Goal: Task Accomplishment & Management: Complete application form

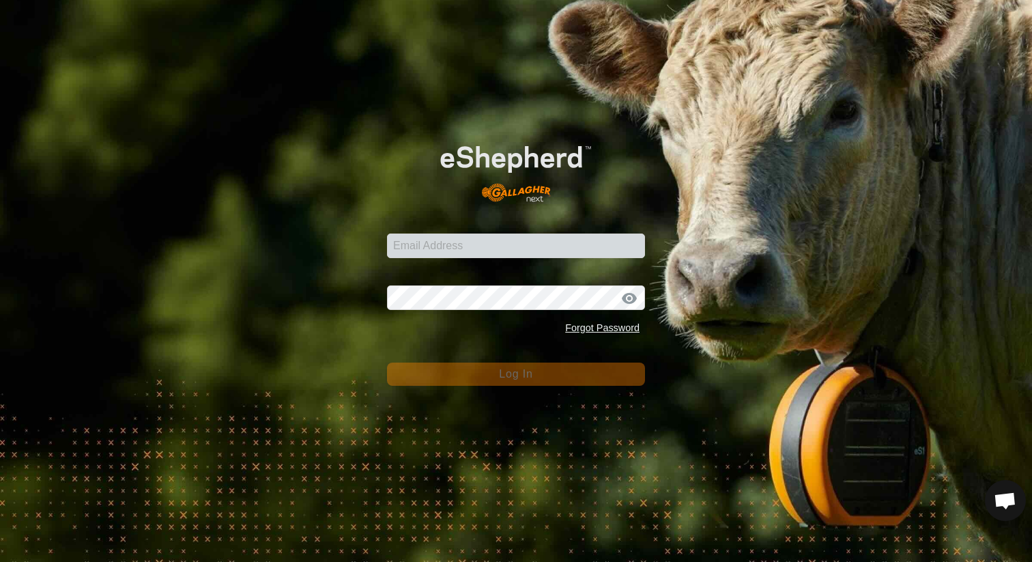
scroll to position [626, 0]
click at [440, 244] on input "Email Address" at bounding box center [516, 245] width 258 height 25
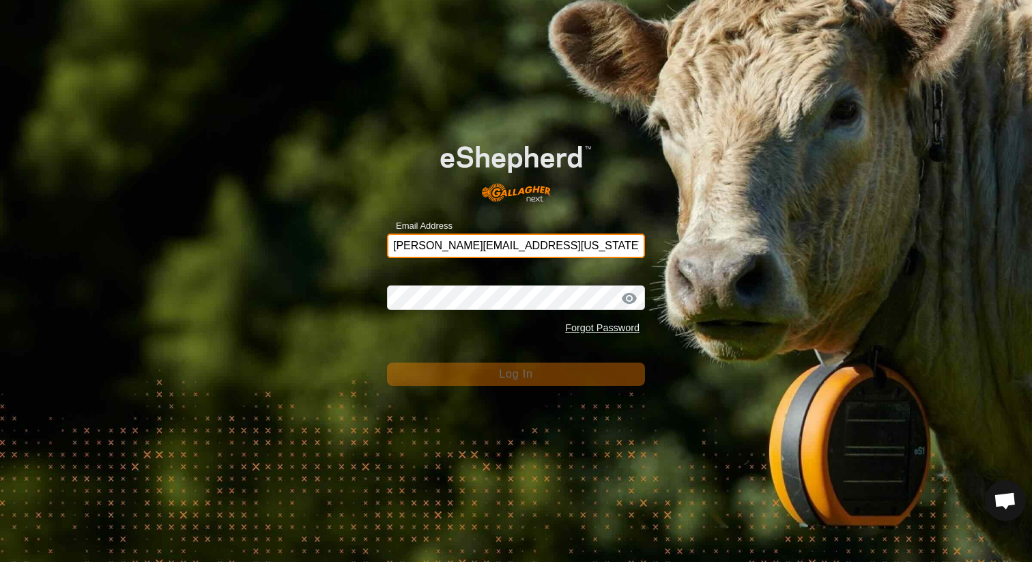
type input "kaitlyn.dozler@missouri.edu"
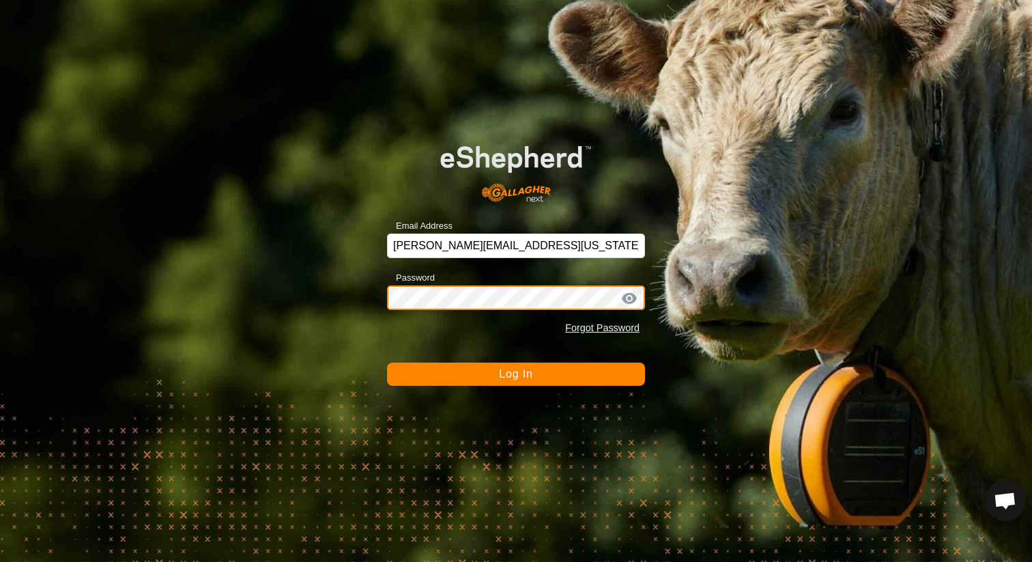
click at [387, 362] on button "Log In" at bounding box center [516, 373] width 258 height 23
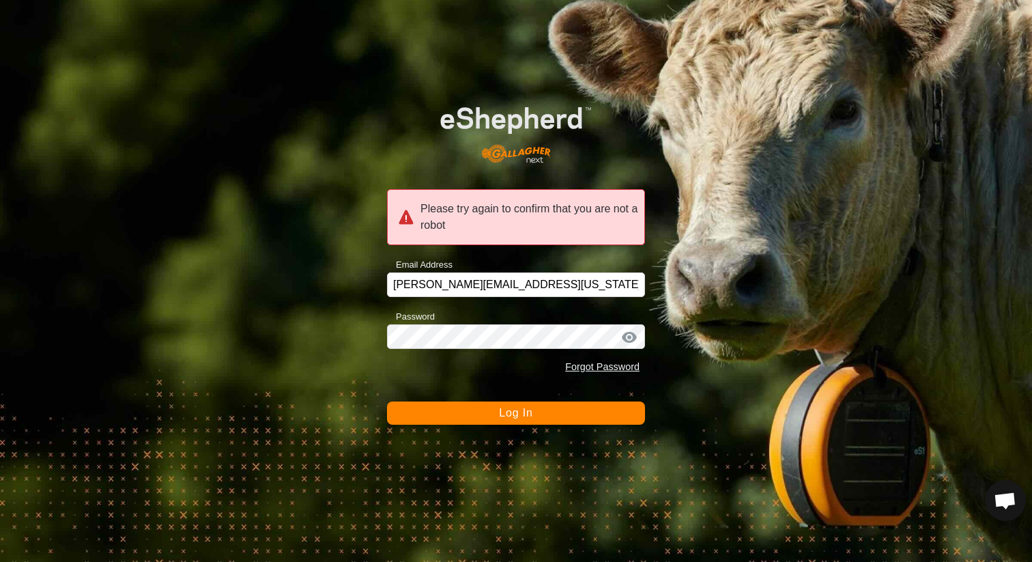
click at [634, 338] on div at bounding box center [629, 337] width 20 height 14
click at [633, 342] on div at bounding box center [629, 337] width 20 height 14
click at [629, 342] on div at bounding box center [629, 337] width 20 height 14
click at [564, 419] on button "Log In" at bounding box center [516, 412] width 258 height 23
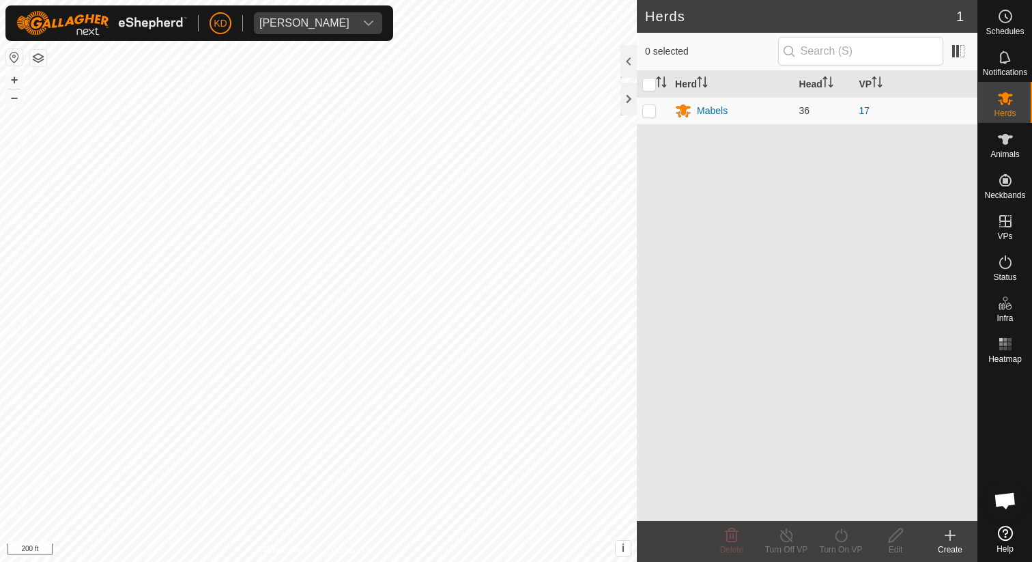
scroll to position [601, 0]
click at [711, 111] on div "Mabels" at bounding box center [712, 111] width 31 height 14
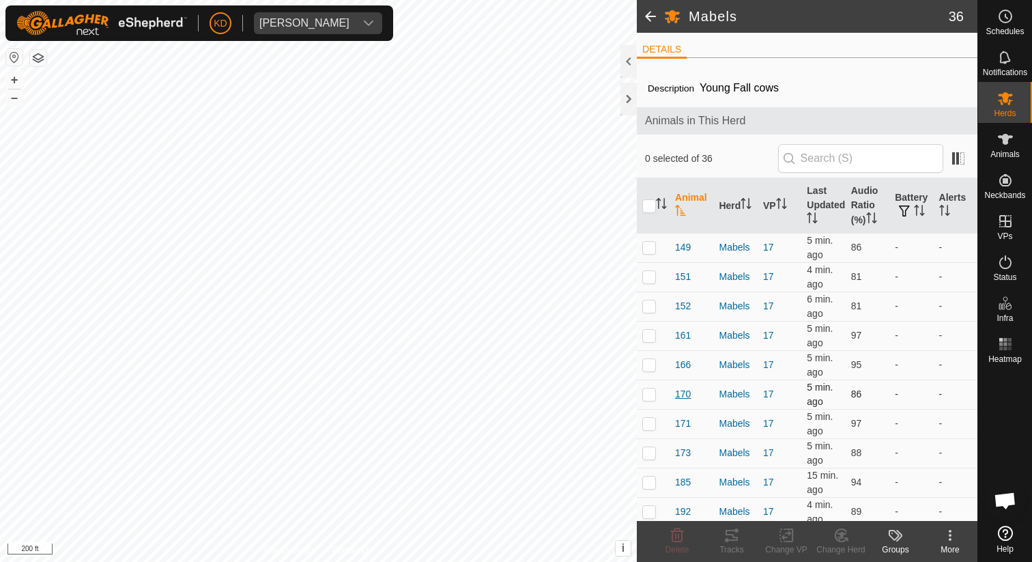
click at [687, 391] on span "170" at bounding box center [683, 394] width 16 height 14
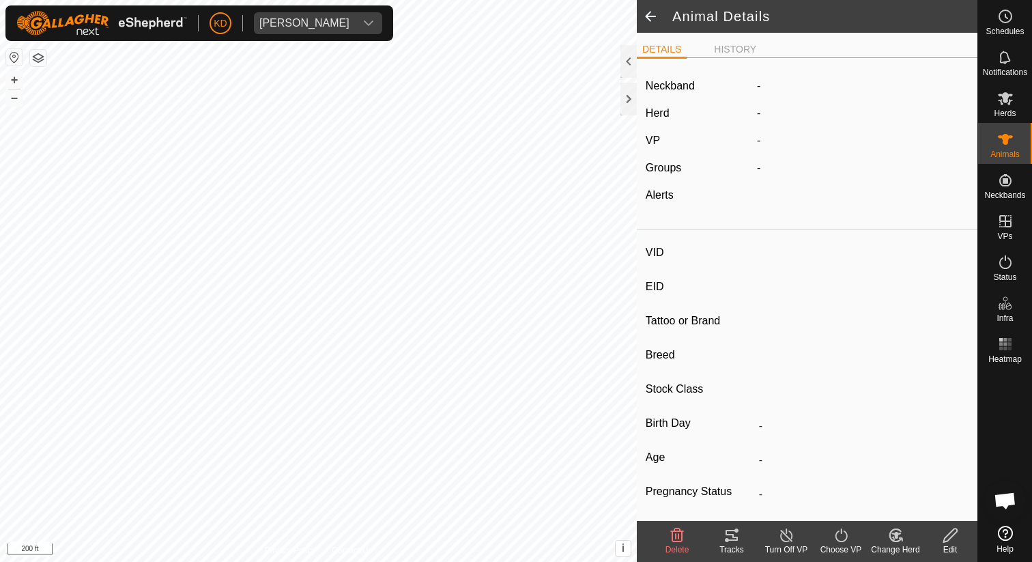
type input "170"
type input "-"
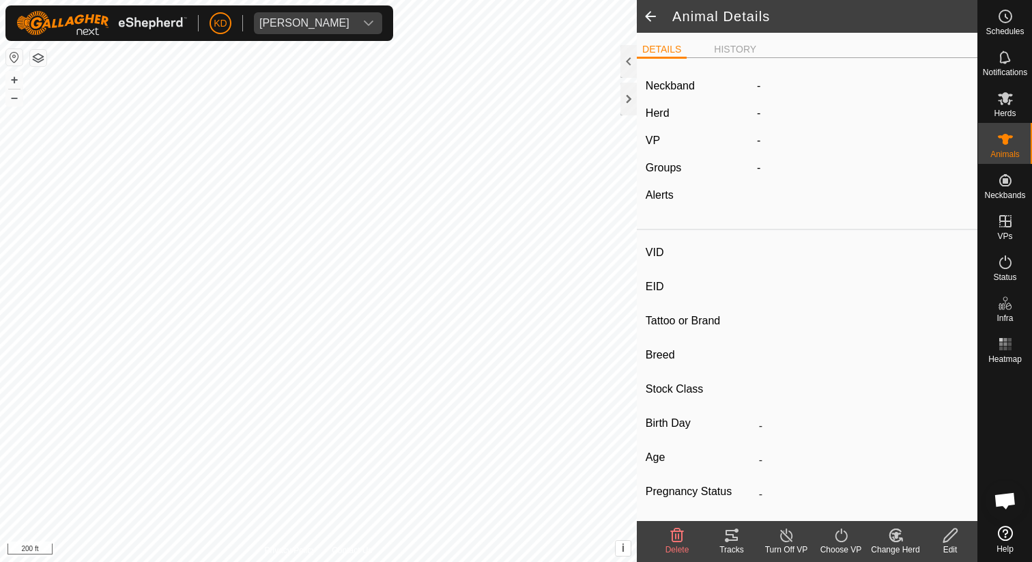
type input "-"
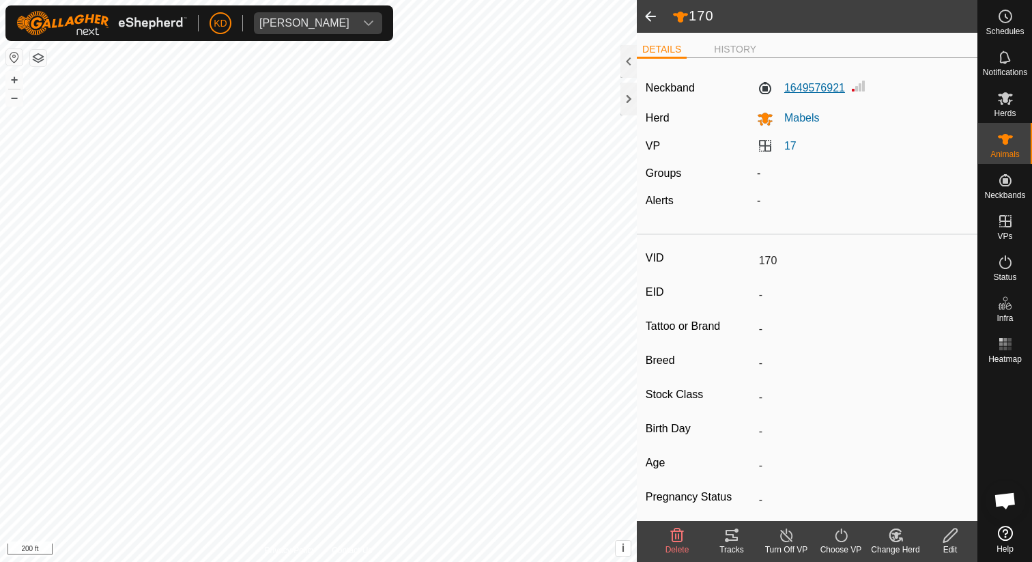
click at [814, 87] on label "1649576921" at bounding box center [801, 88] width 88 height 16
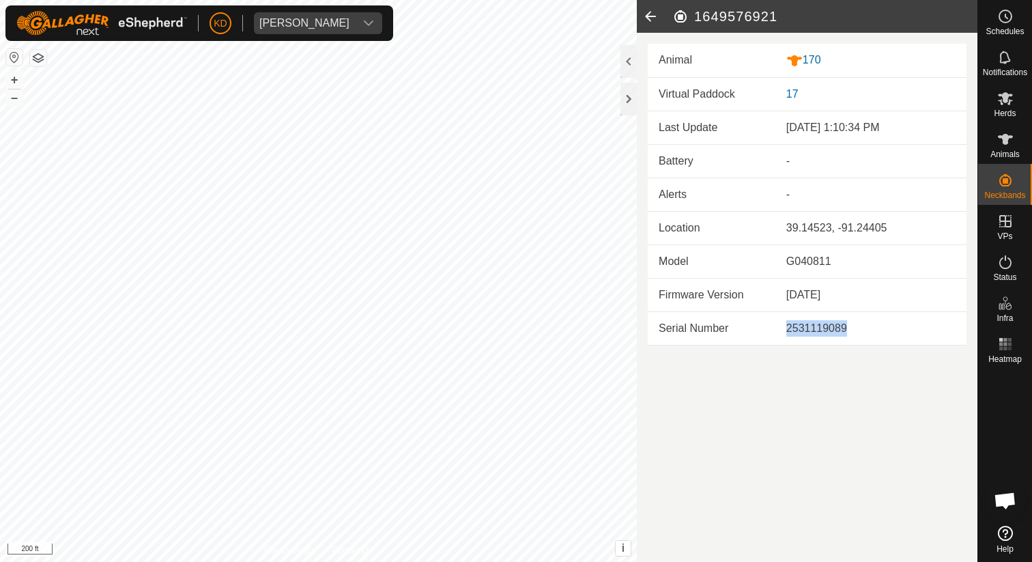
drag, startPoint x: 786, startPoint y: 328, endPoint x: 866, endPoint y: 323, distance: 79.9
click at [866, 323] on div "2531119089" at bounding box center [870, 328] width 169 height 16
copy div "2531119089"
click at [648, 16] on icon at bounding box center [650, 16] width 27 height 33
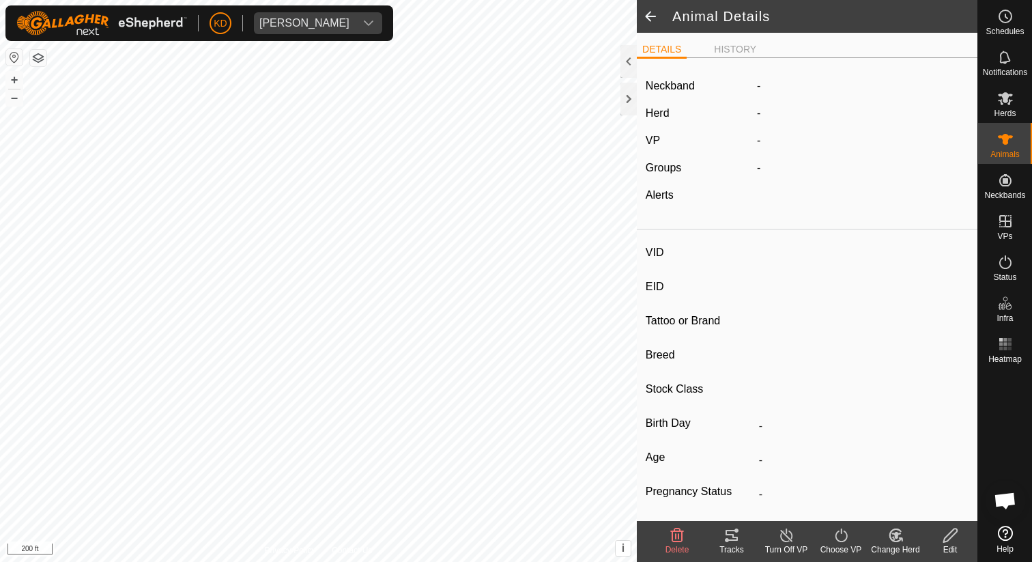
type input "170"
type input "-"
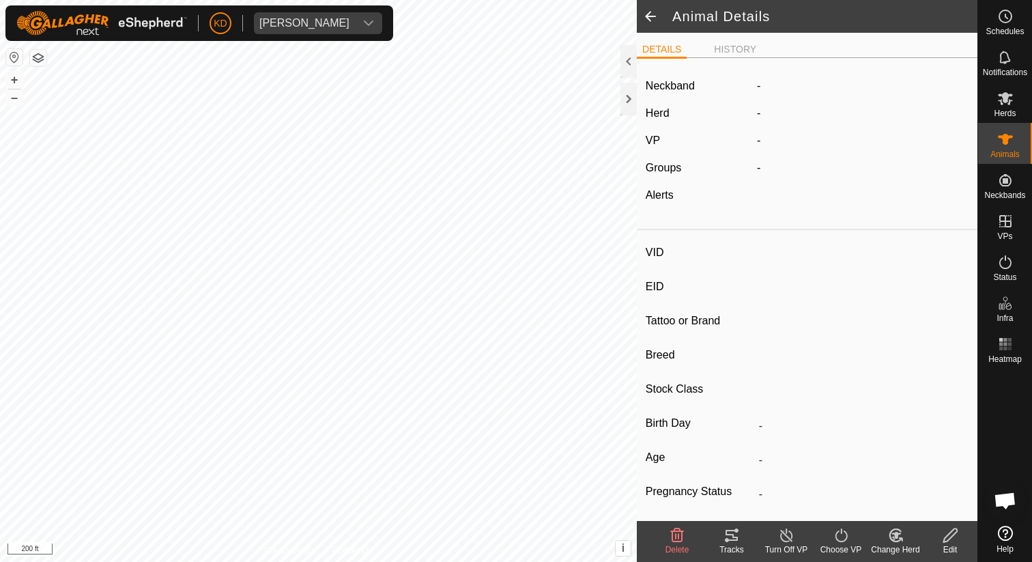
type input "-"
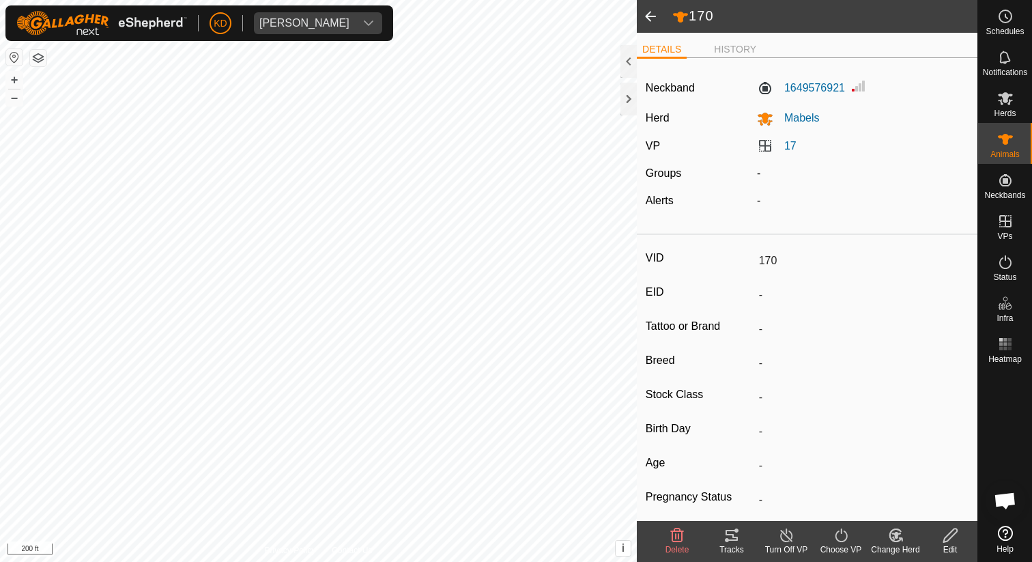
click at [649, 17] on span at bounding box center [650, 16] width 27 height 33
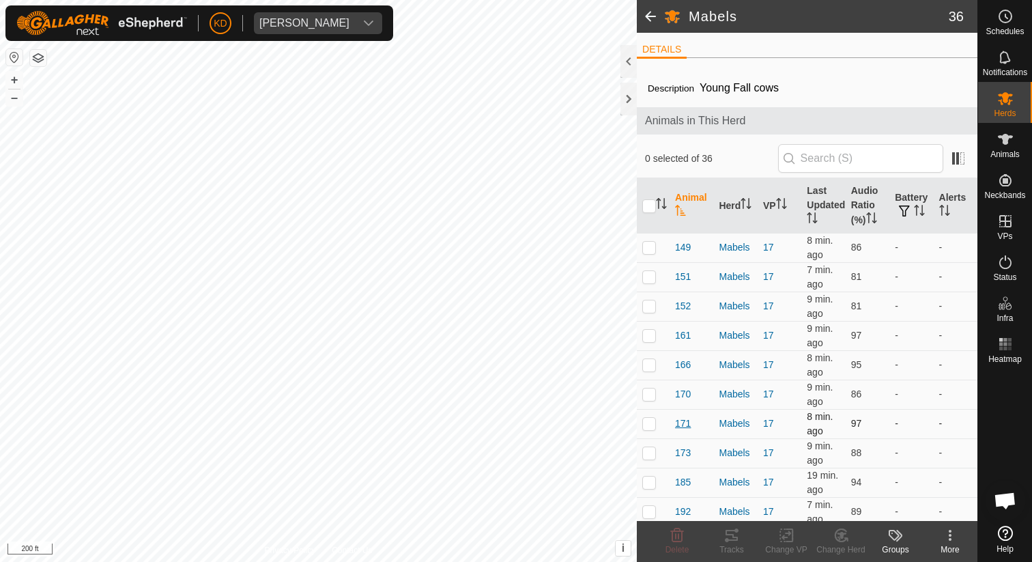
click at [682, 422] on span "171" at bounding box center [683, 423] width 16 height 14
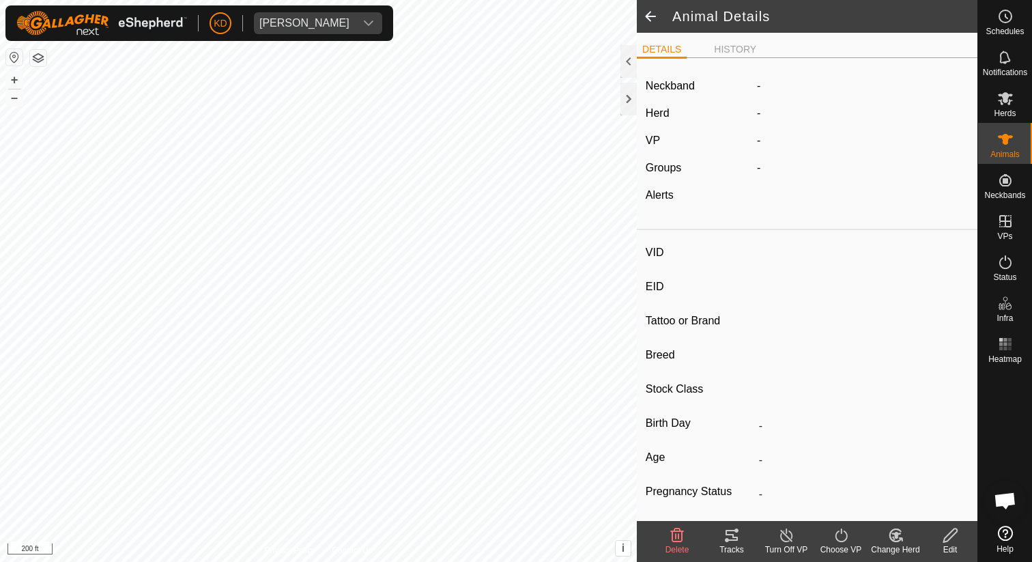
type input "171"
type input "-"
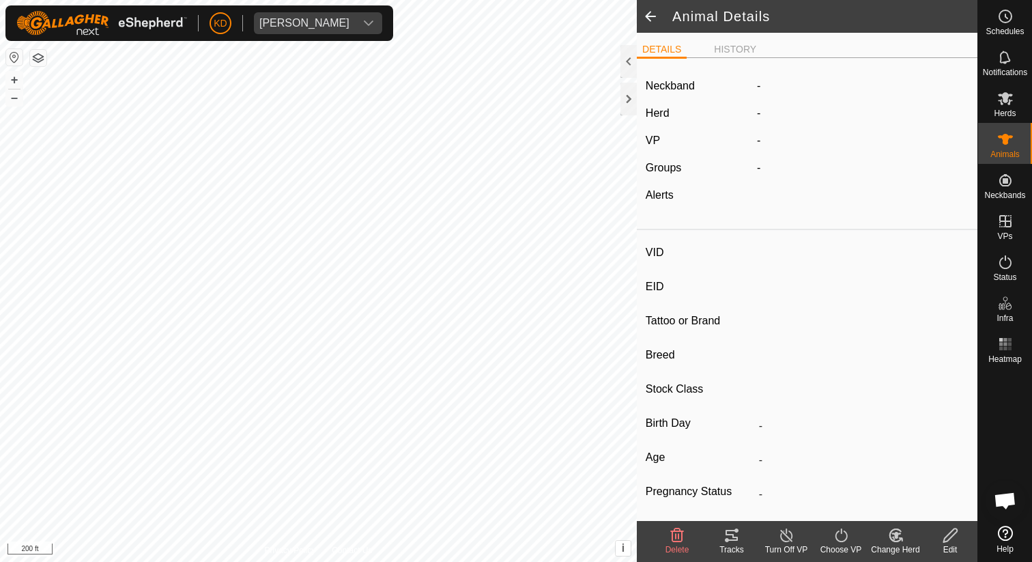
type input "-"
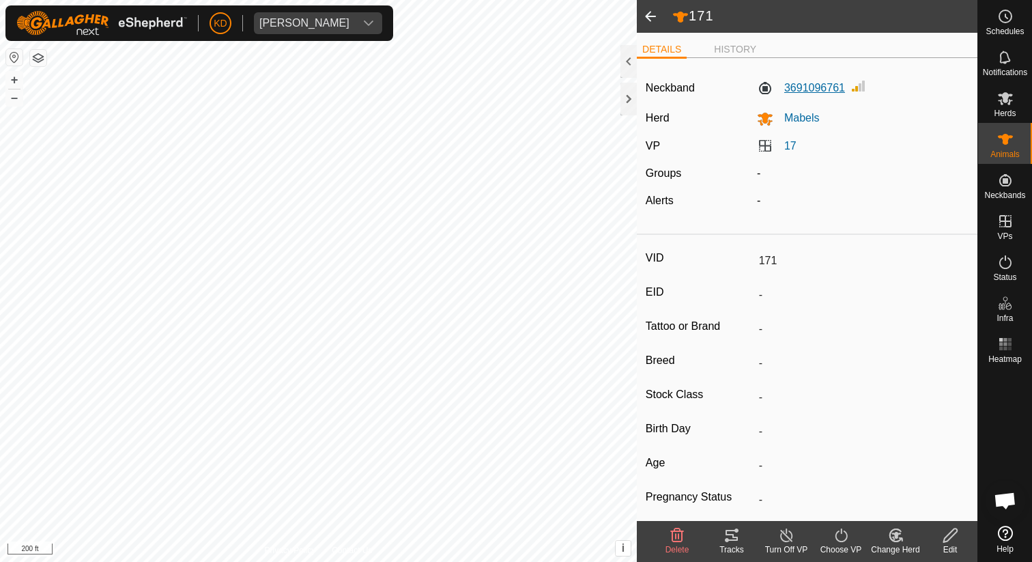
click at [809, 87] on label "3691096761" at bounding box center [801, 88] width 88 height 16
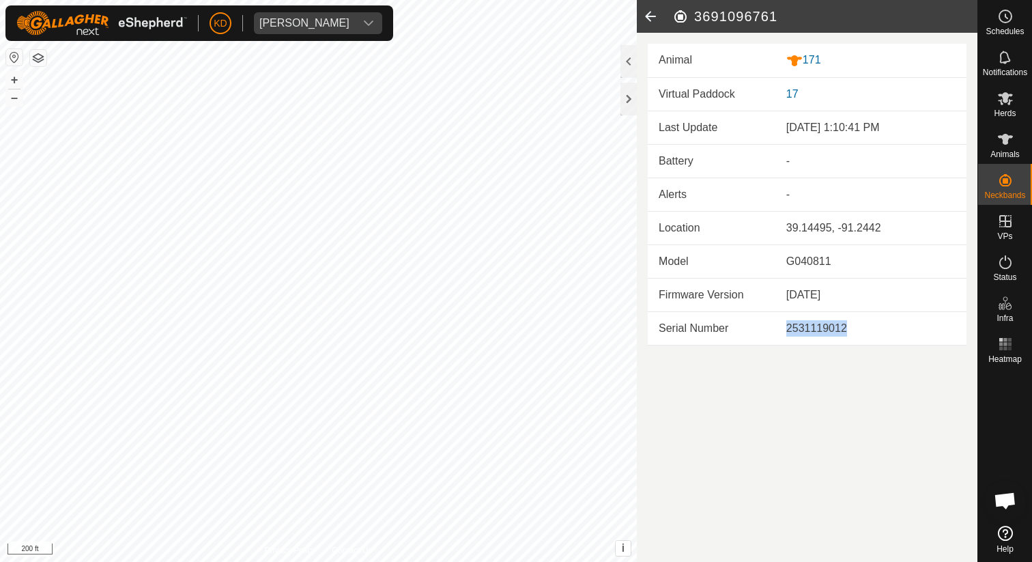
drag, startPoint x: 786, startPoint y: 330, endPoint x: 853, endPoint y: 325, distance: 67.0
click at [853, 325] on div "2531119012" at bounding box center [870, 328] width 169 height 16
copy div "2531119012"
click at [648, 13] on icon at bounding box center [650, 16] width 27 height 33
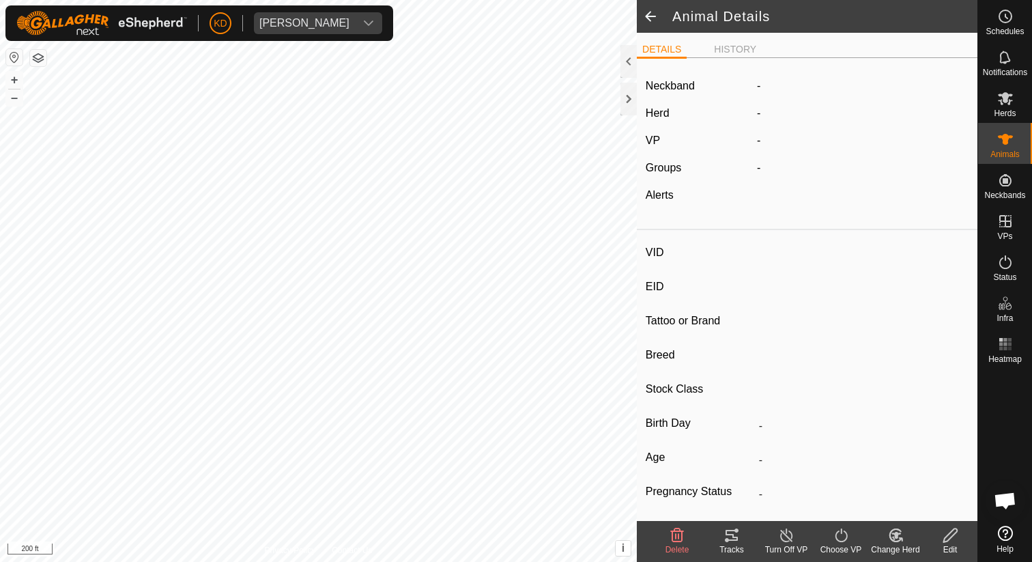
type input "171"
type input "-"
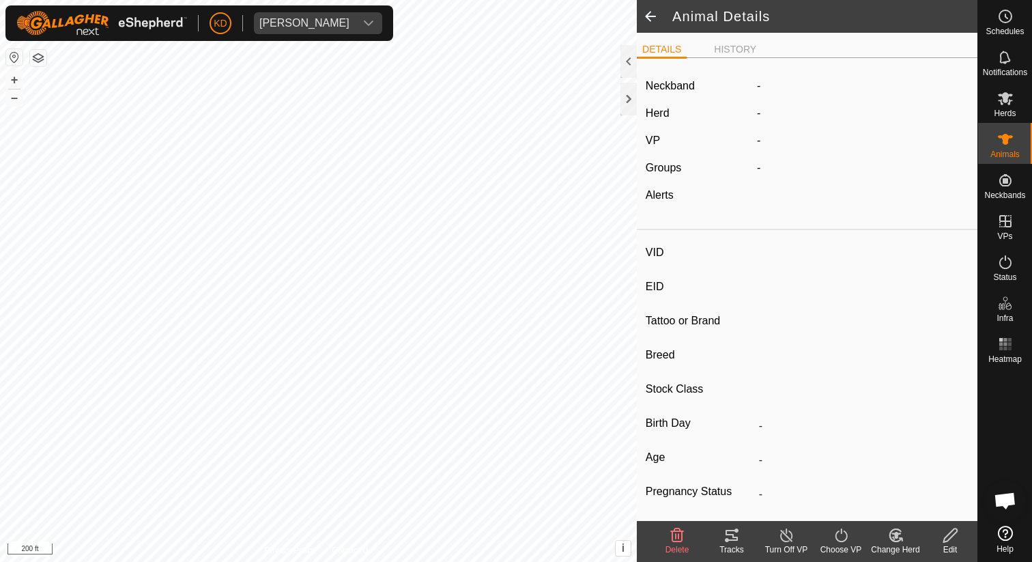
type input "-"
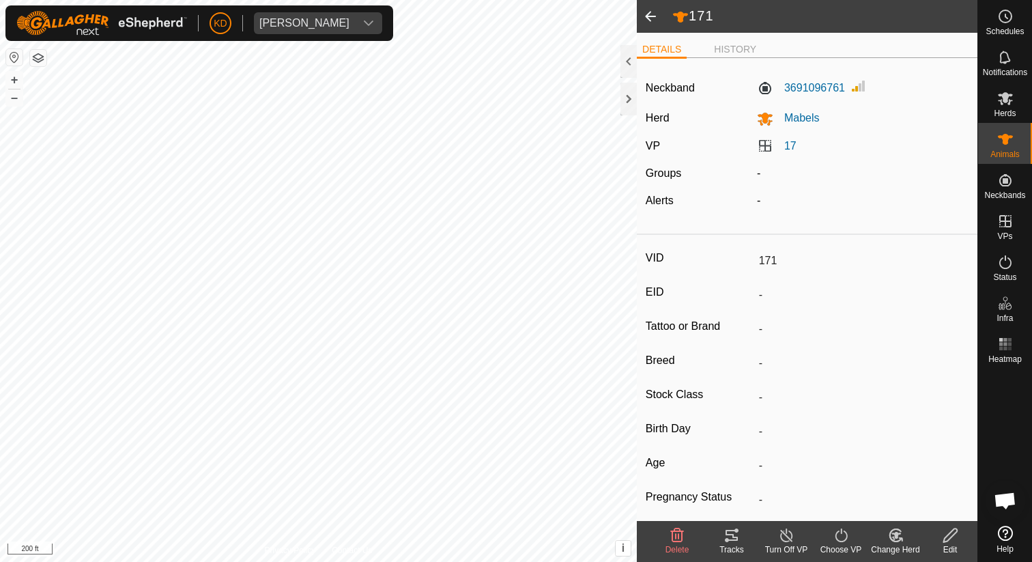
click at [647, 16] on span at bounding box center [650, 16] width 27 height 33
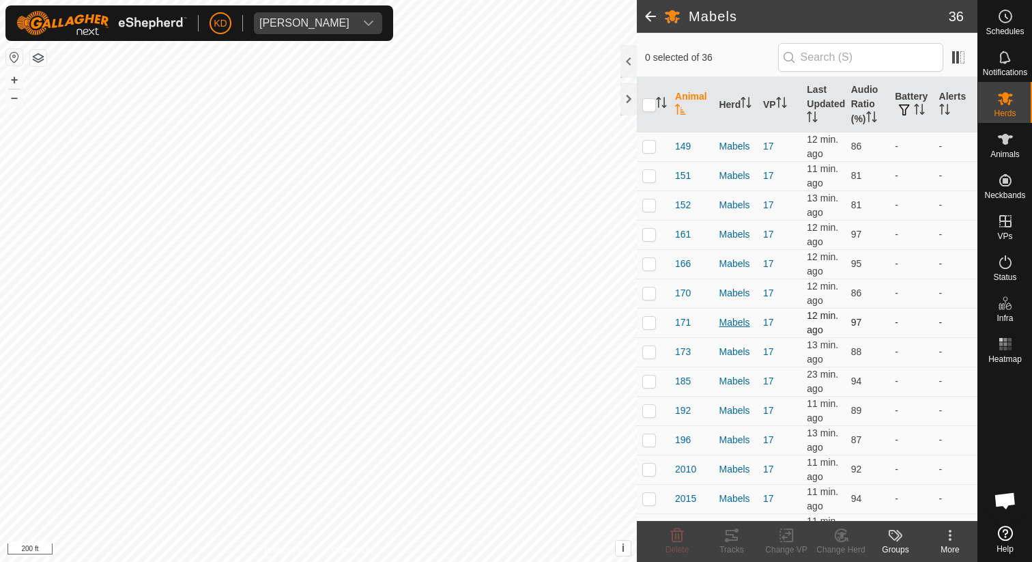
scroll to position [104, 0]
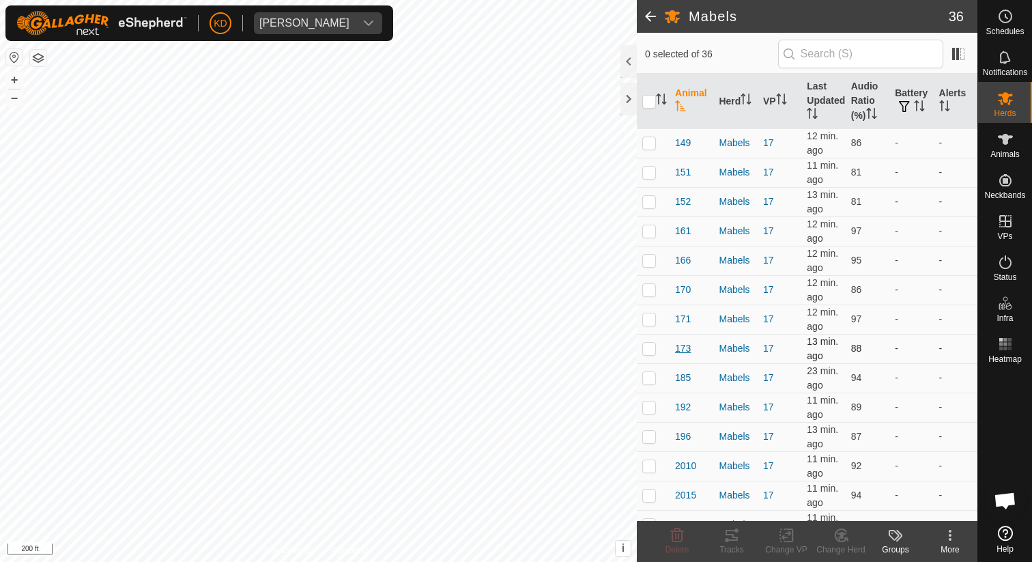
click at [681, 348] on span "173" at bounding box center [683, 348] width 16 height 14
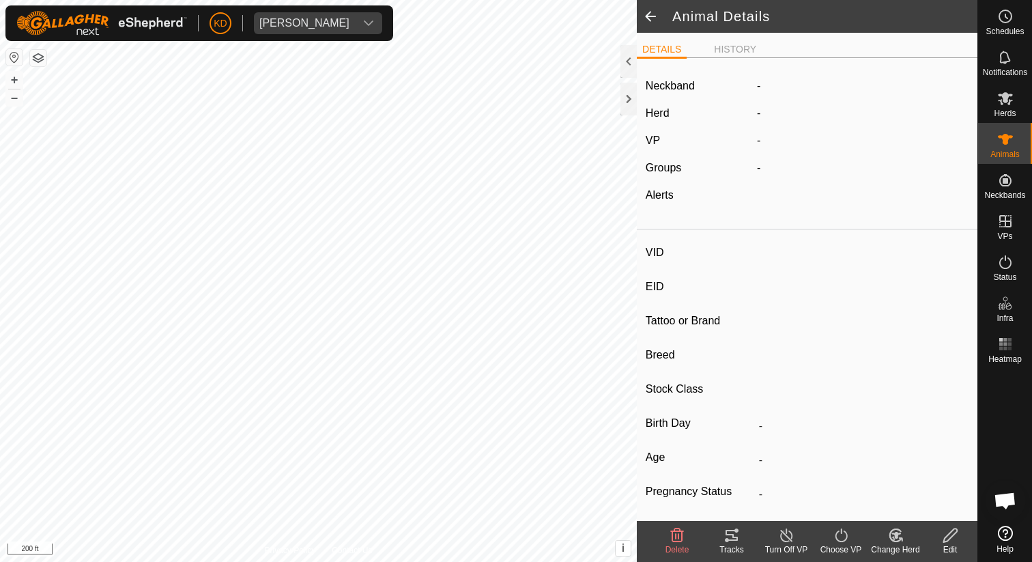
type input "173"
type input "-"
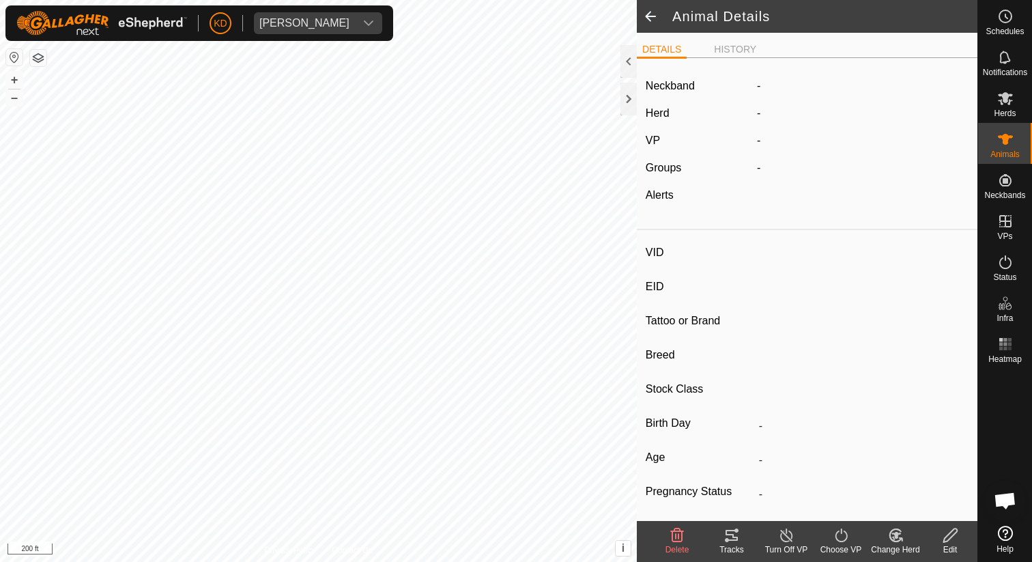
type input "-"
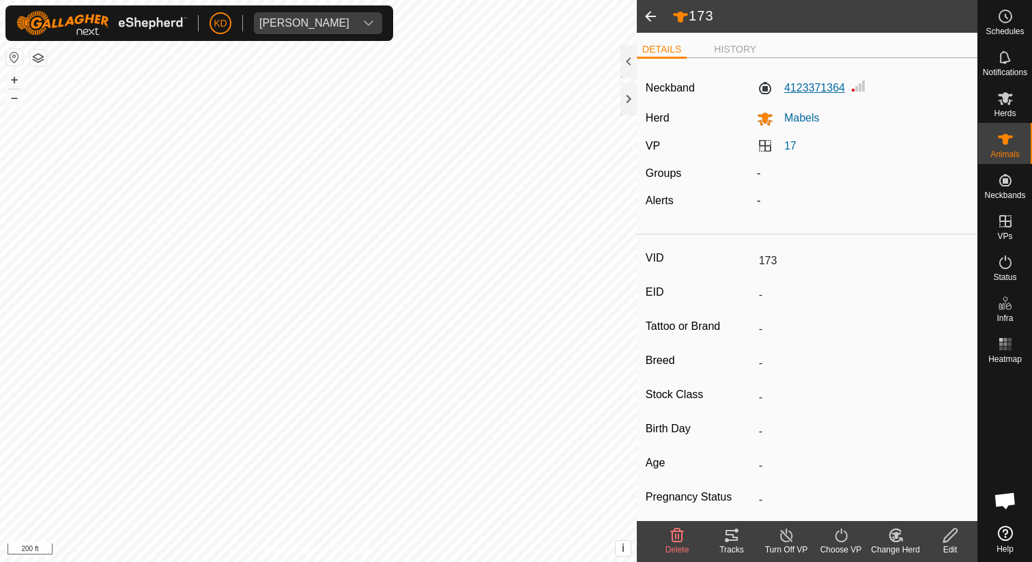
click at [812, 87] on label "4123371364" at bounding box center [801, 88] width 88 height 16
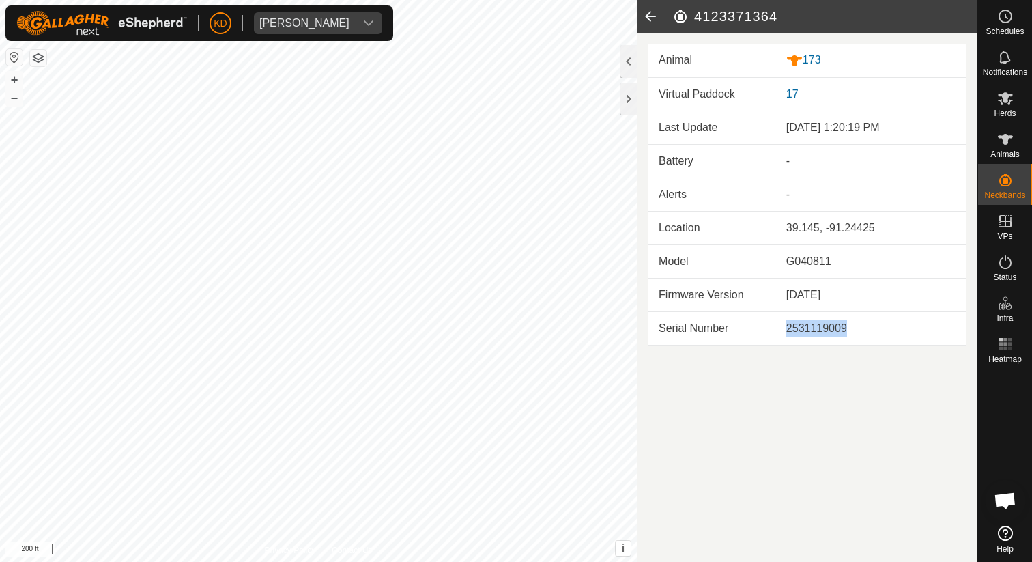
drag, startPoint x: 788, startPoint y: 329, endPoint x: 857, endPoint y: 328, distance: 69.6
click at [857, 328] on div "2531119009" at bounding box center [870, 328] width 169 height 16
copy div "2531119009"
click at [650, 16] on icon at bounding box center [650, 16] width 27 height 33
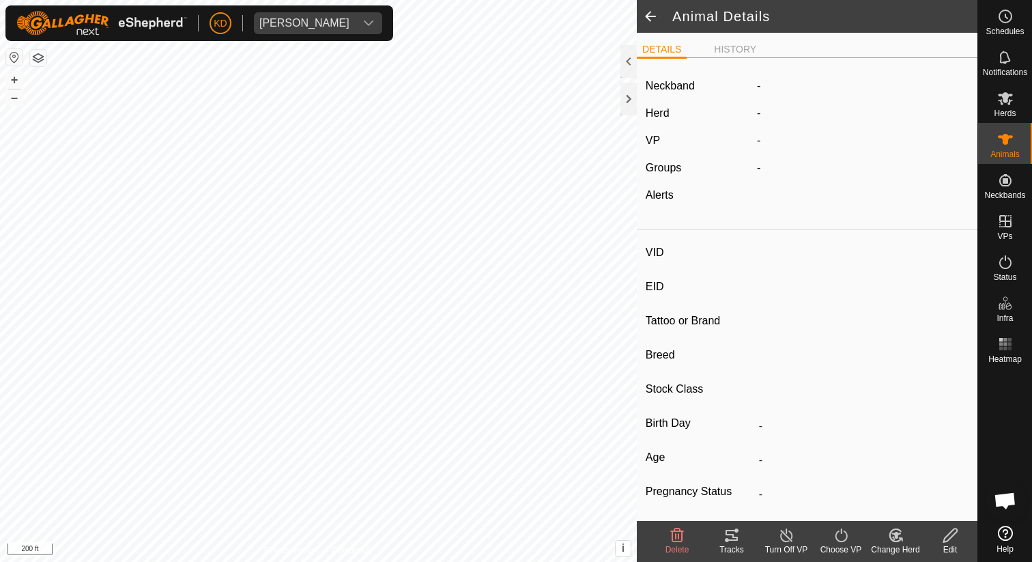
type input "173"
type input "-"
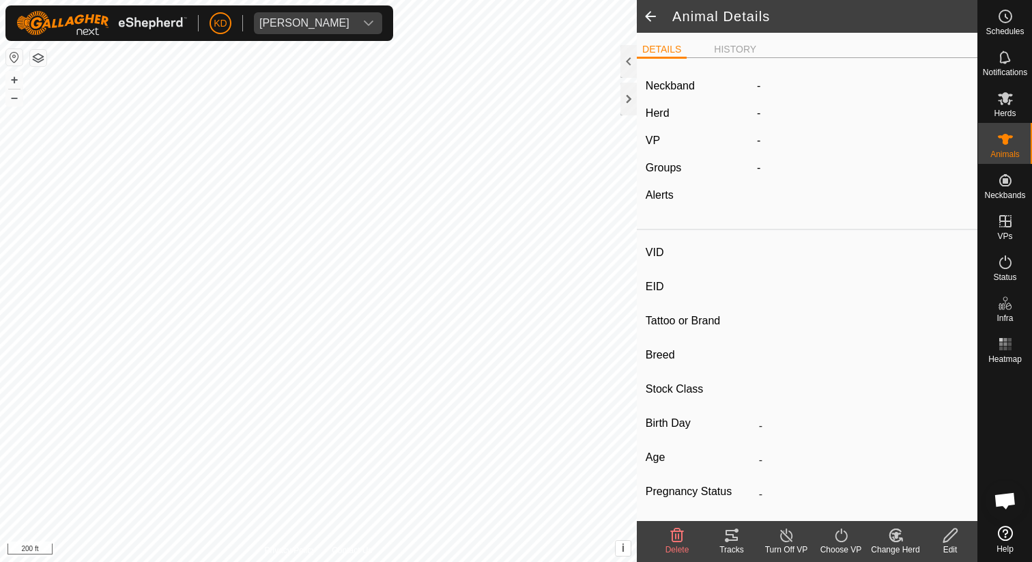
type input "-"
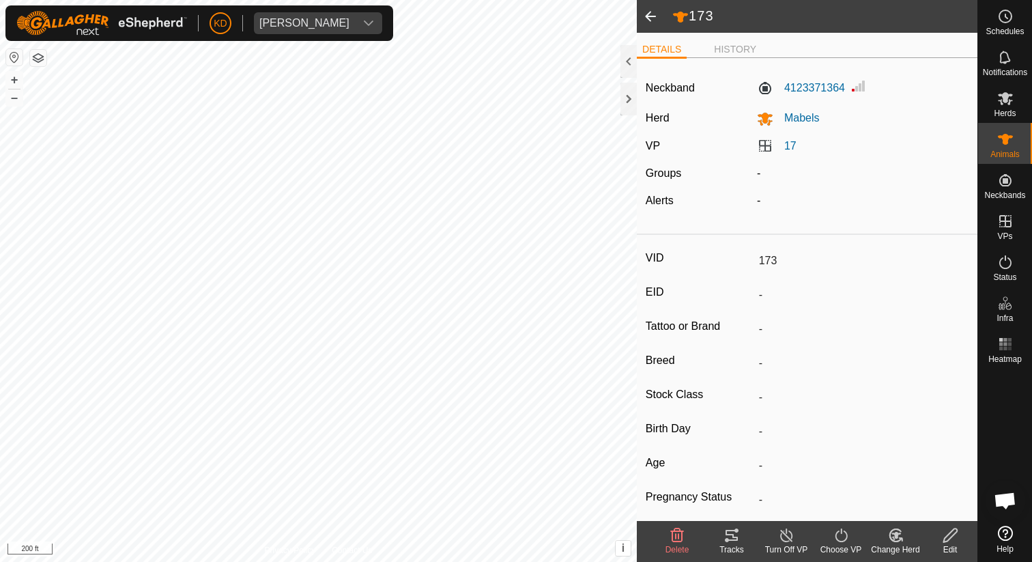
click at [654, 25] on span at bounding box center [650, 16] width 27 height 33
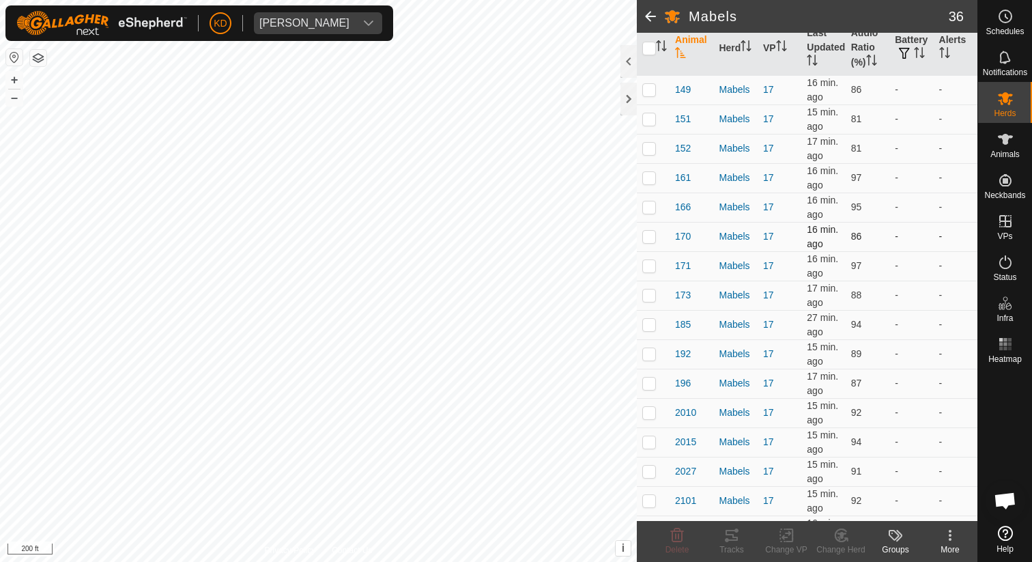
scroll to position [161, 0]
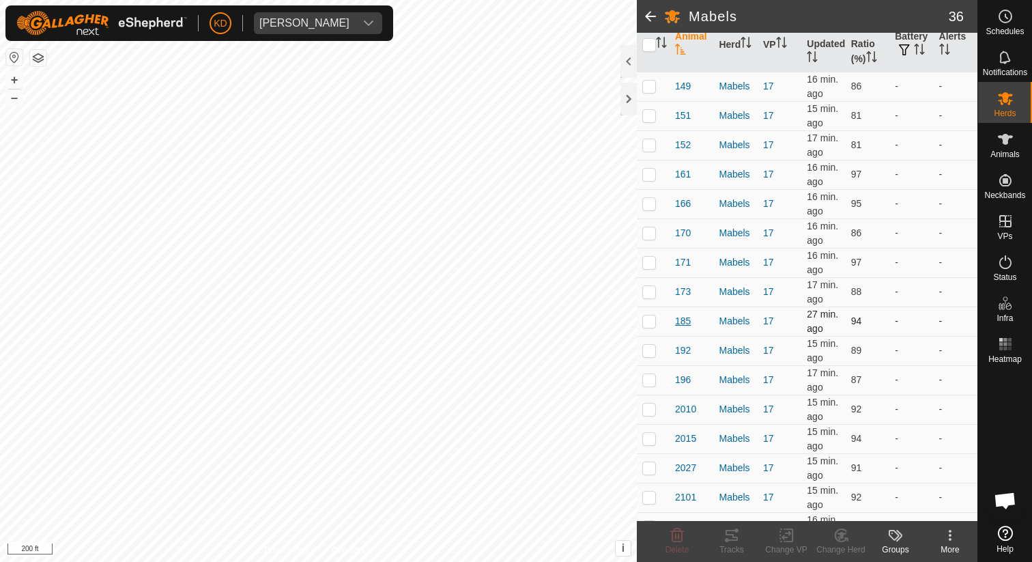
click at [682, 317] on span "185" at bounding box center [683, 321] width 16 height 14
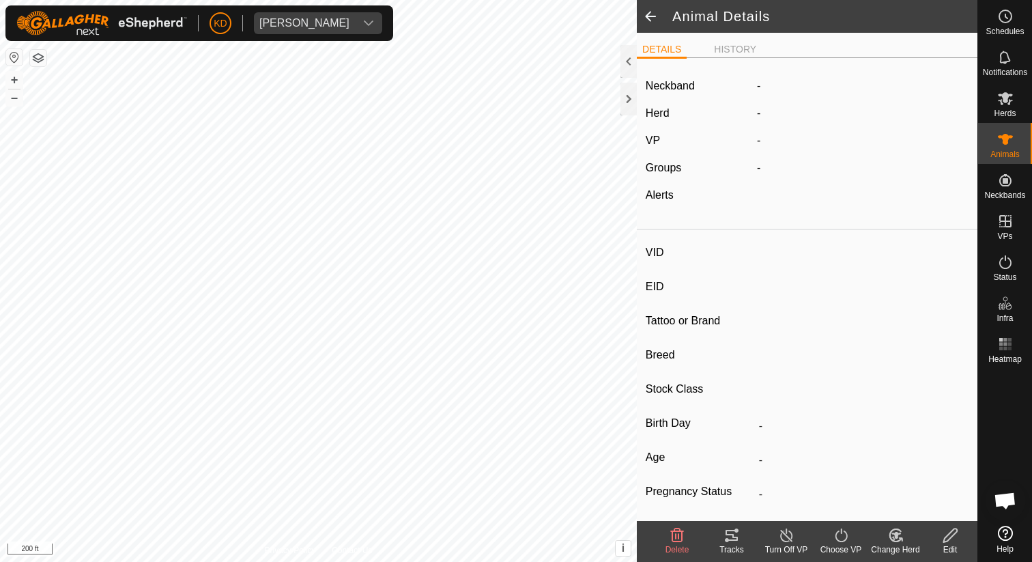
type input "185"
type input "-"
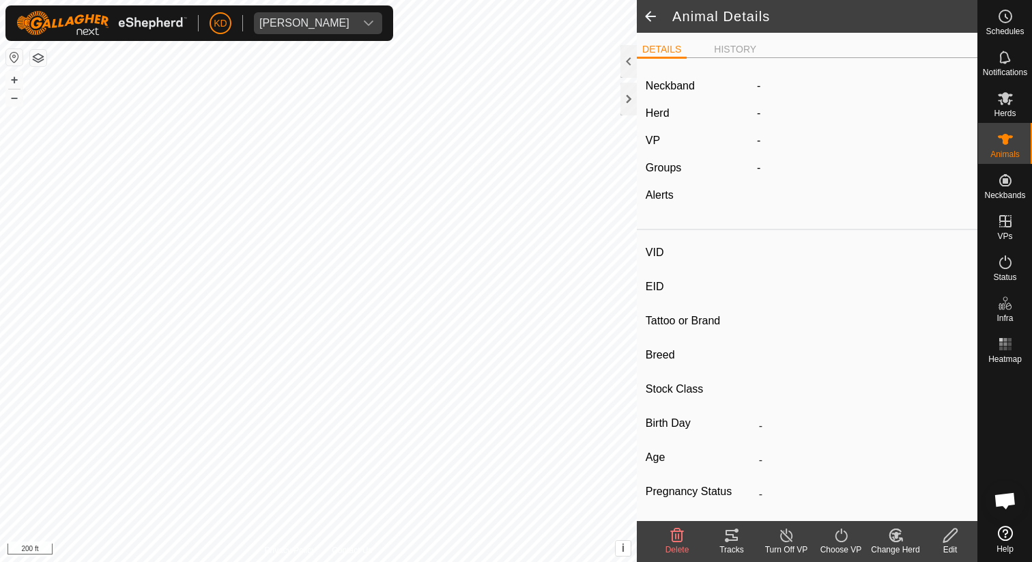
type input "-"
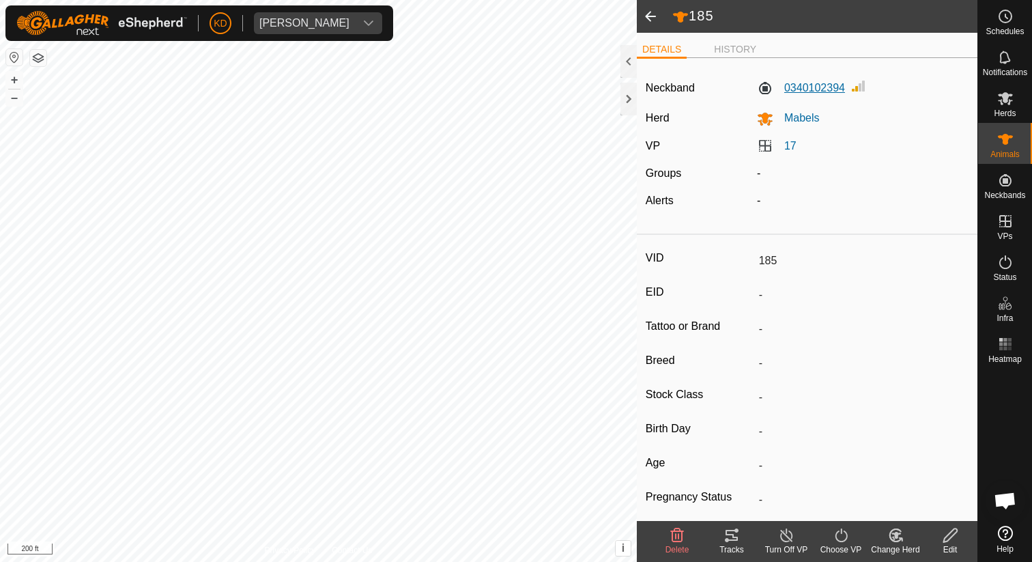
click at [807, 89] on label "0340102394" at bounding box center [801, 88] width 88 height 16
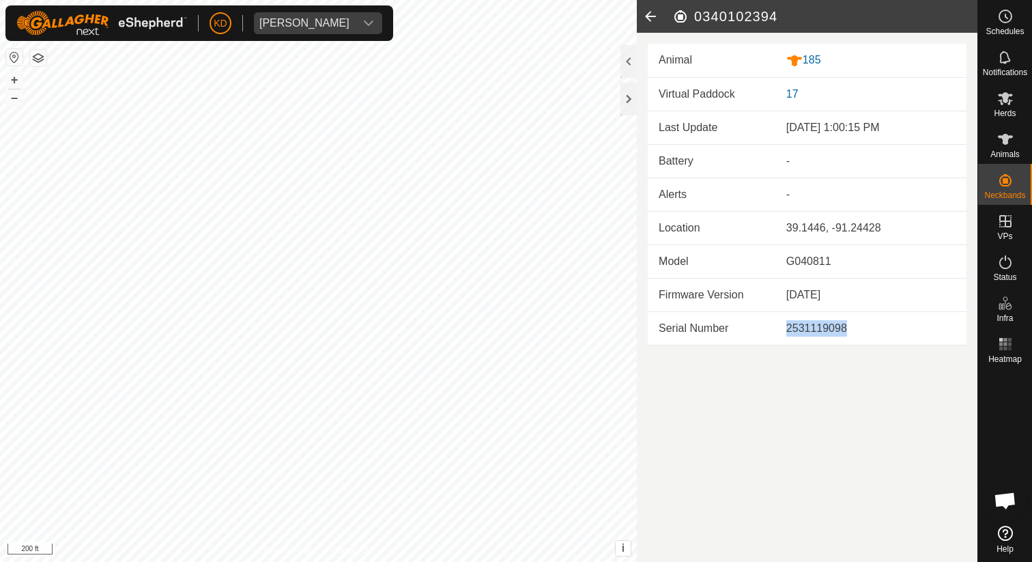
drag, startPoint x: 784, startPoint y: 327, endPoint x: 855, endPoint y: 327, distance: 71.0
click at [855, 327] on td "2531119098" at bounding box center [870, 327] width 191 height 33
copy div "2531119098"
click at [648, 16] on icon at bounding box center [650, 16] width 27 height 33
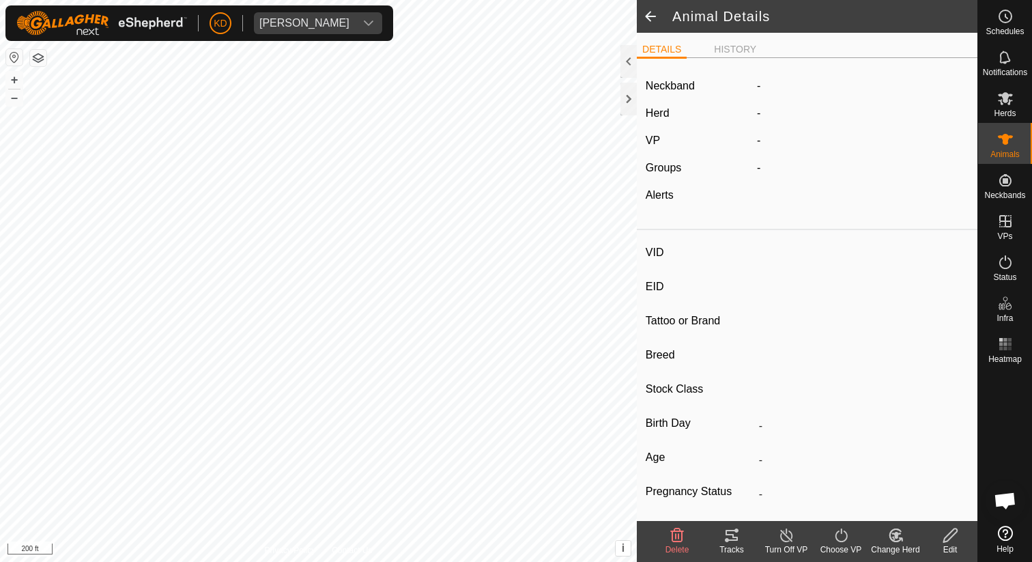
type input "185"
type input "-"
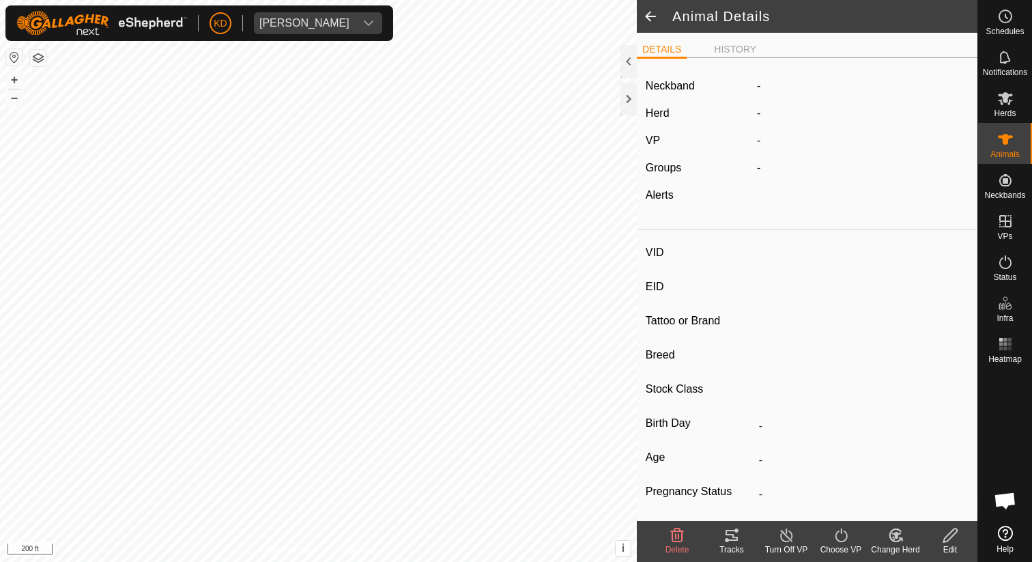
type input "-"
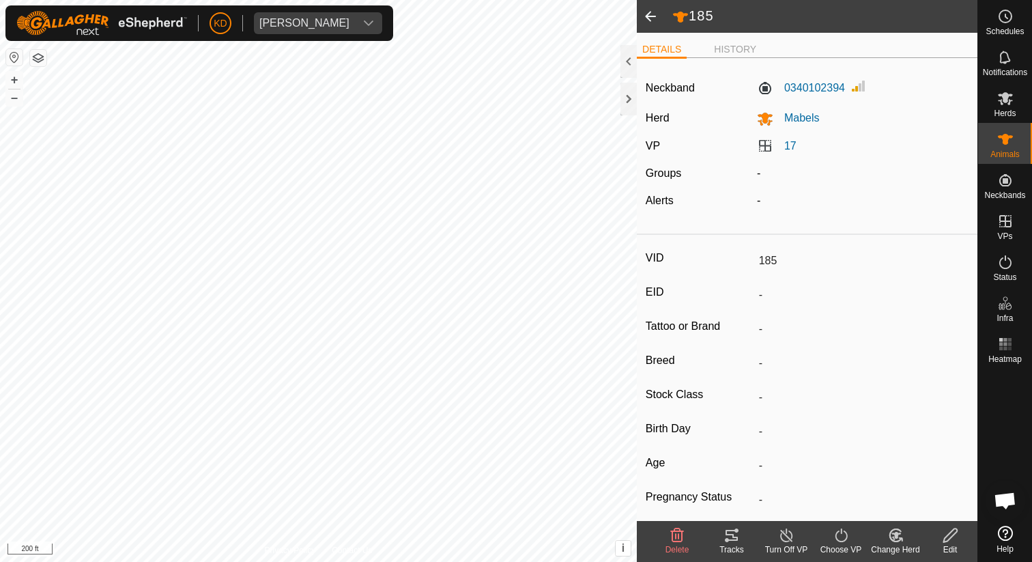
click at [648, 16] on span at bounding box center [650, 16] width 27 height 33
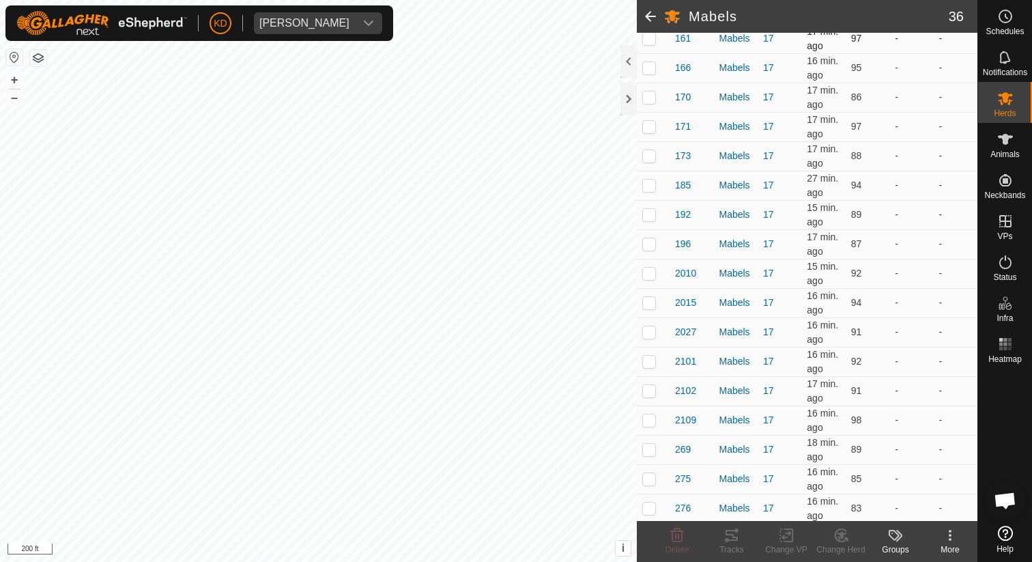
scroll to position [298, 0]
click at [687, 214] on span "192" at bounding box center [683, 213] width 16 height 14
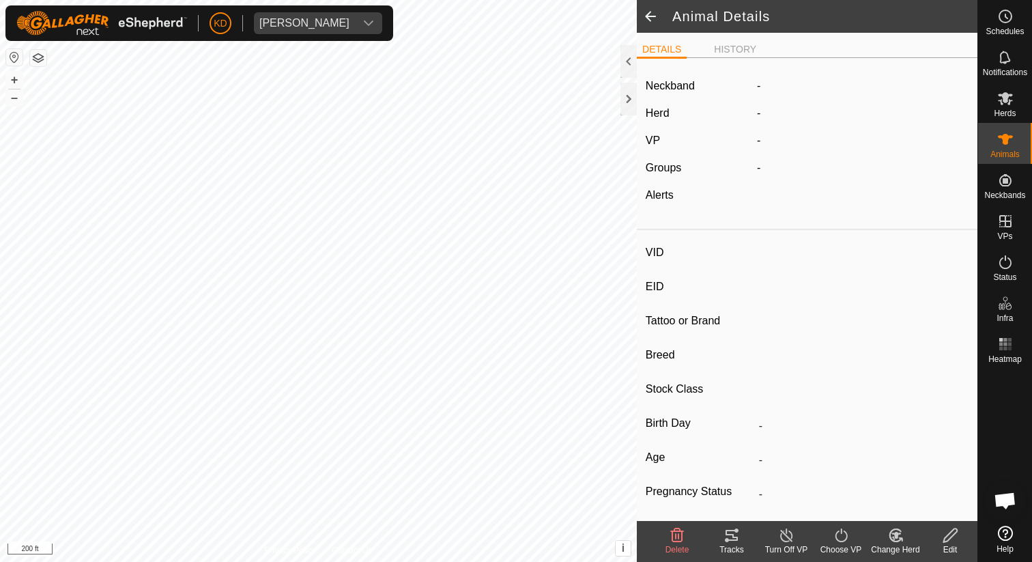
type input "192"
type input "-"
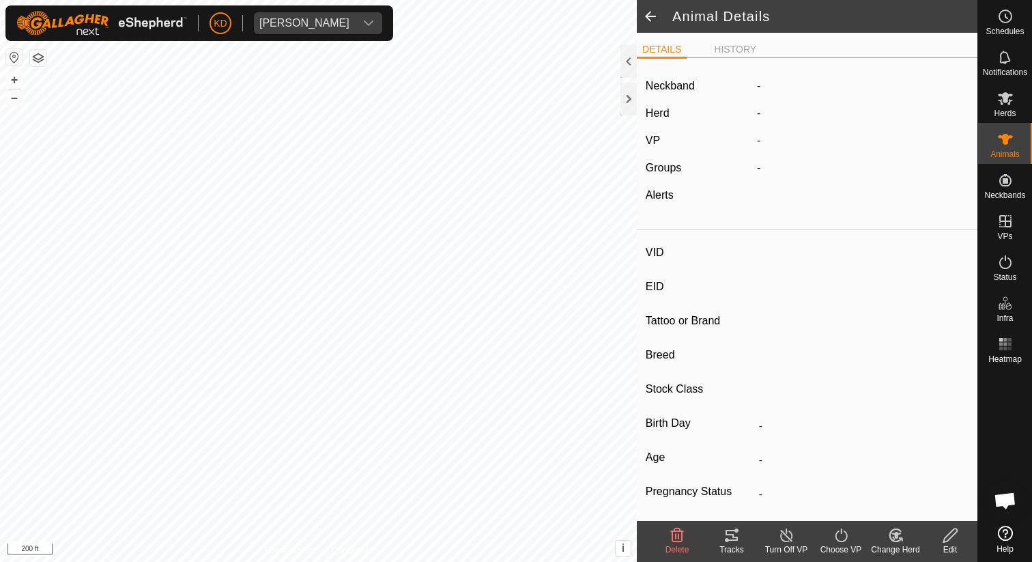
type input "-"
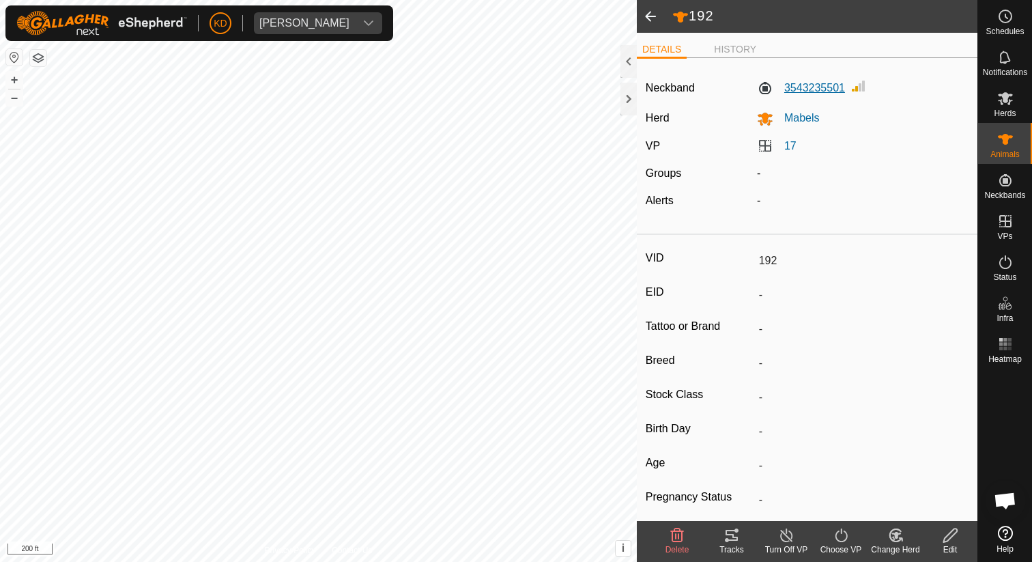
click at [809, 84] on label "3543235501" at bounding box center [801, 88] width 88 height 16
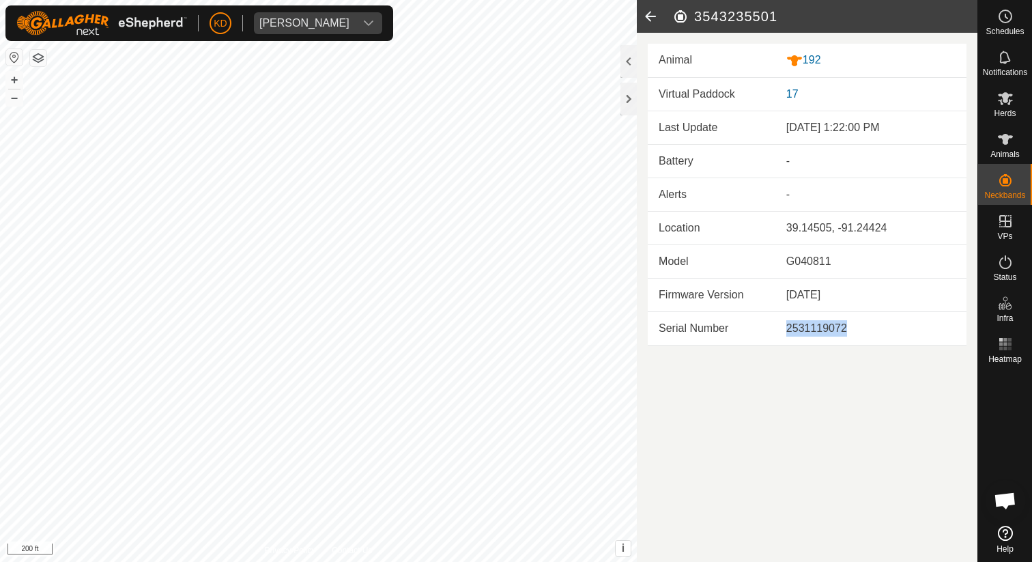
drag, startPoint x: 786, startPoint y: 328, endPoint x: 859, endPoint y: 329, distance: 73.0
click at [860, 330] on div "2531119072" at bounding box center [870, 328] width 169 height 16
copy div "2531119072"
click at [650, 18] on icon at bounding box center [650, 16] width 27 height 33
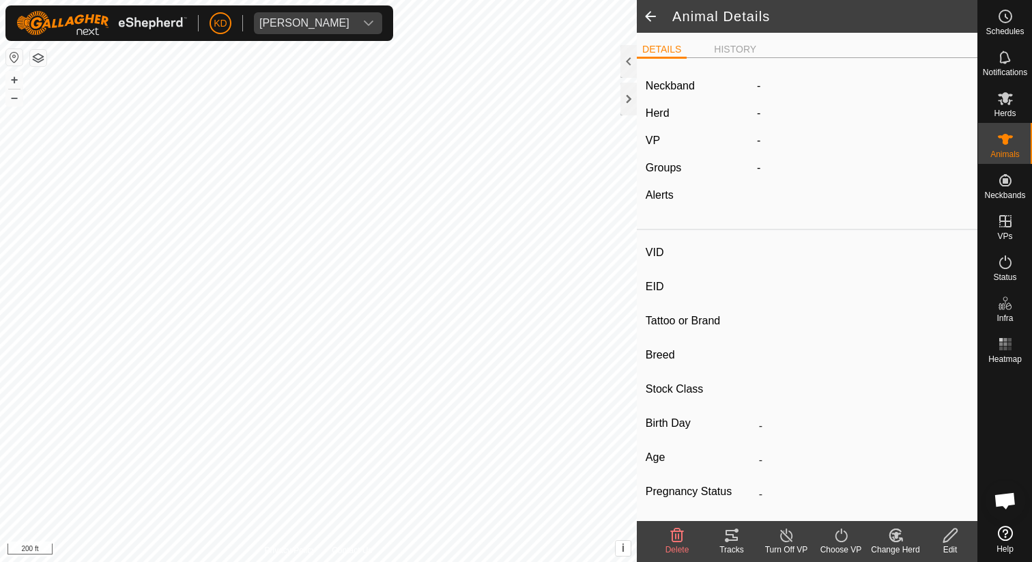
type input "192"
type input "-"
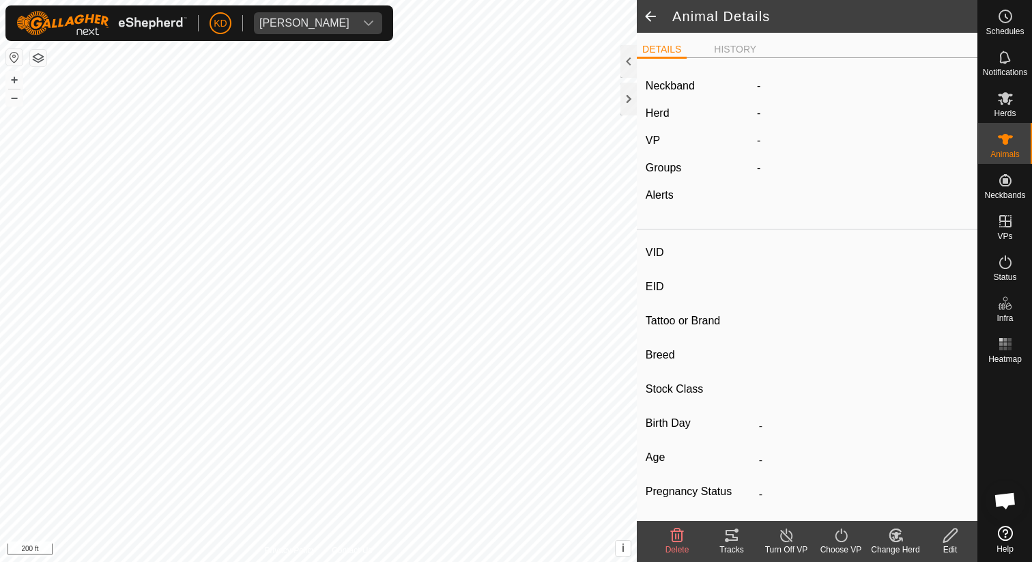
type input "-"
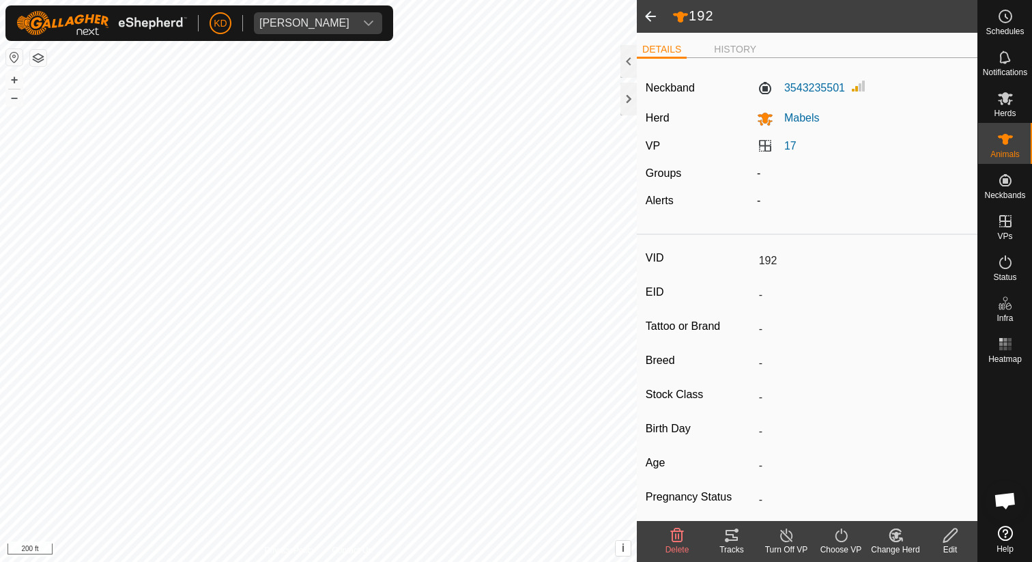
click at [648, 16] on span at bounding box center [650, 16] width 27 height 33
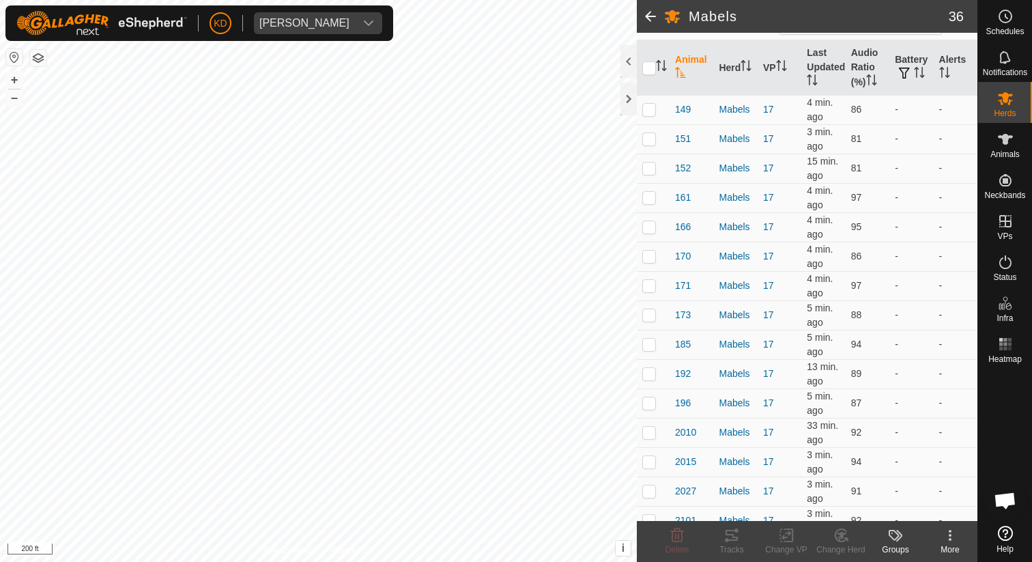
scroll to position [146, 0]
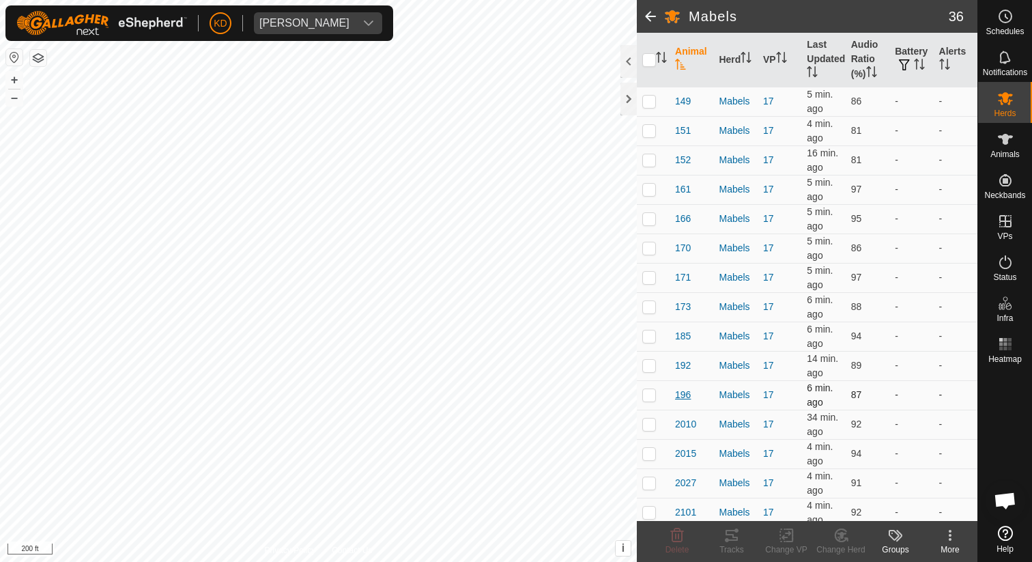
click at [685, 393] on span "196" at bounding box center [683, 395] width 16 height 14
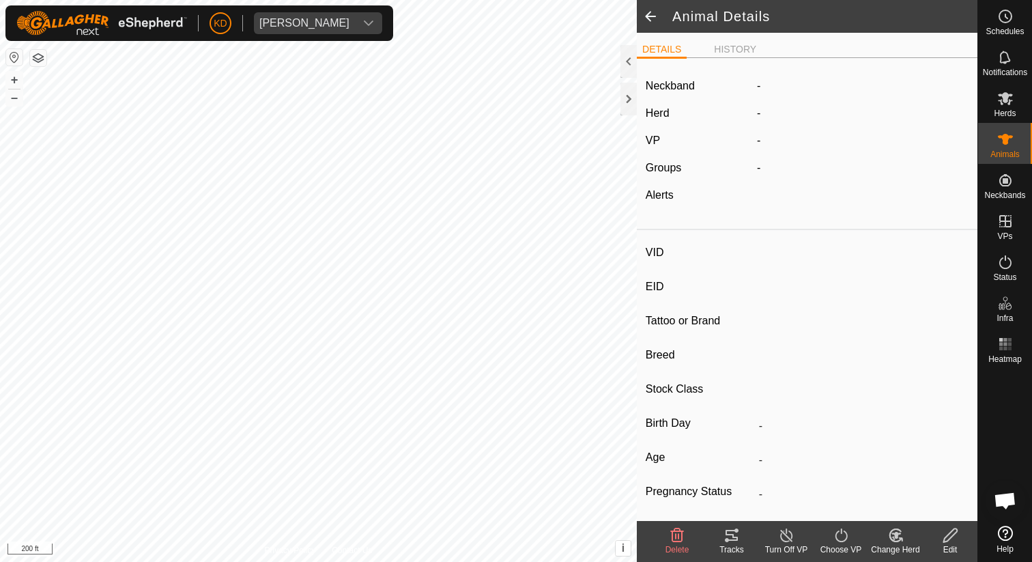
type input "196"
type input "-"
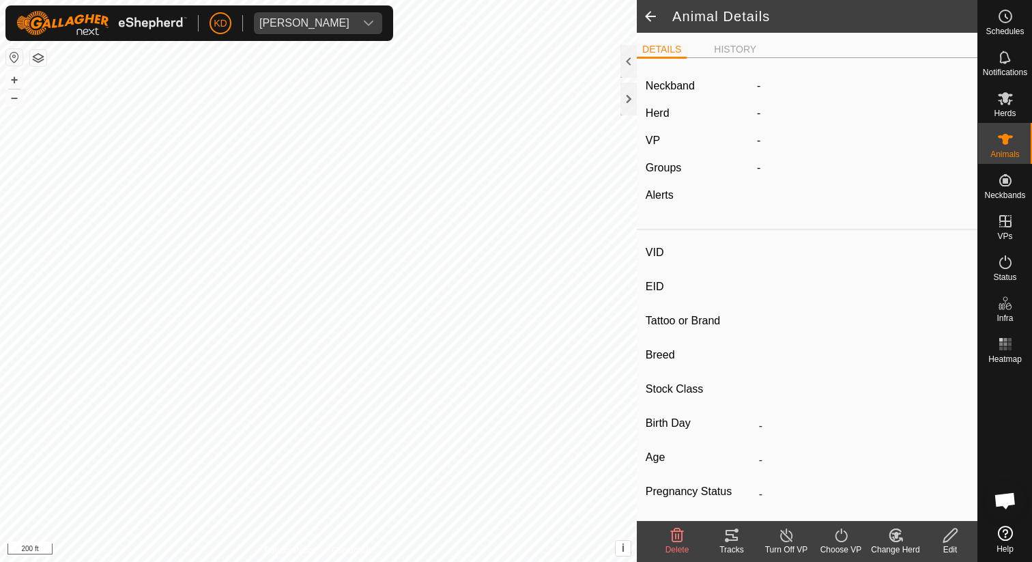
type input "-"
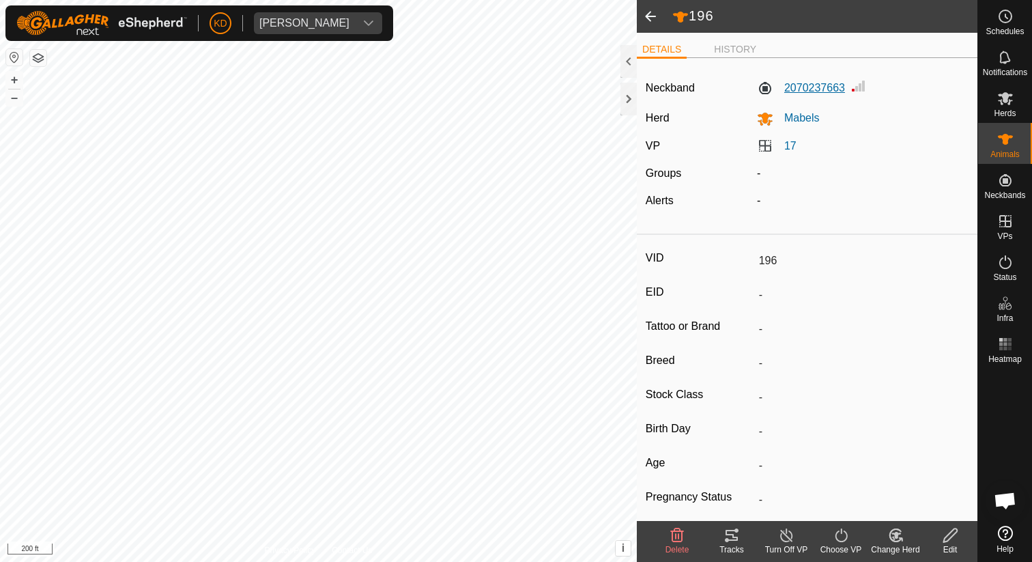
click at [823, 84] on label "2070237663" at bounding box center [801, 88] width 88 height 16
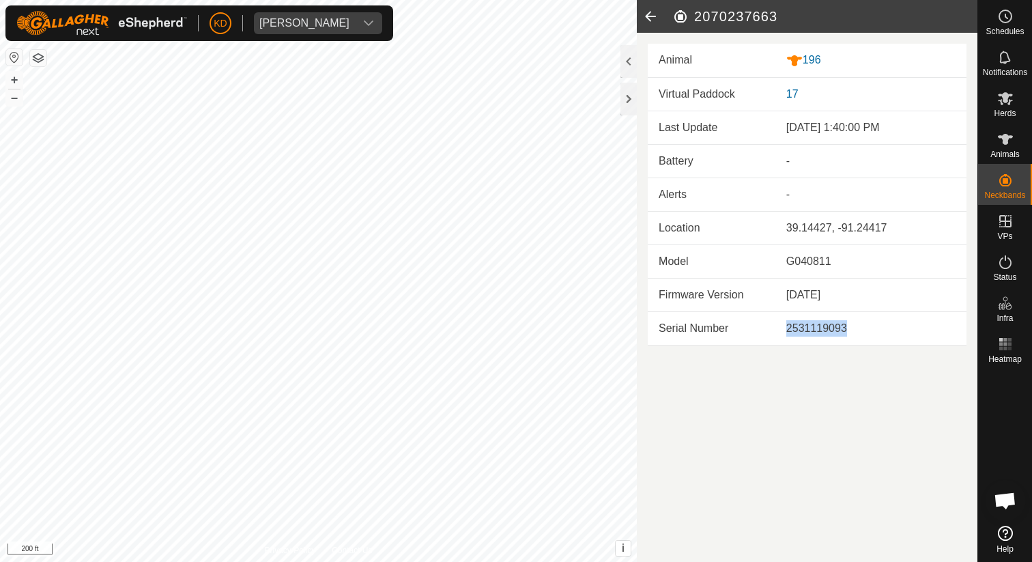
drag, startPoint x: 788, startPoint y: 330, endPoint x: 847, endPoint y: 331, distance: 59.4
click at [848, 331] on div "2531119093" at bounding box center [870, 328] width 169 height 16
copy div "2531119093"
click at [654, 18] on icon at bounding box center [650, 16] width 27 height 33
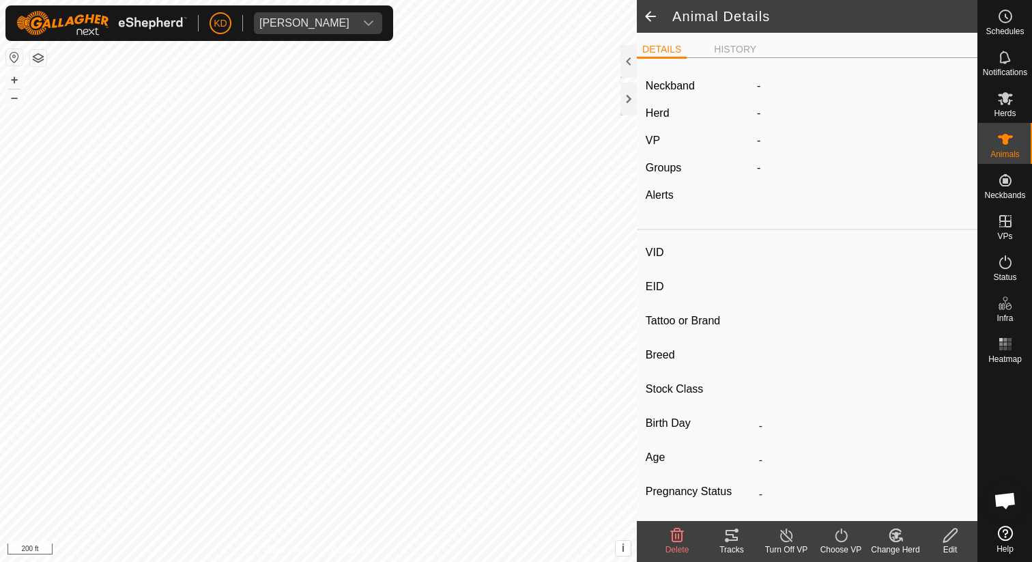
type input "196"
type input "-"
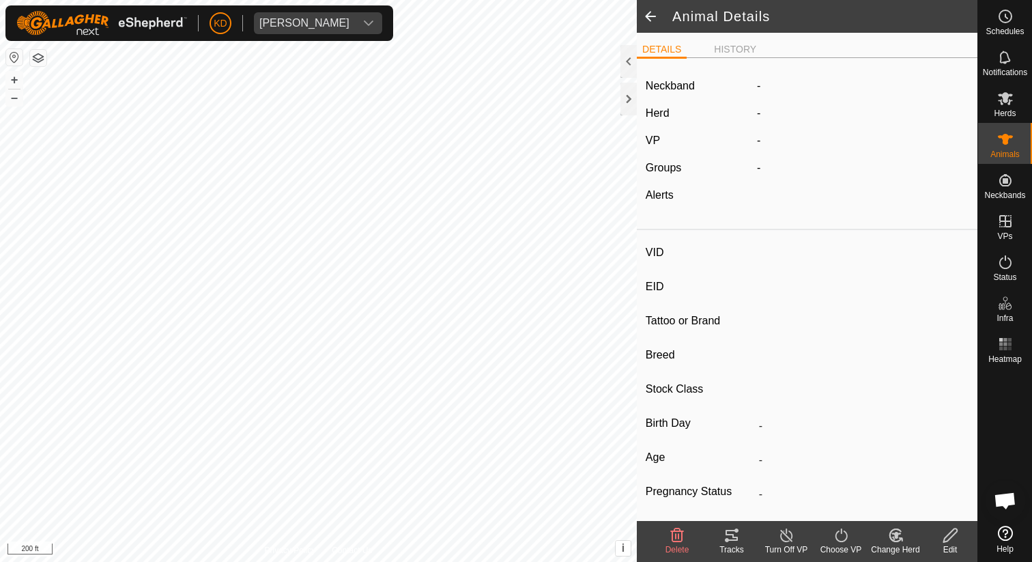
type input "-"
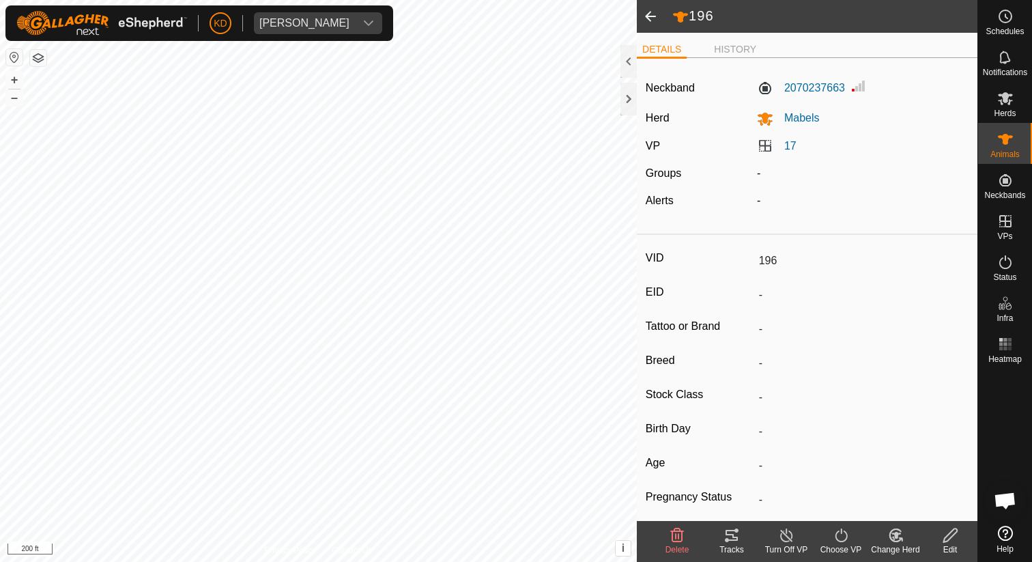
click at [654, 18] on span at bounding box center [650, 16] width 27 height 33
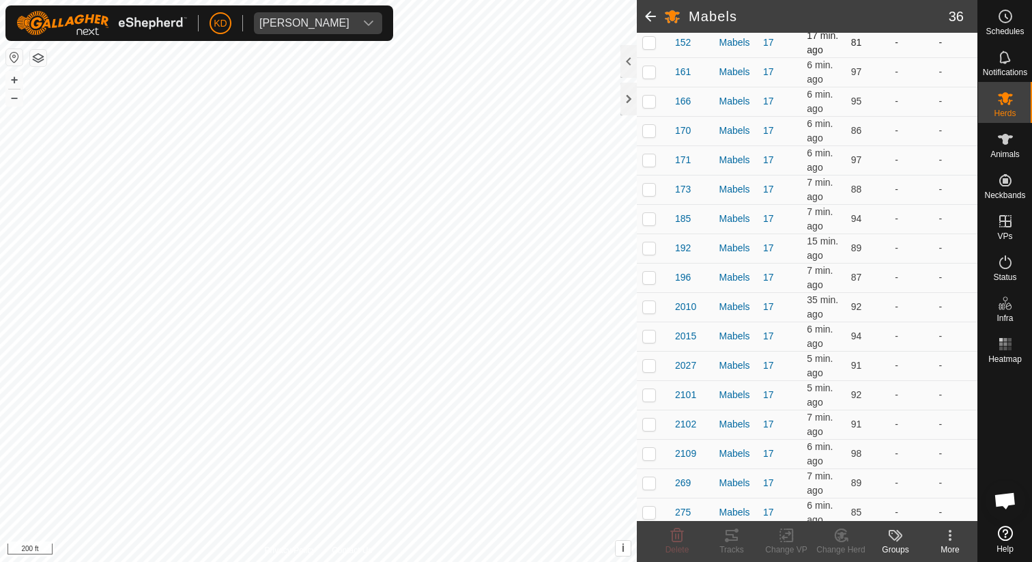
scroll to position [280, 0]
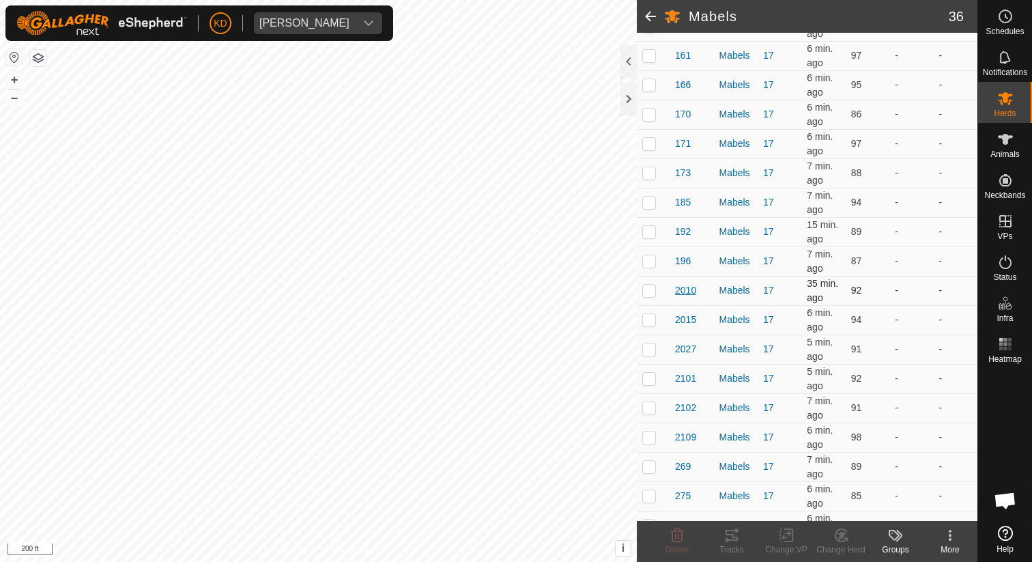
click at [687, 288] on span "2010" at bounding box center [685, 290] width 21 height 14
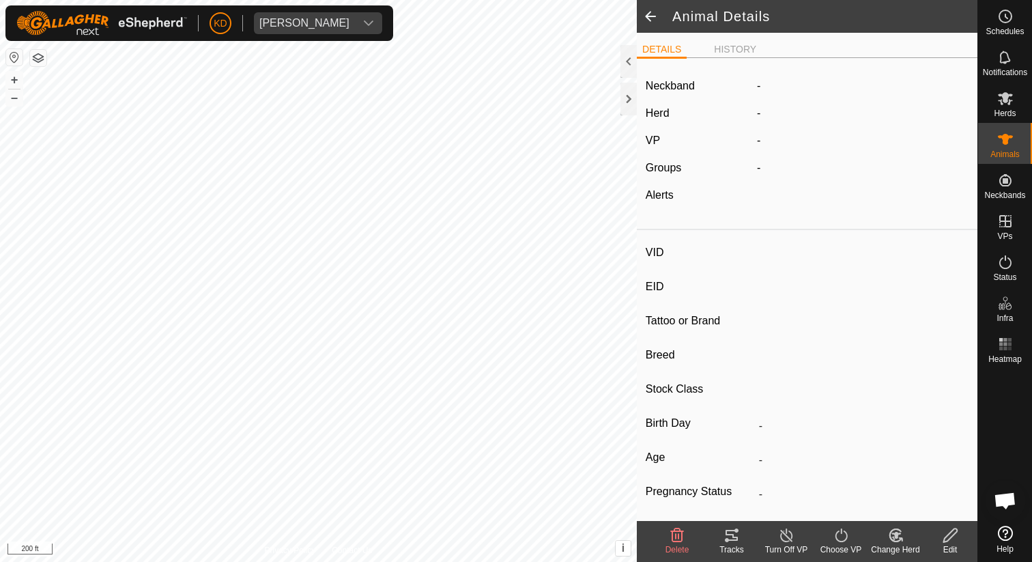
type input "2010"
type input "-"
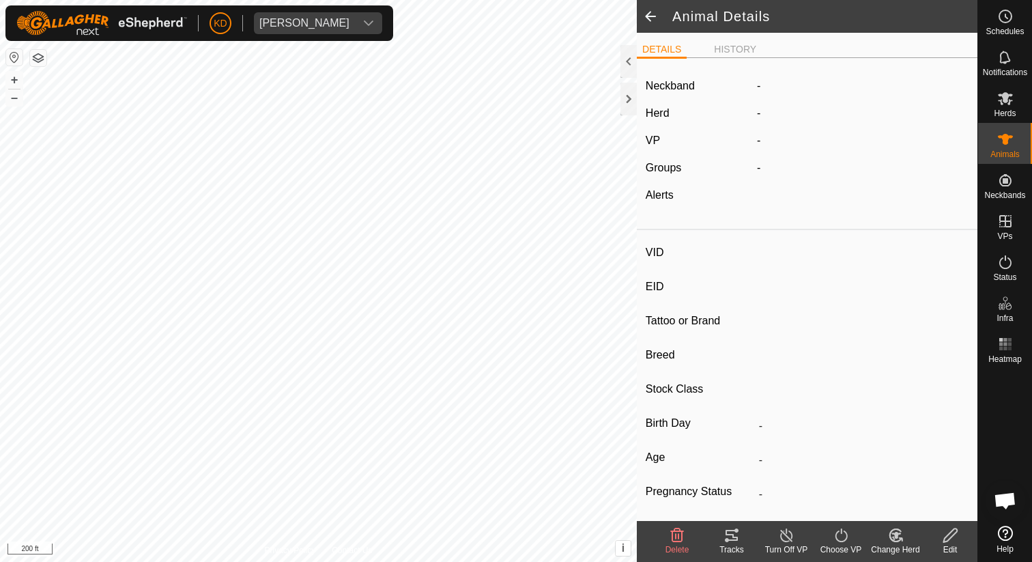
type input "-"
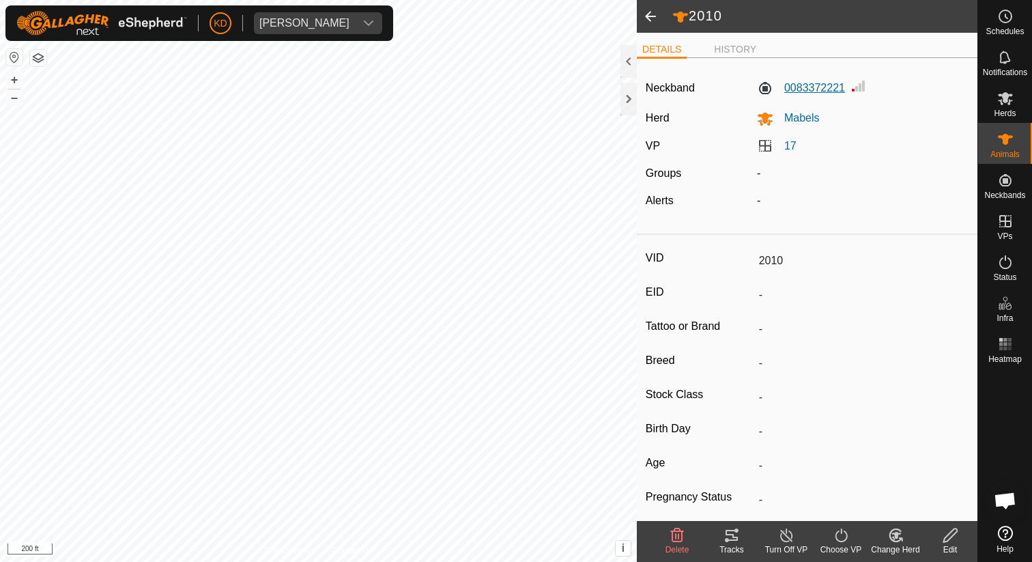
click at [814, 89] on label "0083372221" at bounding box center [801, 88] width 88 height 16
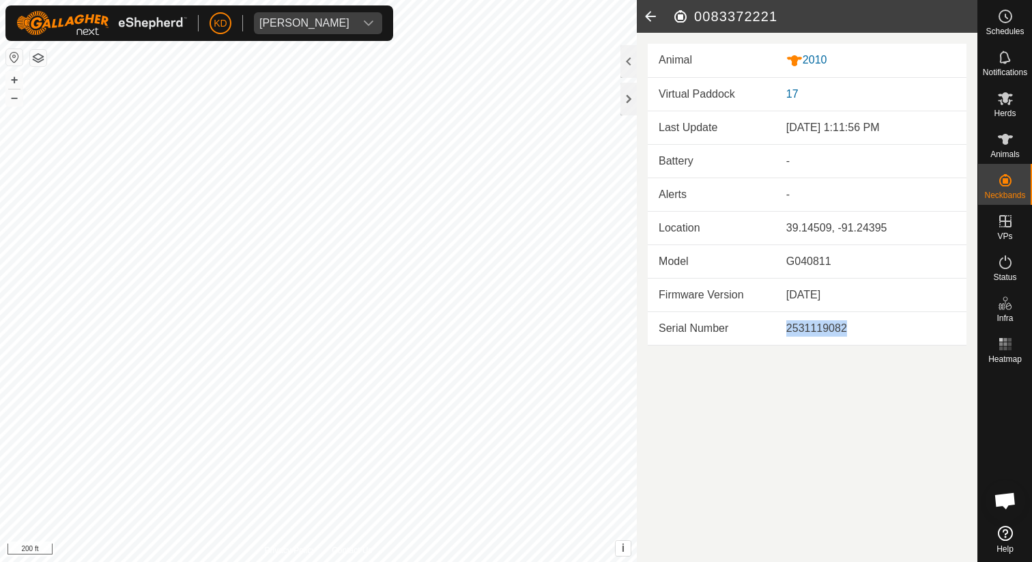
drag, startPoint x: 785, startPoint y: 326, endPoint x: 856, endPoint y: 330, distance: 70.4
click at [856, 330] on div "2531119082" at bounding box center [870, 328] width 169 height 16
copy div "2531119082"
click at [649, 16] on icon at bounding box center [650, 16] width 27 height 33
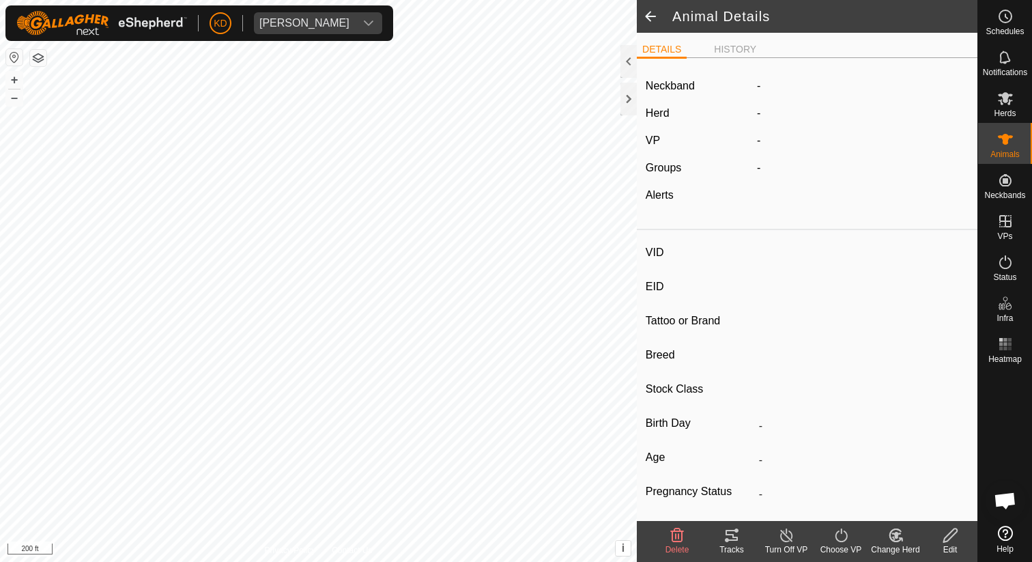
type input "2010"
type input "-"
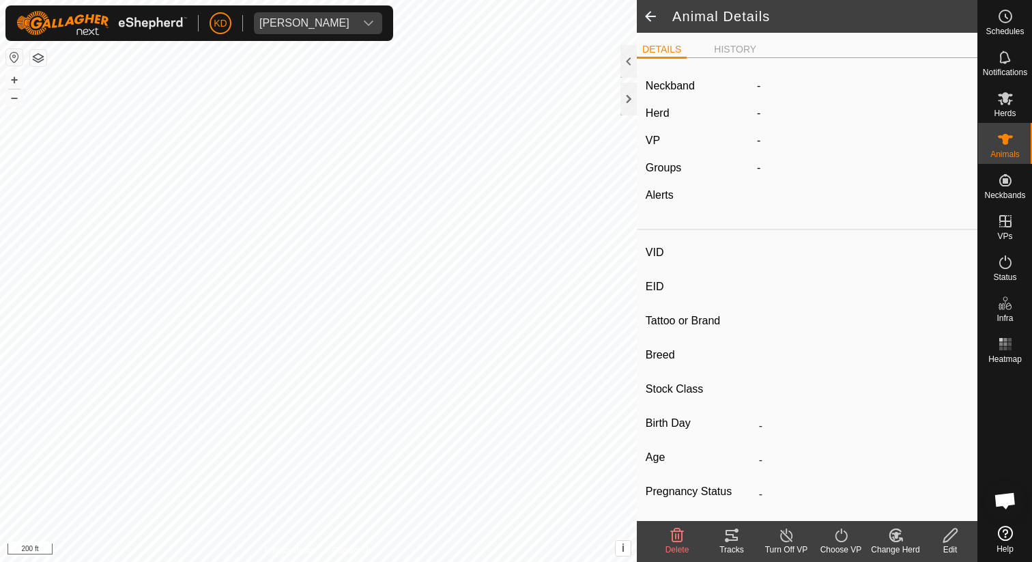
type input "-"
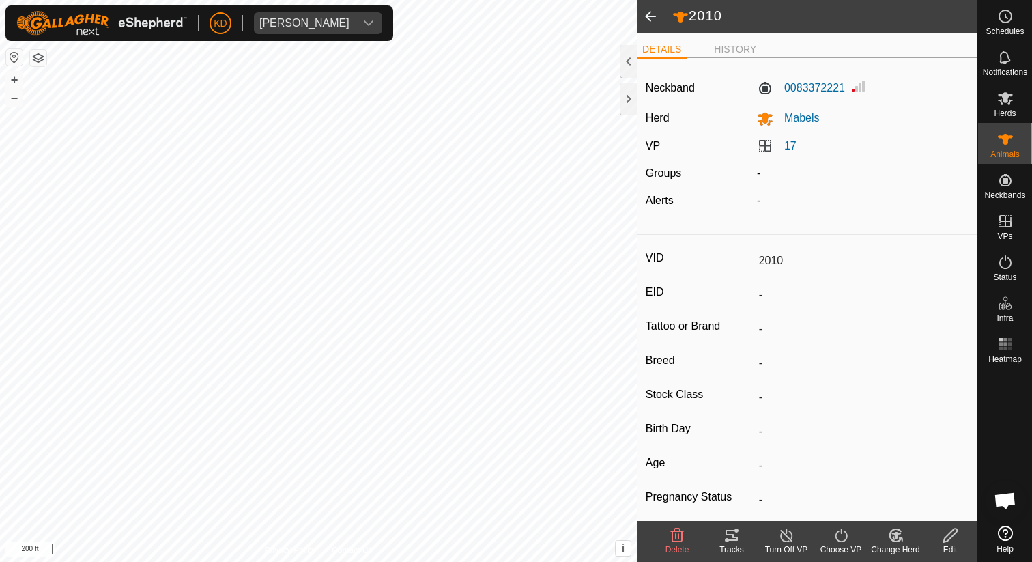
click at [655, 20] on span at bounding box center [650, 16] width 27 height 33
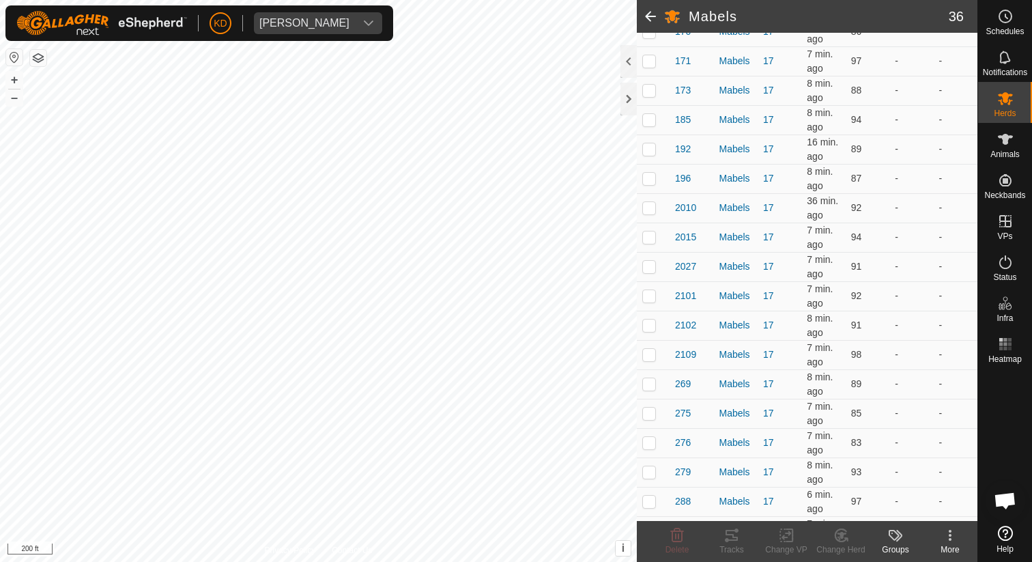
scroll to position [365, 0]
click at [689, 233] on span "2015" at bounding box center [685, 234] width 21 height 14
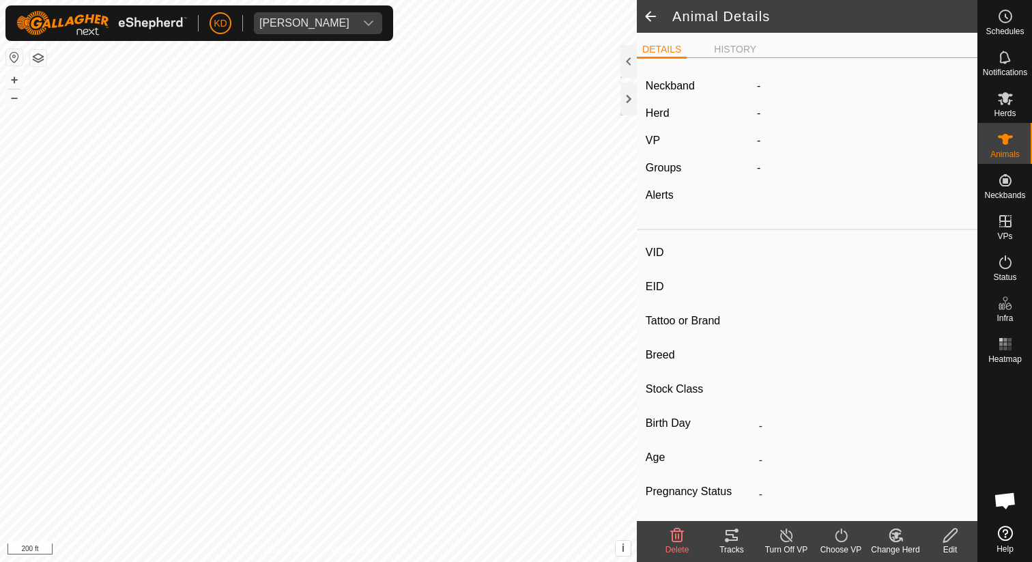
type input "2015"
type input "-"
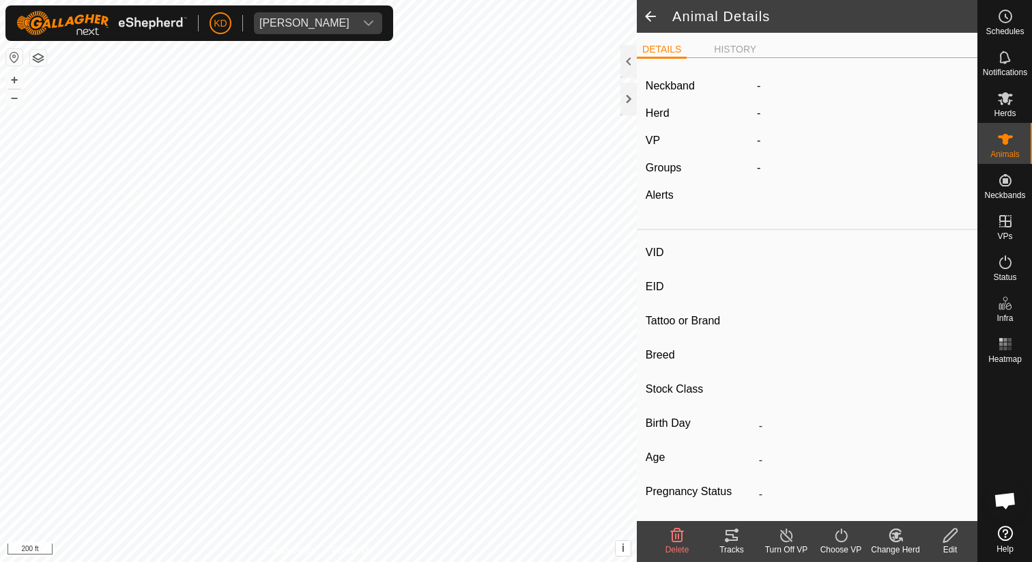
type input "-"
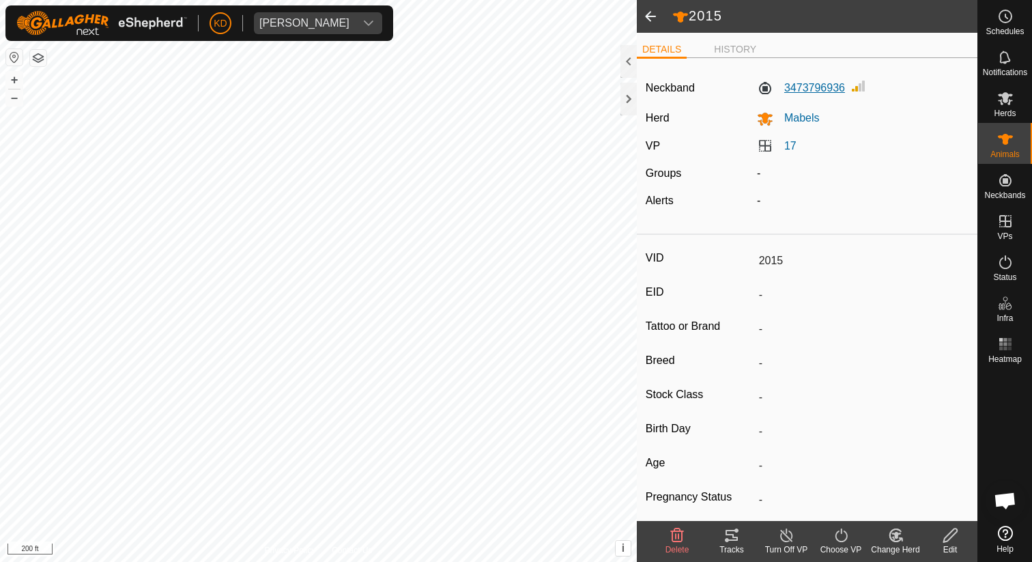
click at [815, 88] on label "3473796936" at bounding box center [801, 88] width 88 height 16
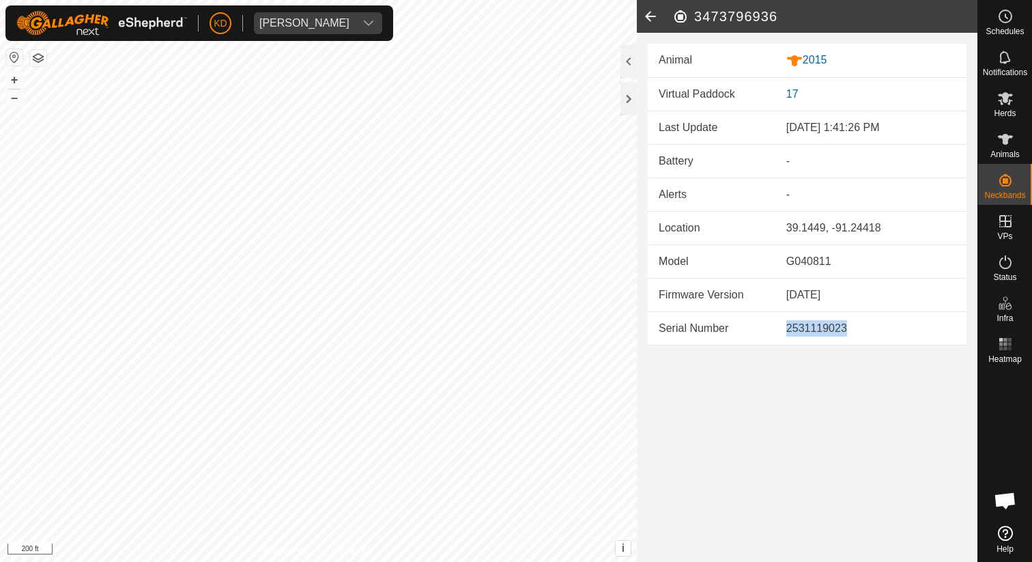
drag, startPoint x: 786, startPoint y: 329, endPoint x: 849, endPoint y: 328, distance: 62.8
click at [849, 328] on div "2531119023" at bounding box center [870, 328] width 169 height 16
copy div "2531119023"
click at [650, 14] on icon at bounding box center [650, 16] width 27 height 33
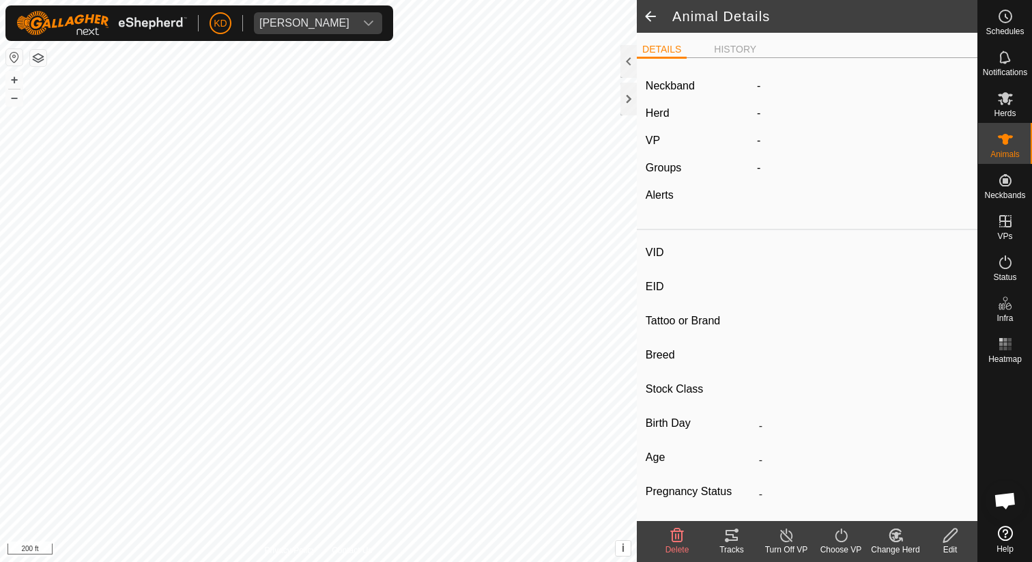
type input "2015"
type input "-"
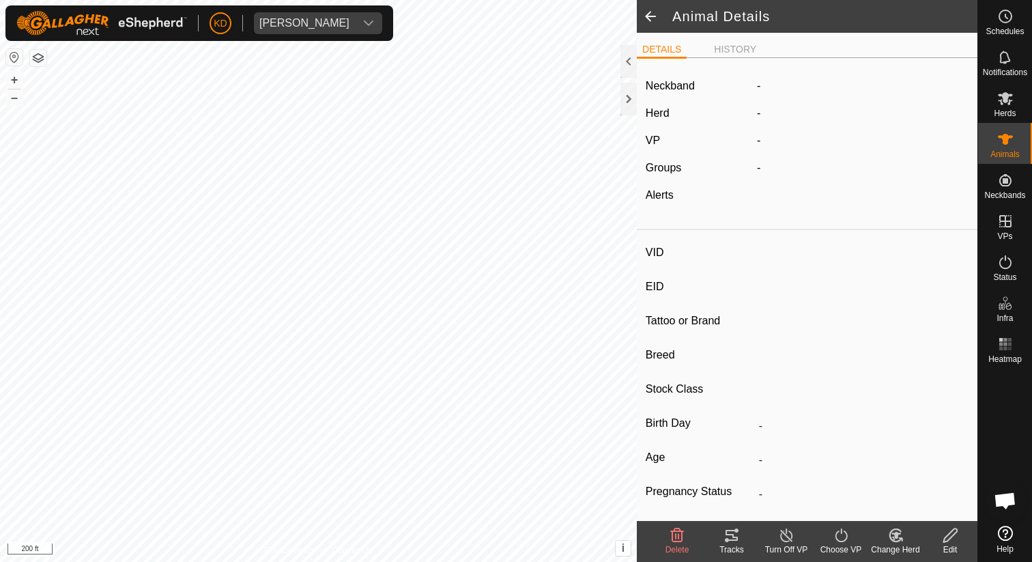
type input "-"
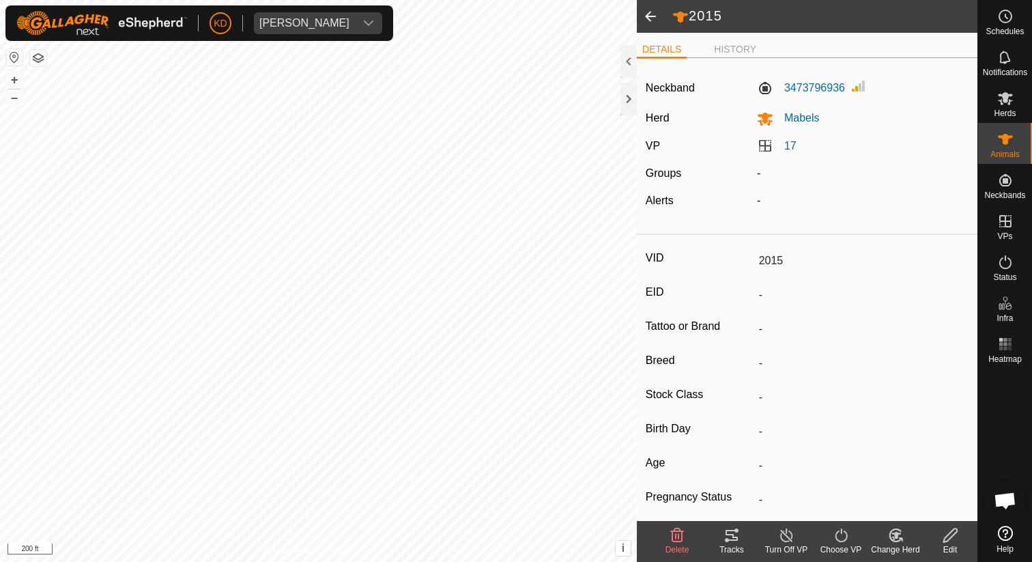
click at [646, 16] on span at bounding box center [650, 16] width 27 height 33
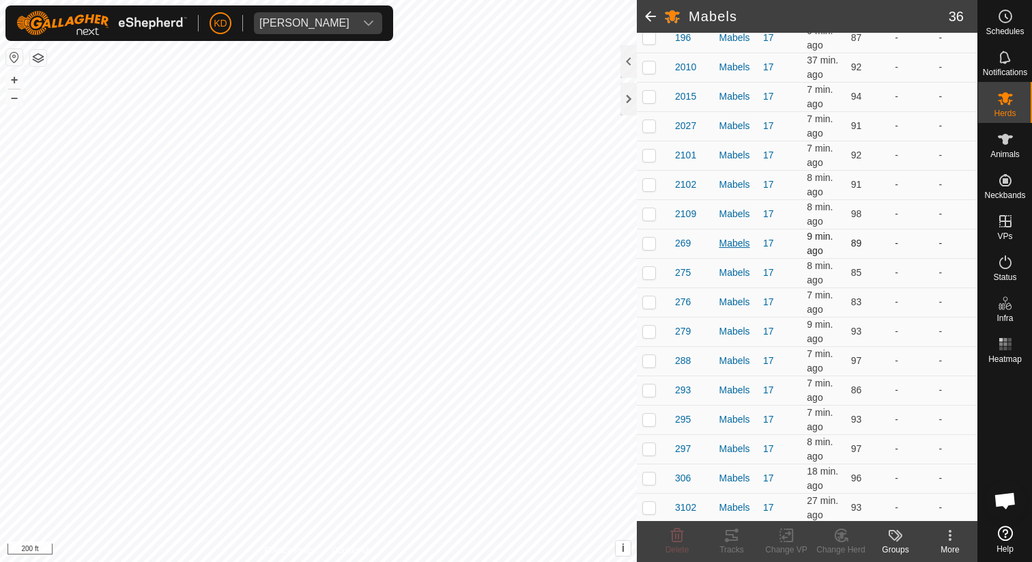
scroll to position [500, 0]
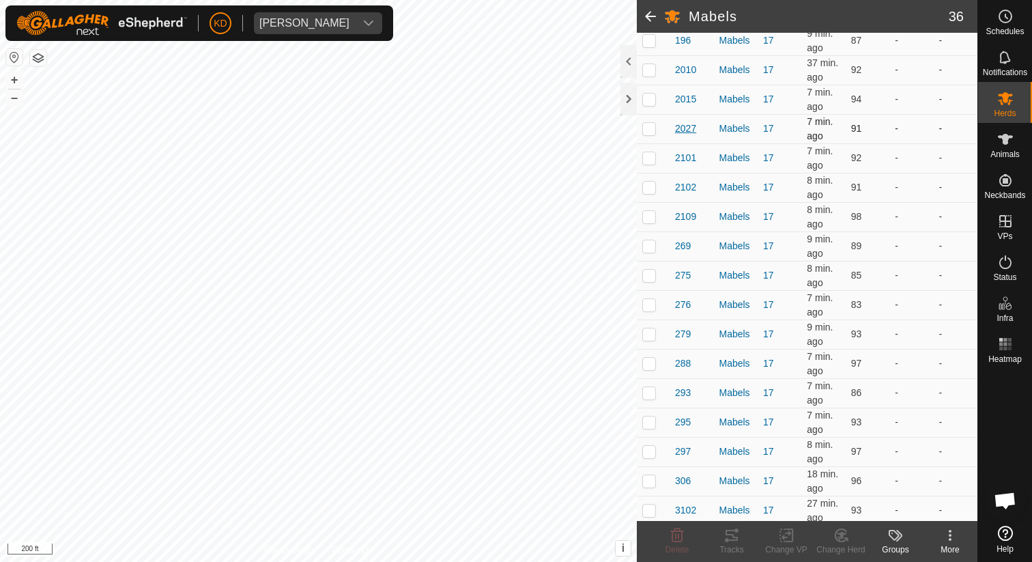
click at [686, 130] on span "2027" at bounding box center [685, 128] width 21 height 14
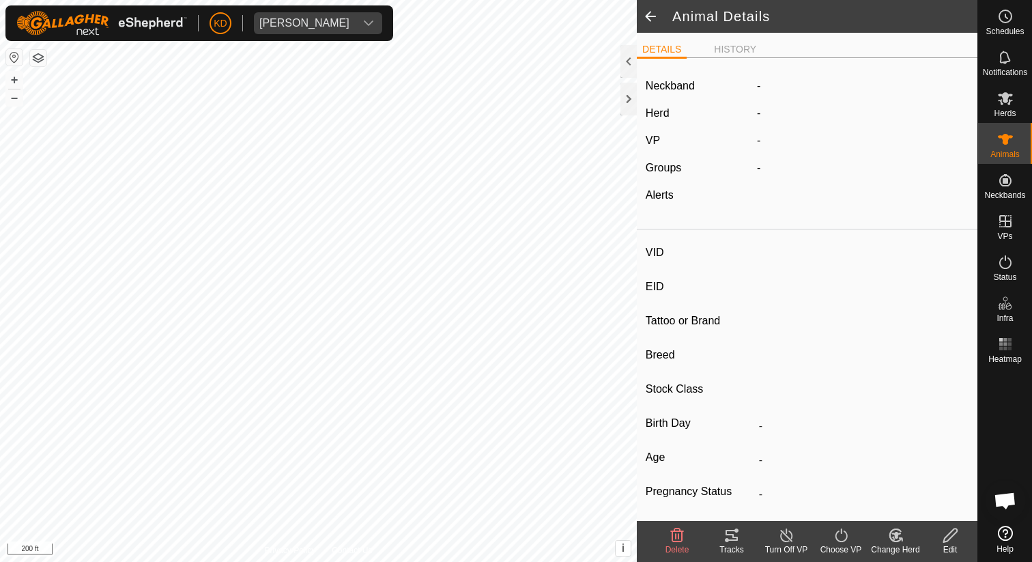
type input "2027"
type input "-"
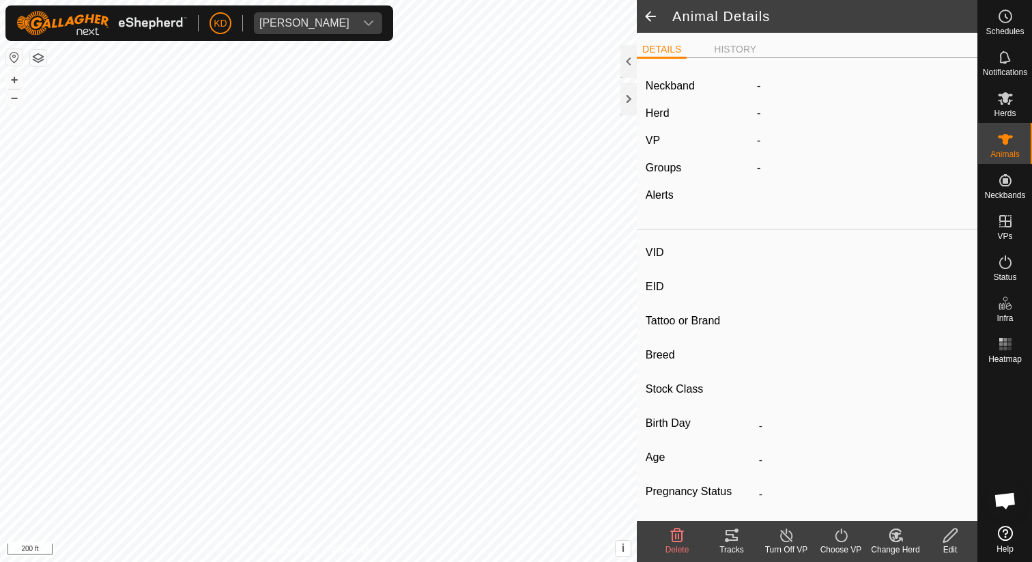
type input "-"
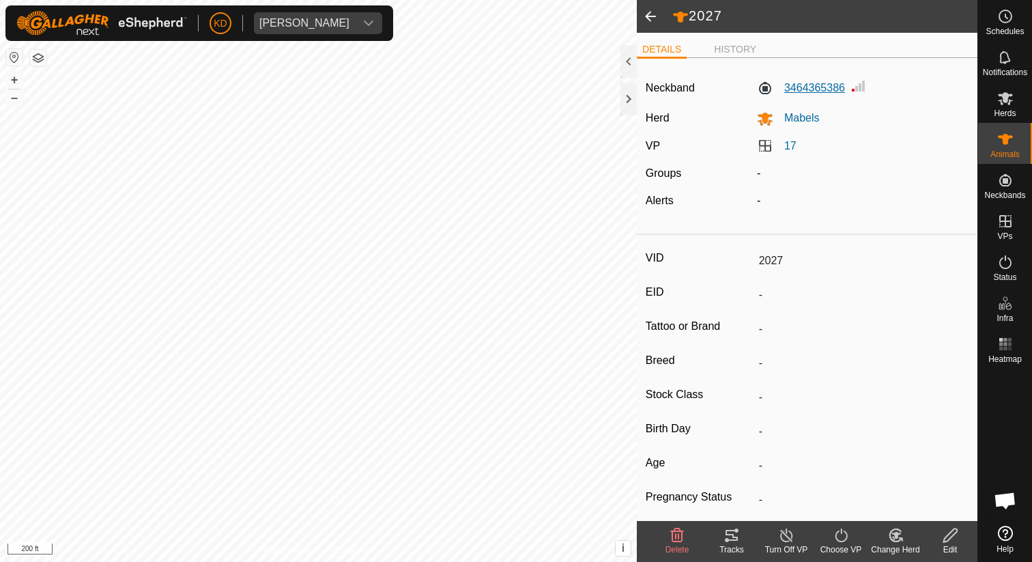
click at [803, 82] on label "3464365386" at bounding box center [801, 88] width 88 height 16
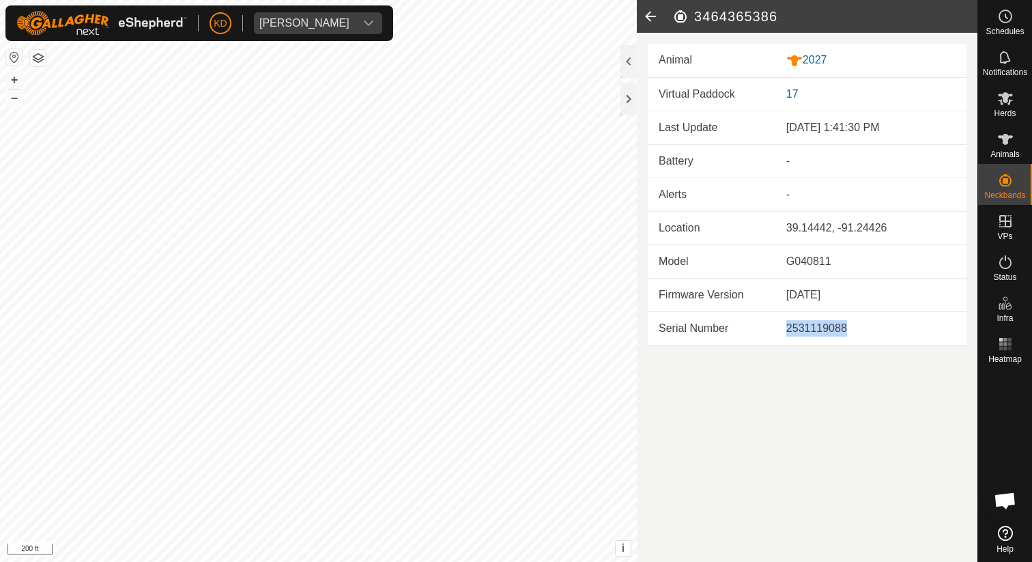
drag, startPoint x: 783, startPoint y: 330, endPoint x: 849, endPoint y: 330, distance: 65.5
click at [849, 330] on td "2531119088" at bounding box center [870, 327] width 191 height 33
copy div "2531119088"
click at [650, 18] on icon at bounding box center [650, 16] width 27 height 33
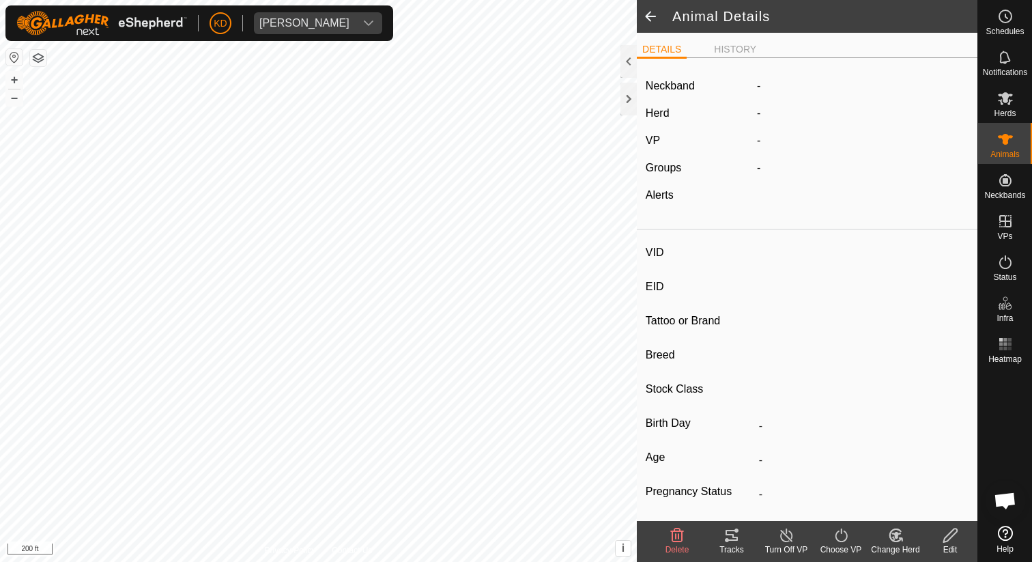
type input "2027"
type input "-"
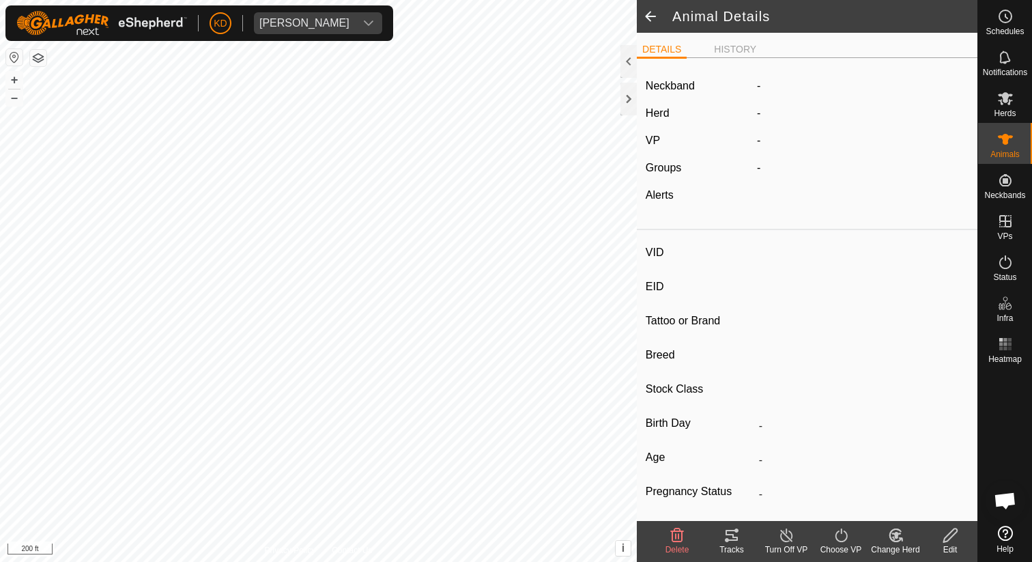
type input "-"
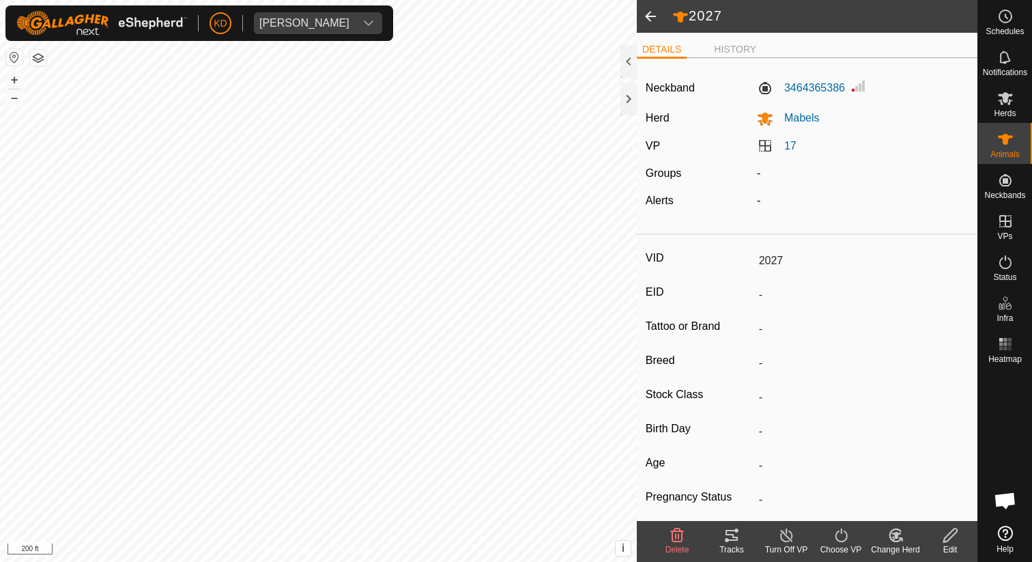
click at [650, 15] on span at bounding box center [650, 16] width 27 height 33
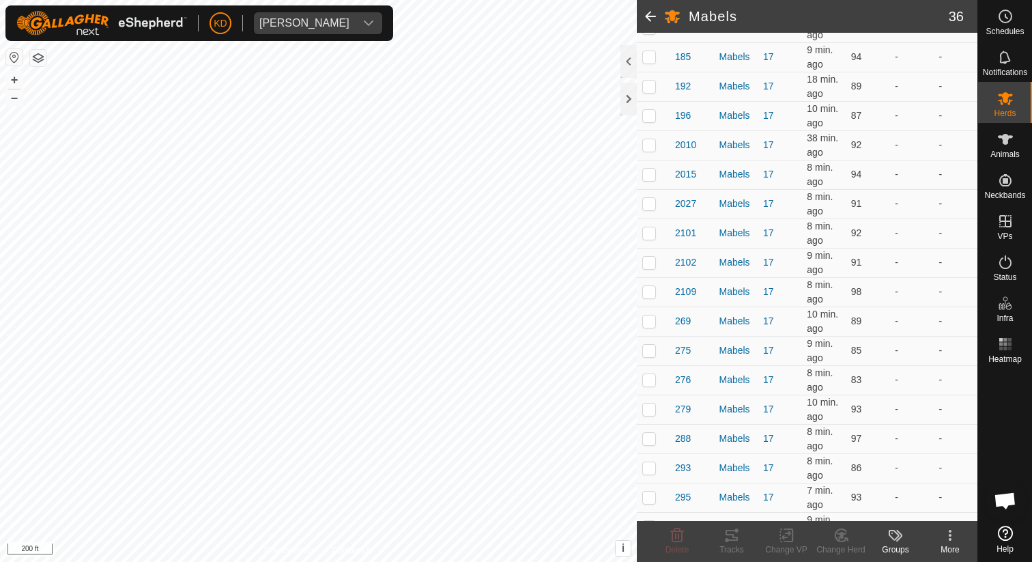
scroll to position [428, 0]
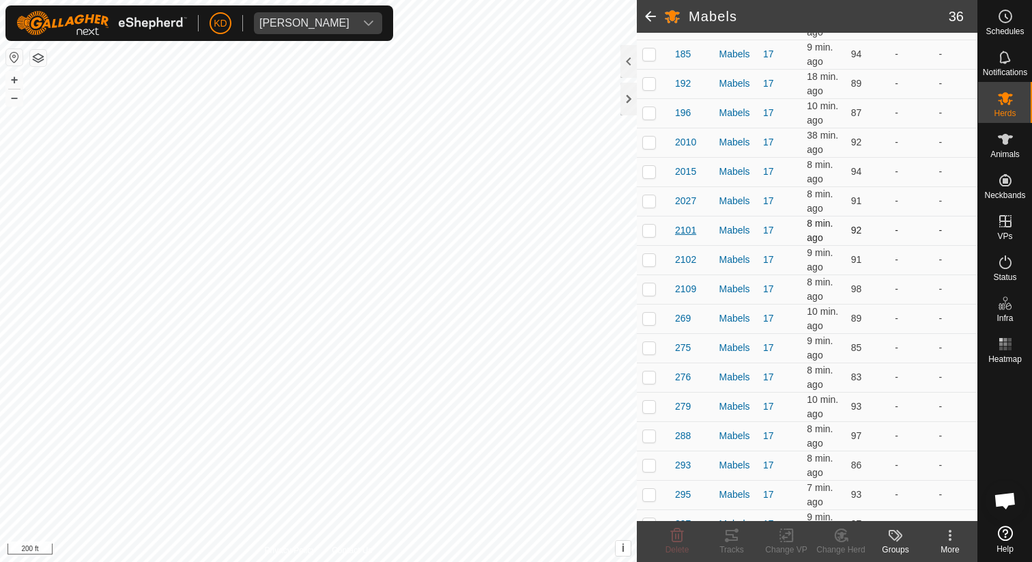
click at [686, 229] on span "2101" at bounding box center [685, 230] width 21 height 14
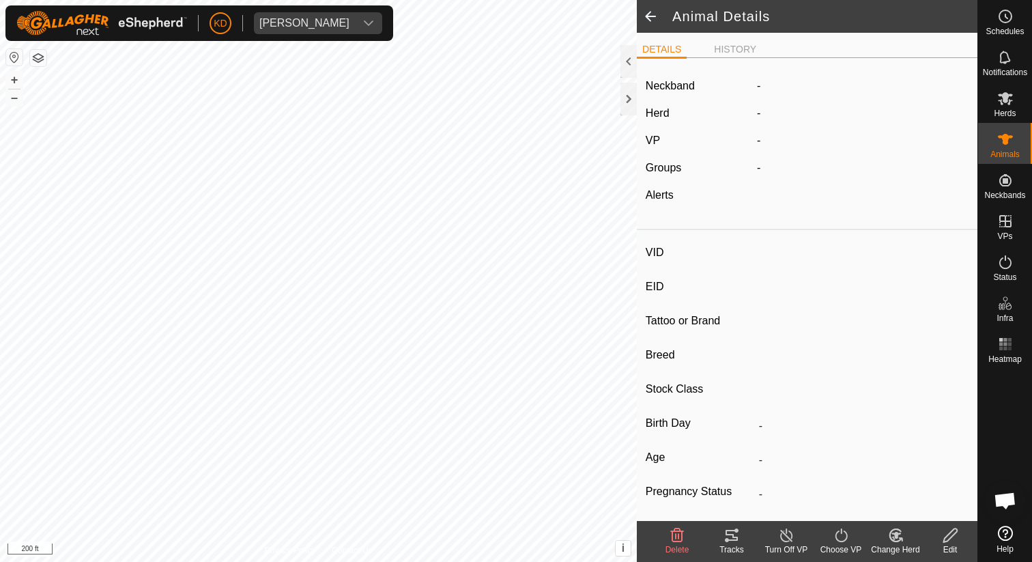
type input "2101"
type input "-"
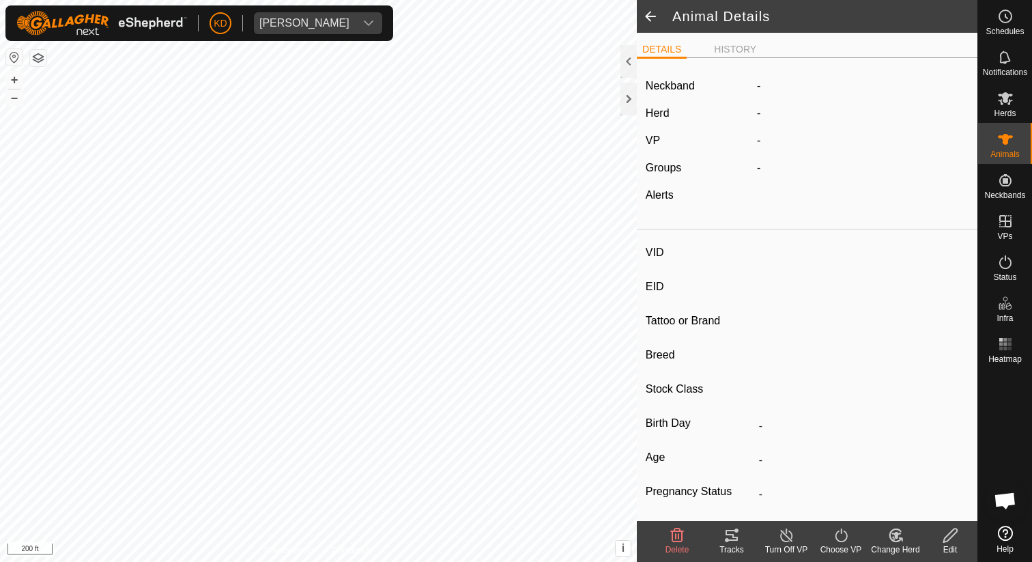
type input "-"
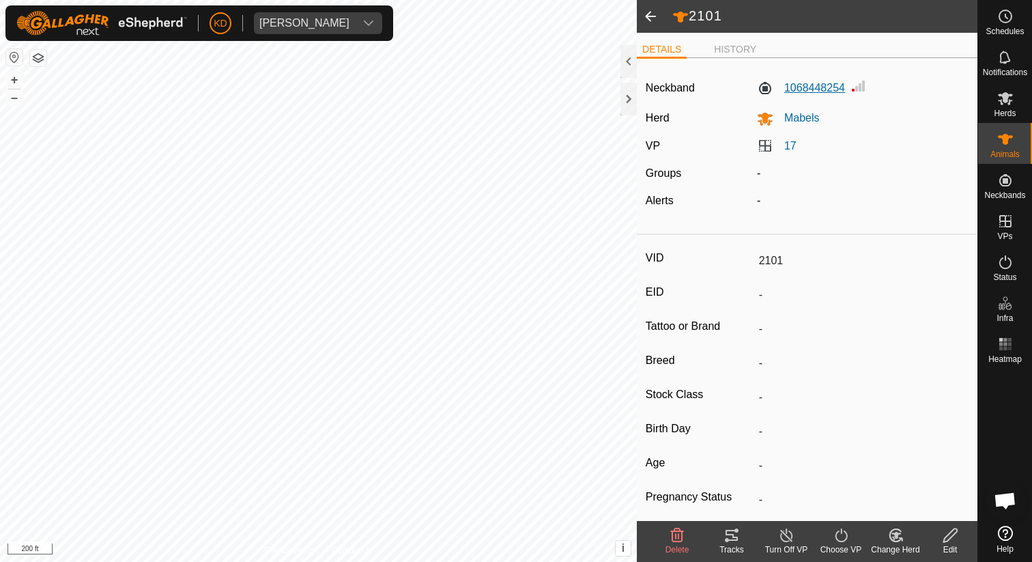
click at [803, 93] on label "1068448254" at bounding box center [801, 88] width 88 height 16
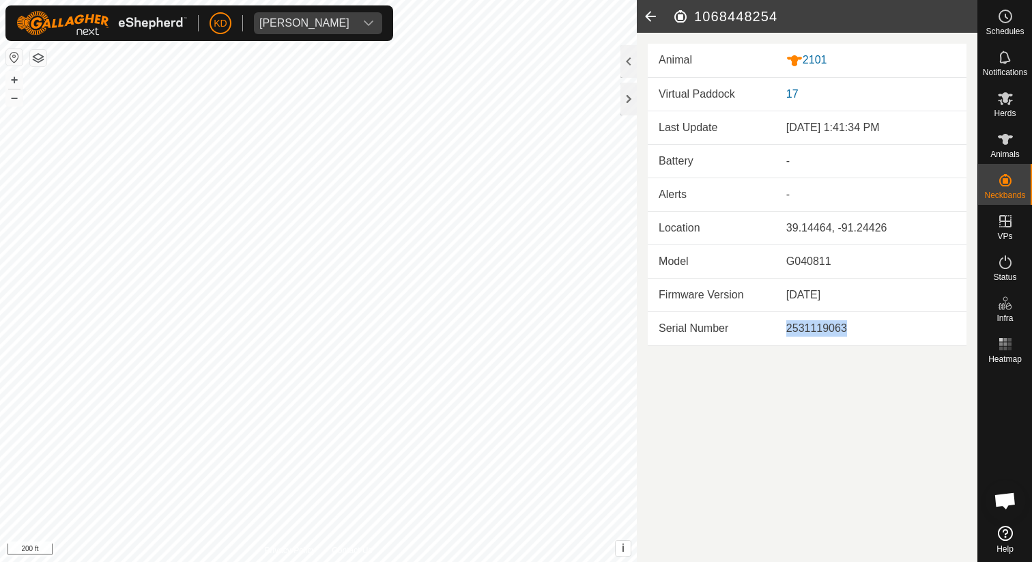
drag, startPoint x: 854, startPoint y: 328, endPoint x: 775, endPoint y: 326, distance: 79.2
click at [774, 326] on tr "Serial Number 2531119063" at bounding box center [807, 327] width 319 height 33
copy tr "2531119063"
click at [650, 16] on icon at bounding box center [650, 16] width 27 height 33
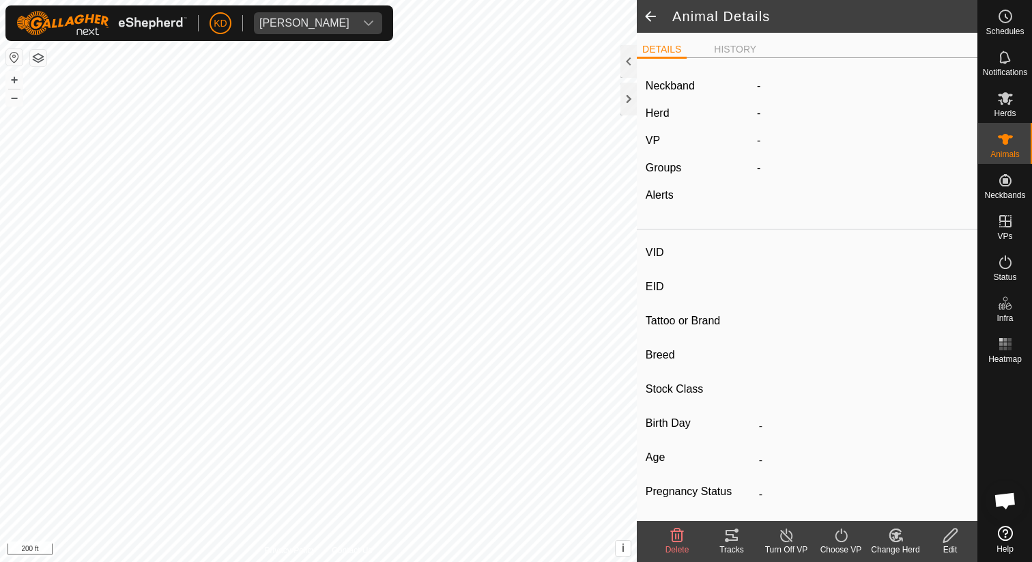
type input "2101"
type input "-"
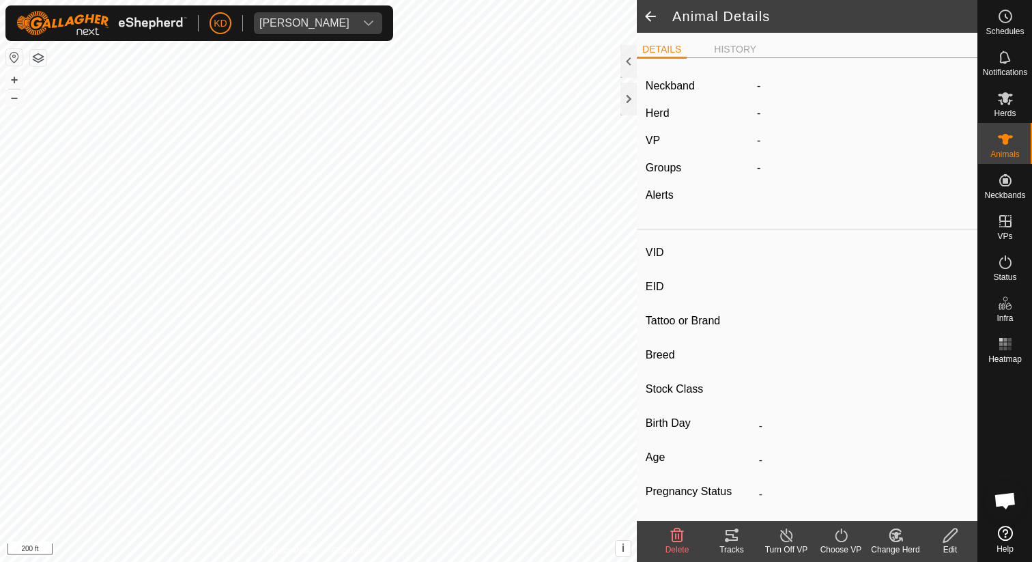
type input "-"
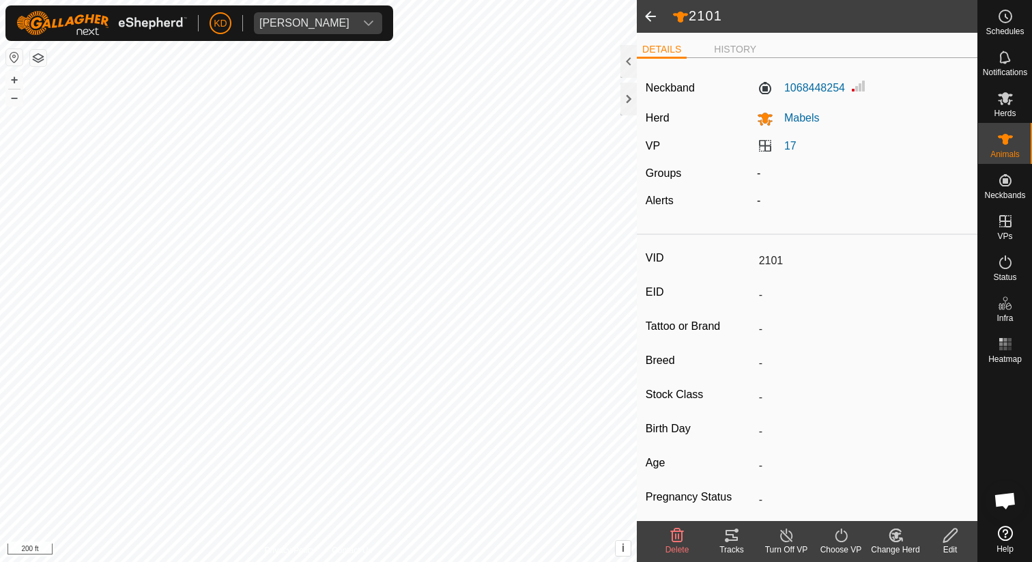
click at [650, 16] on span at bounding box center [650, 16] width 27 height 33
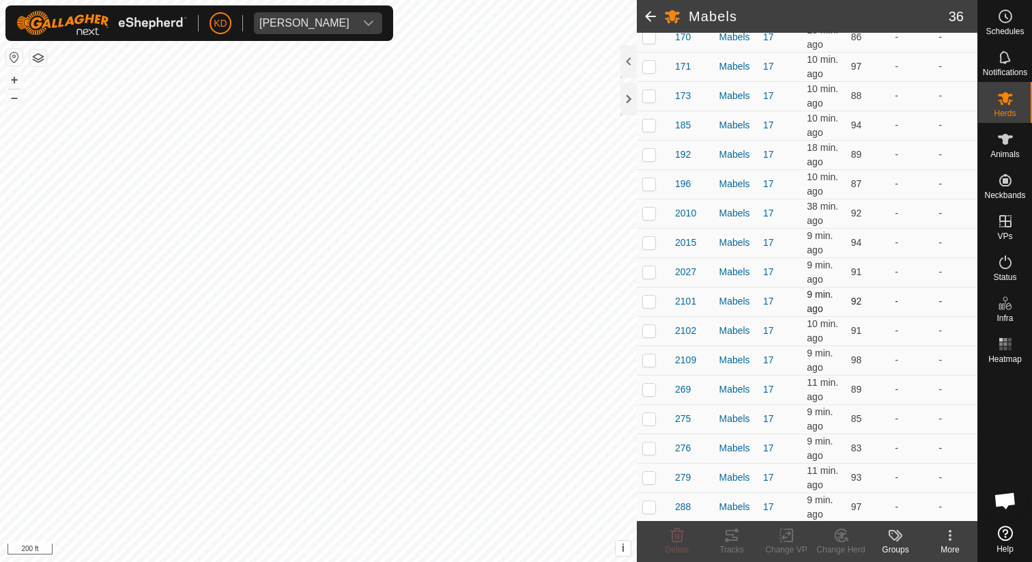
scroll to position [380, 0]
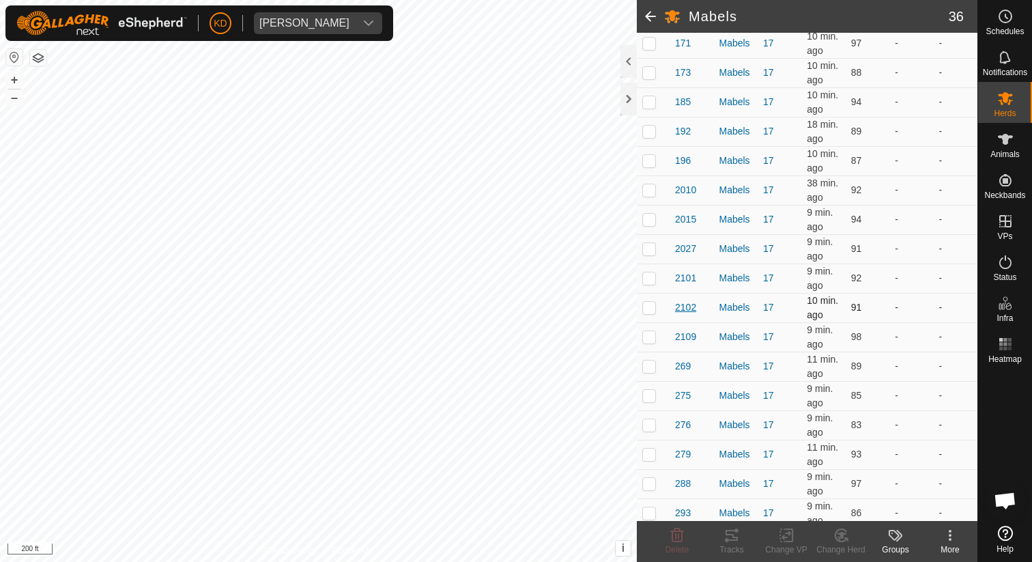
click at [689, 309] on span "2102" at bounding box center [685, 307] width 21 height 14
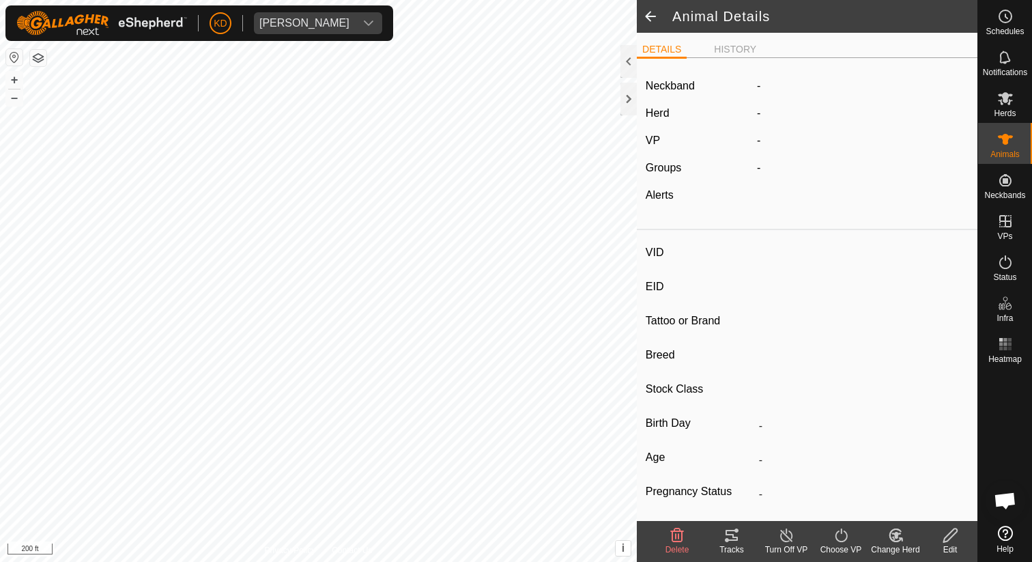
type input "2102"
type input "-"
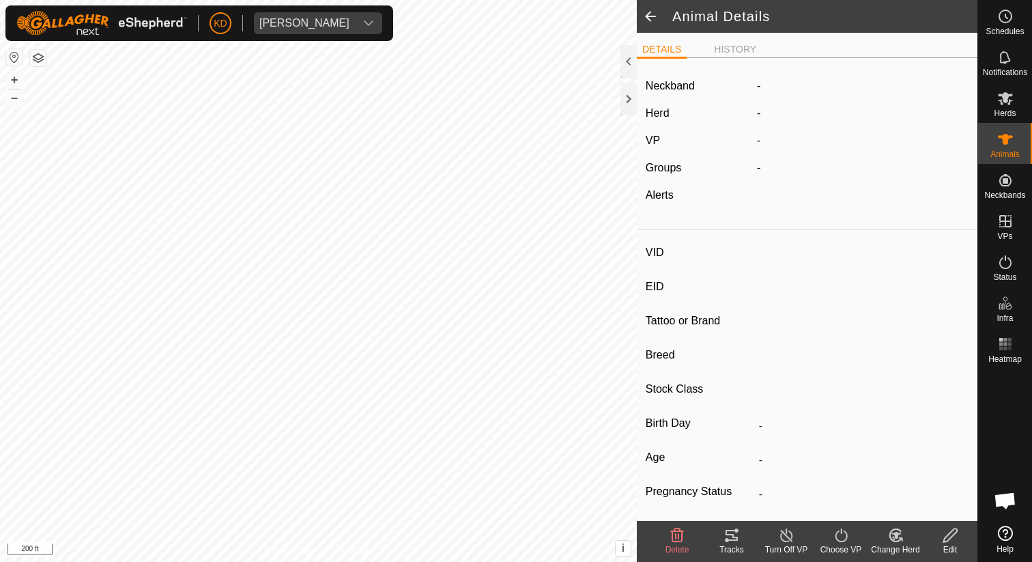
type input "-"
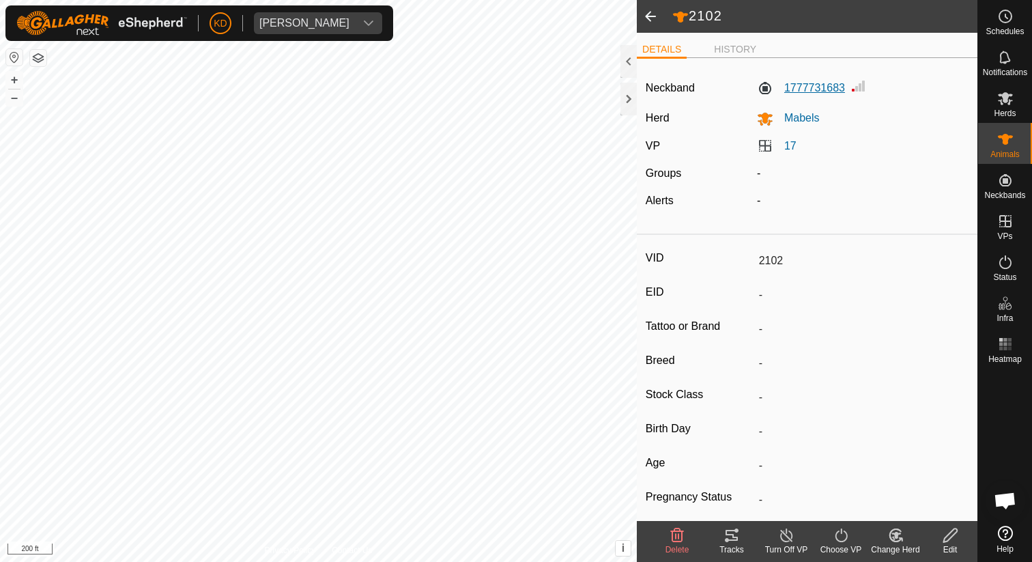
click at [811, 92] on label "1777731683" at bounding box center [801, 88] width 88 height 16
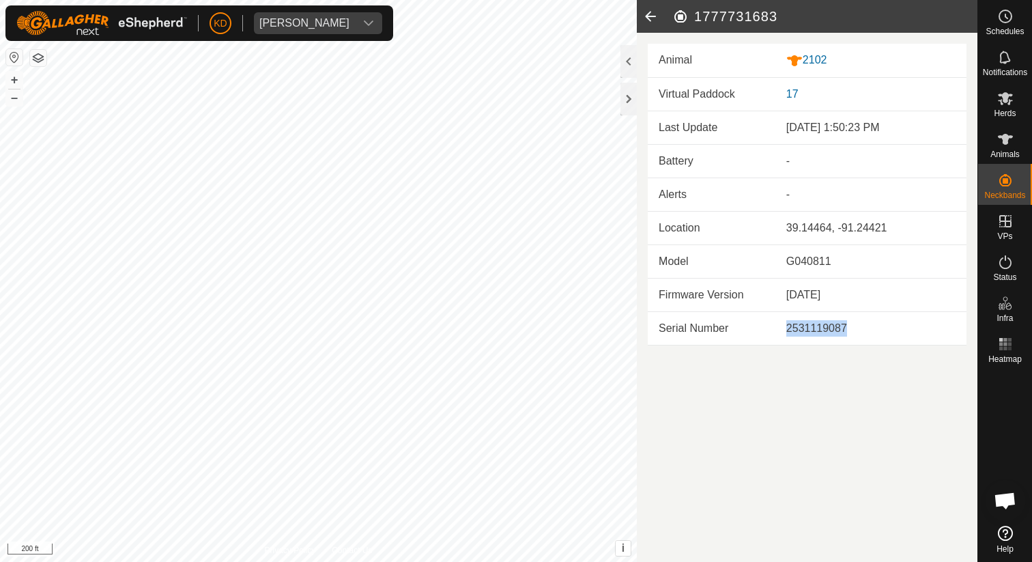
drag, startPoint x: 786, startPoint y: 330, endPoint x: 850, endPoint y: 330, distance: 63.5
click at [850, 330] on div "2531119087" at bounding box center [870, 328] width 169 height 16
click at [648, 16] on icon at bounding box center [650, 16] width 27 height 33
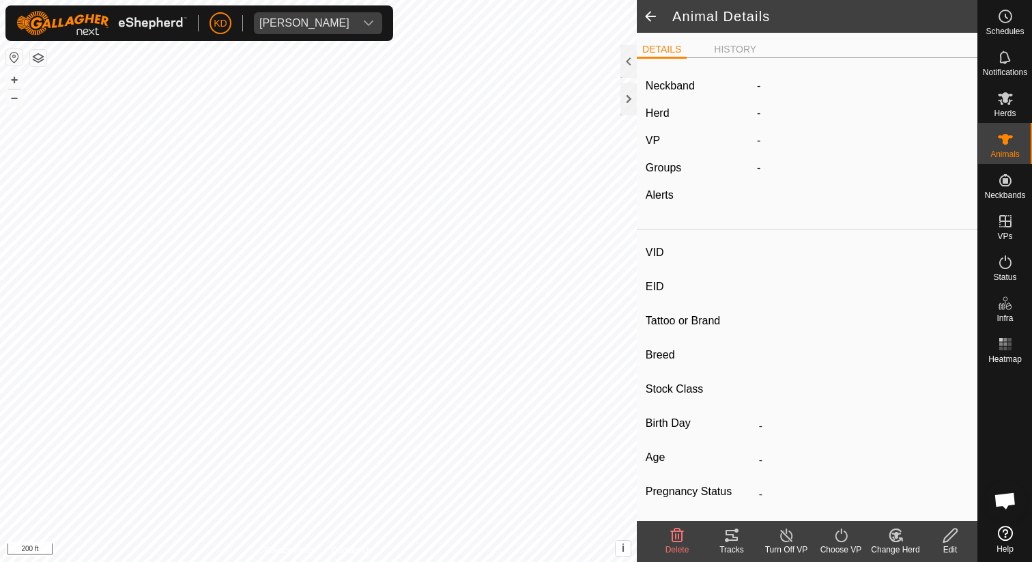
type input "2102"
type input "-"
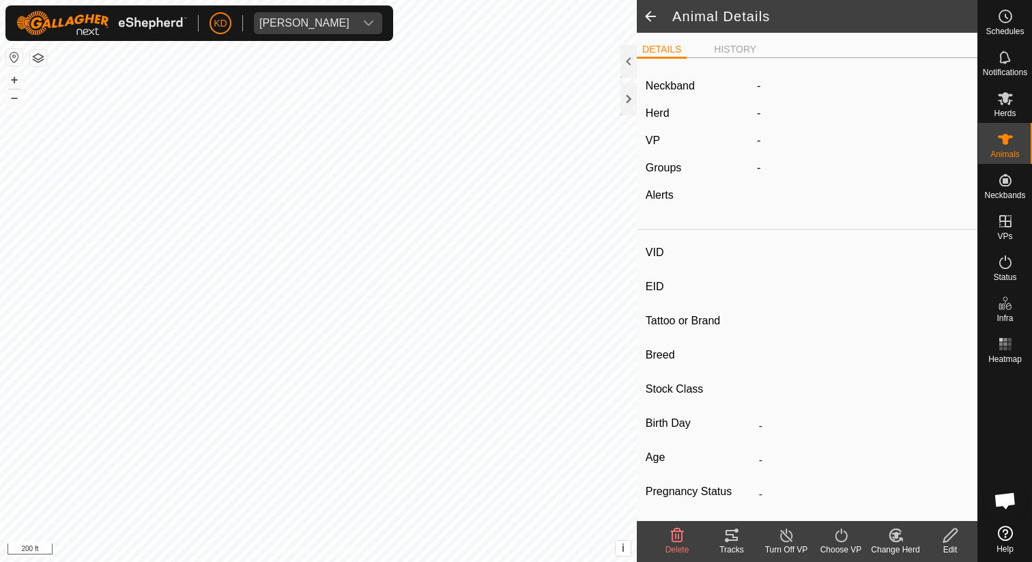
type input "-"
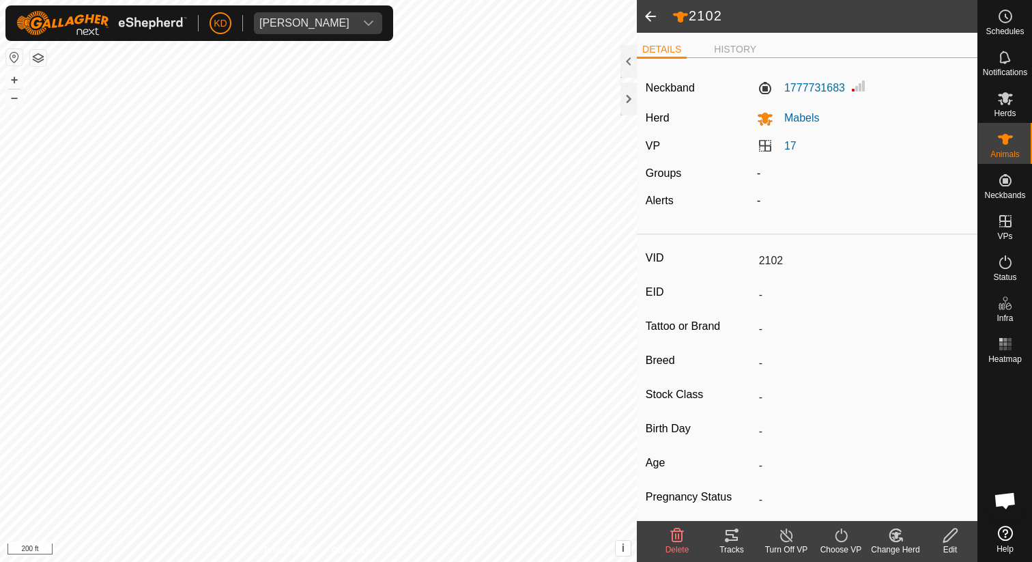
click at [648, 16] on span at bounding box center [650, 16] width 27 height 33
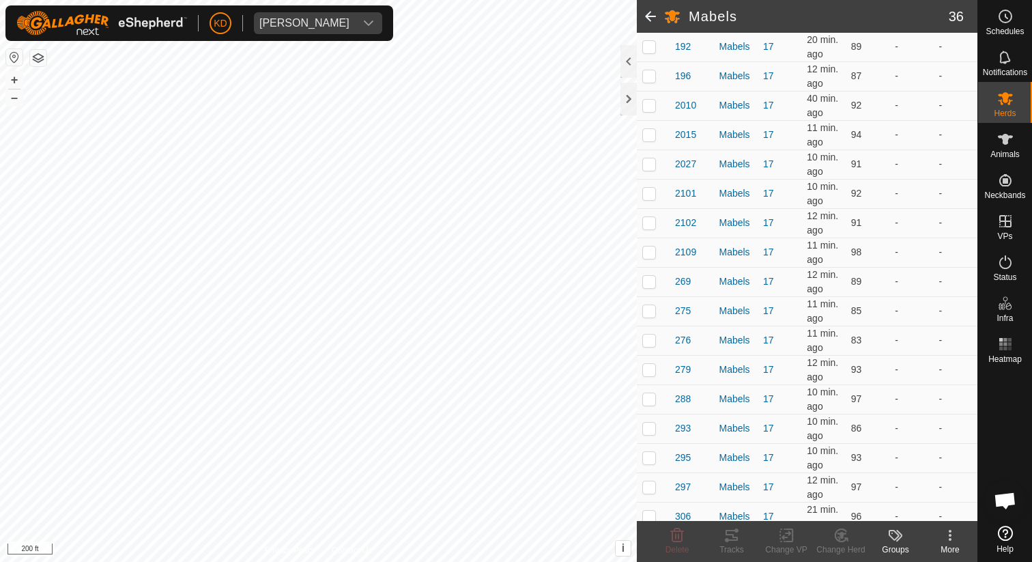
scroll to position [452, 0]
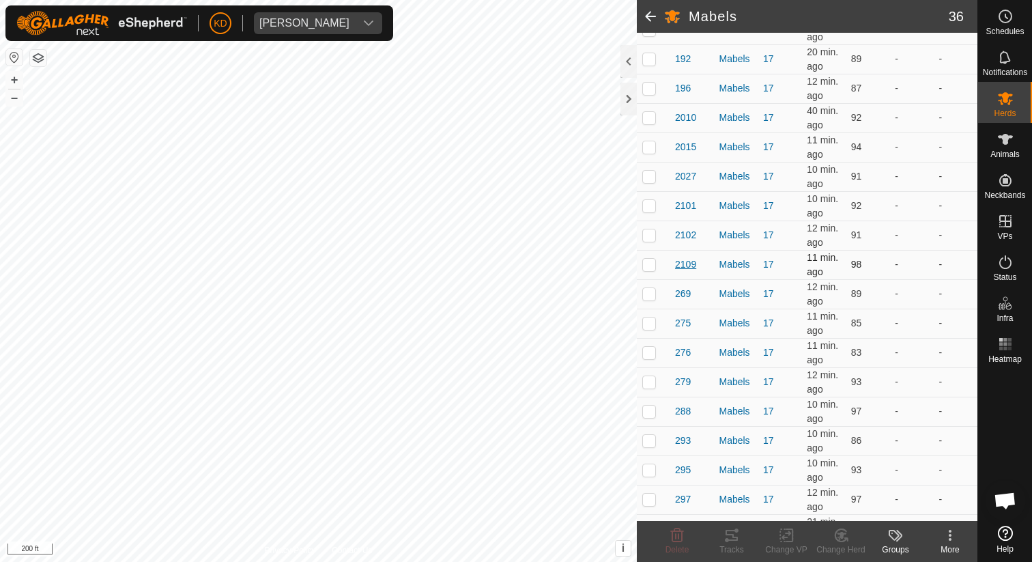
click at [690, 267] on span "2109" at bounding box center [685, 264] width 21 height 14
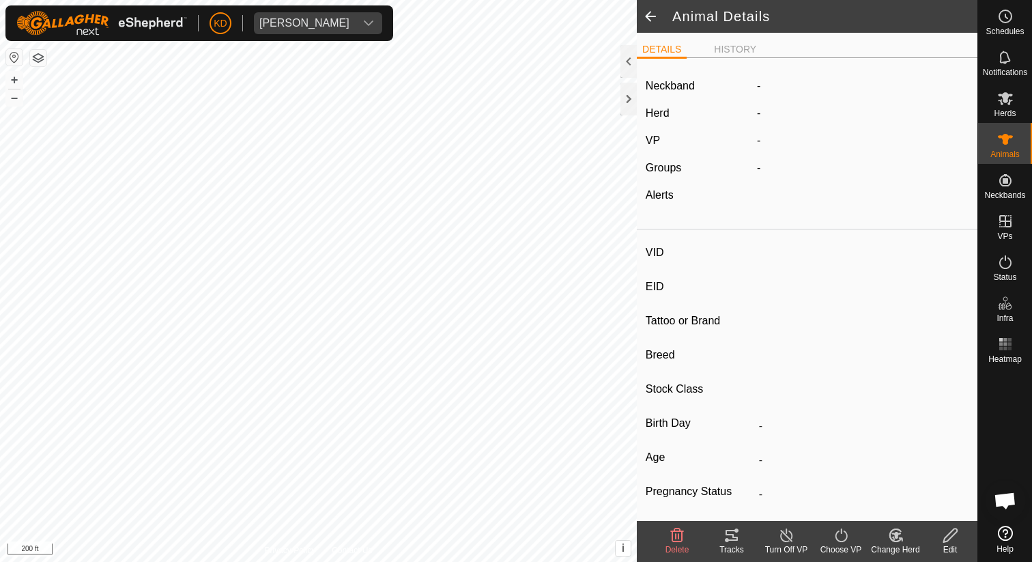
type input "2109"
type input "-"
type input "Angus"
type input "Cow"
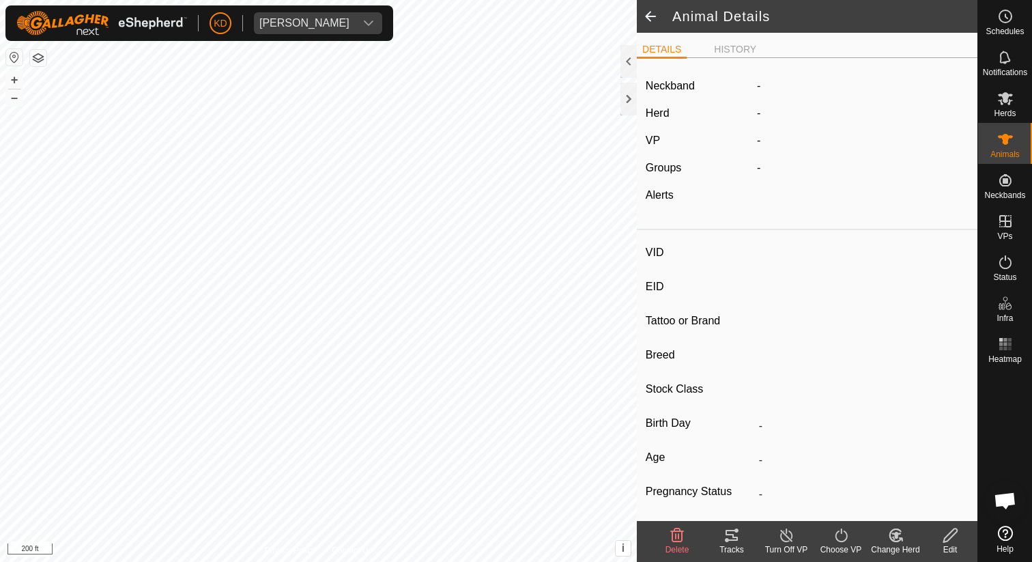
type input "0 kg"
type input "-"
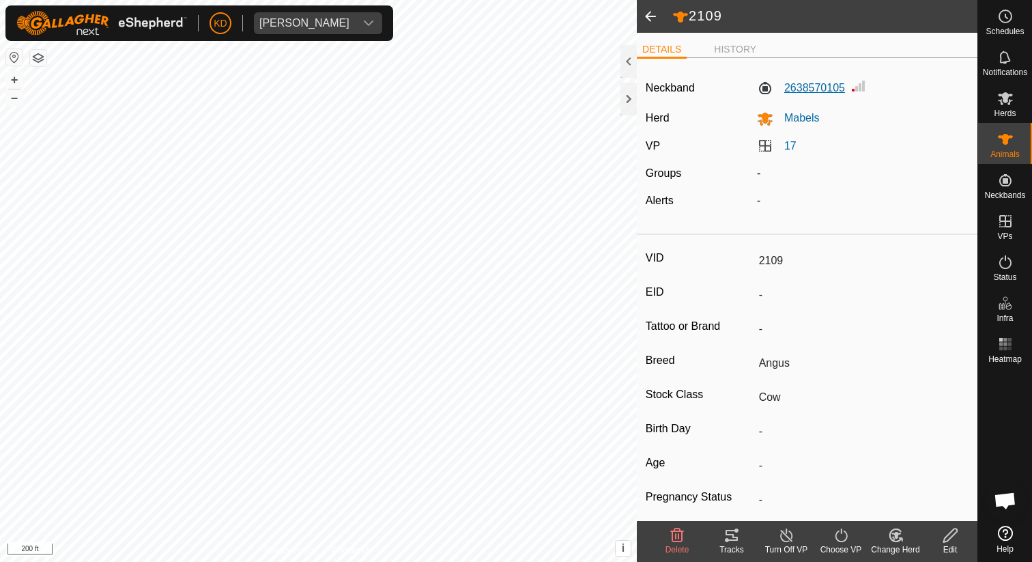
click at [823, 92] on label "2638570105" at bounding box center [801, 88] width 88 height 16
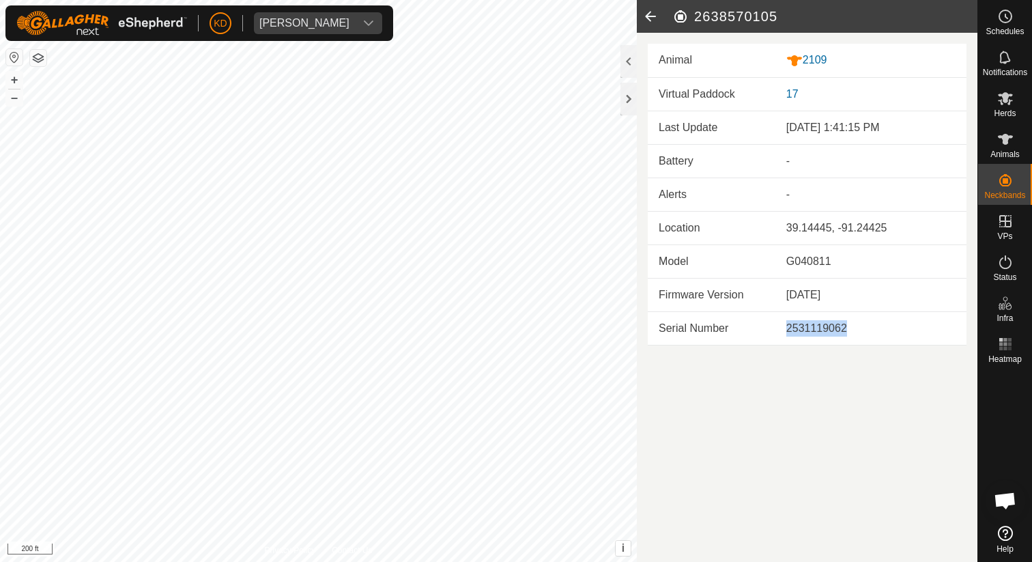
drag, startPoint x: 786, startPoint y: 328, endPoint x: 852, endPoint y: 327, distance: 65.5
click at [852, 327] on div "2531119062" at bounding box center [870, 328] width 169 height 16
click at [653, 18] on icon at bounding box center [650, 16] width 27 height 33
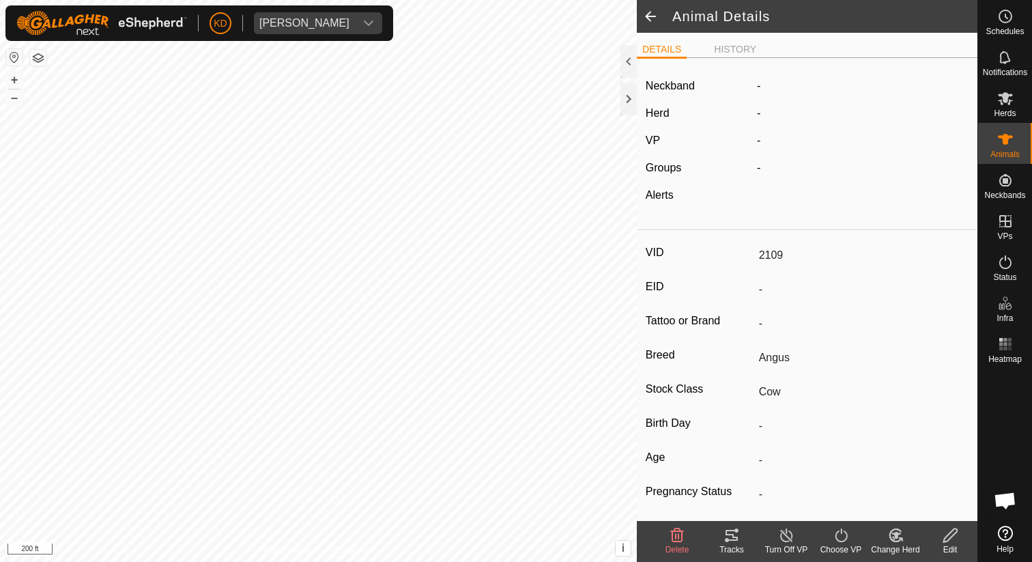
click at [653, 18] on span at bounding box center [650, 16] width 27 height 33
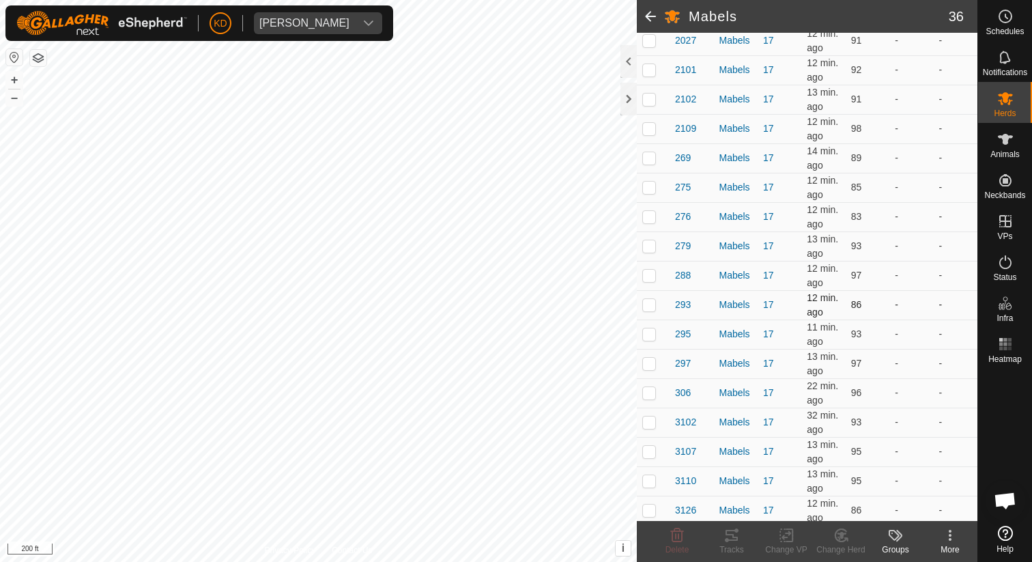
scroll to position [567, 0]
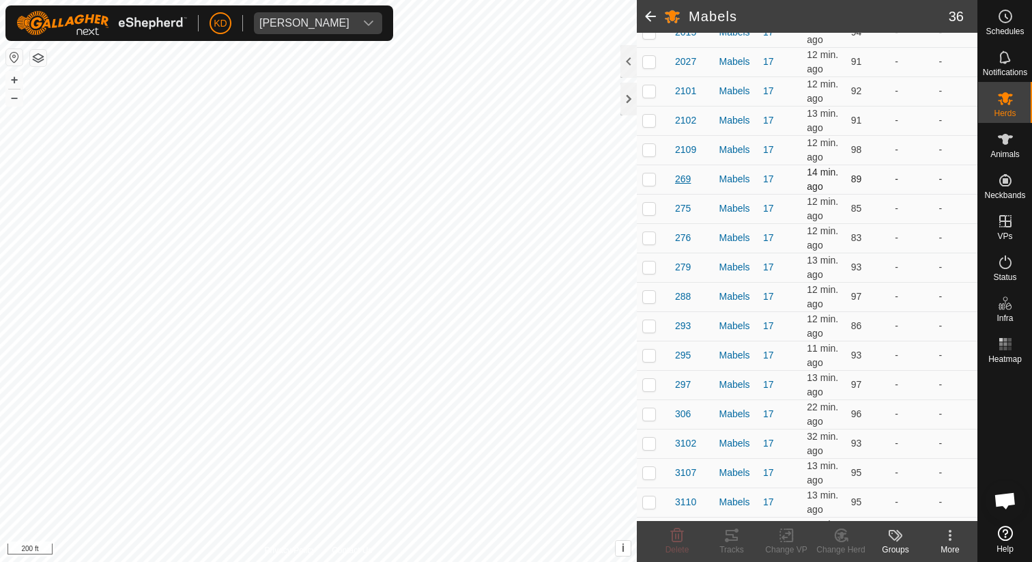
click at [687, 183] on span "269" at bounding box center [683, 179] width 16 height 14
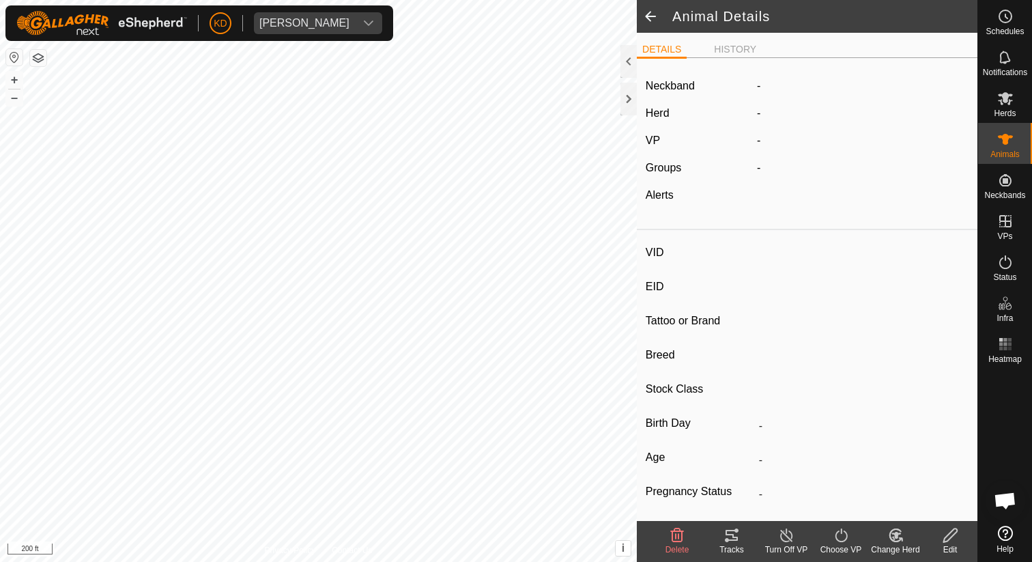
type input "269"
type input "-"
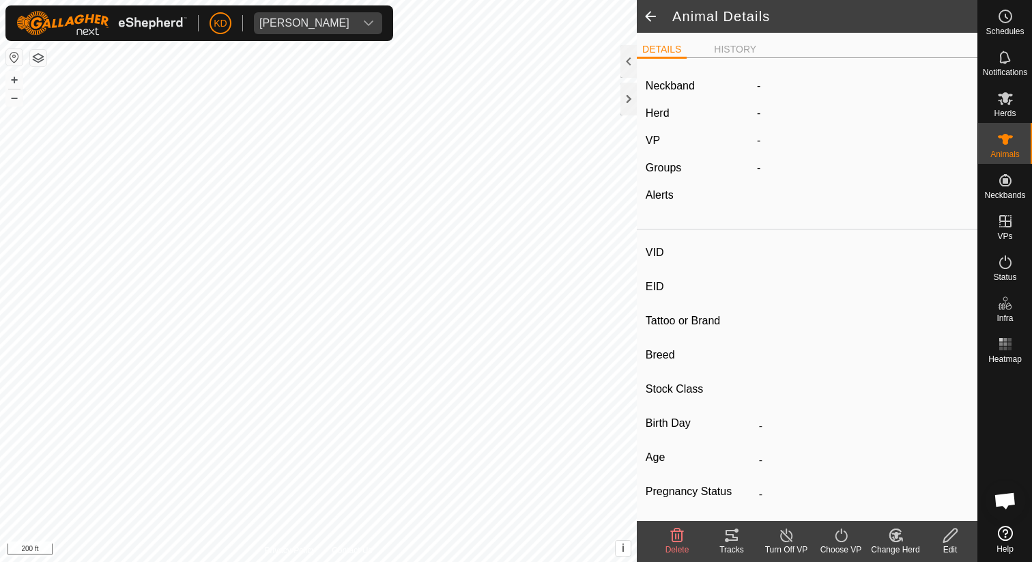
type input "-"
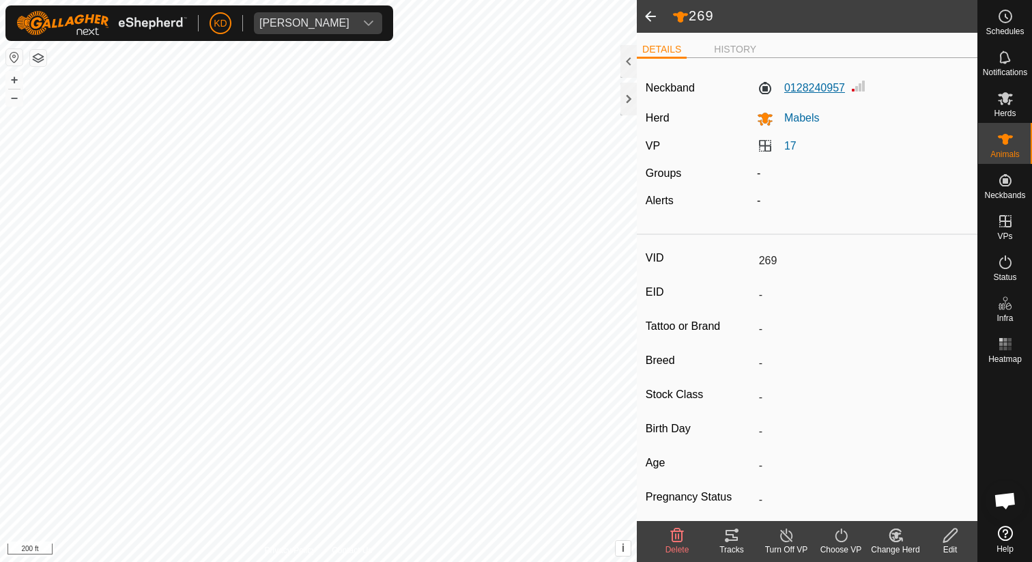
click at [813, 85] on label "0128240957" at bounding box center [801, 88] width 88 height 16
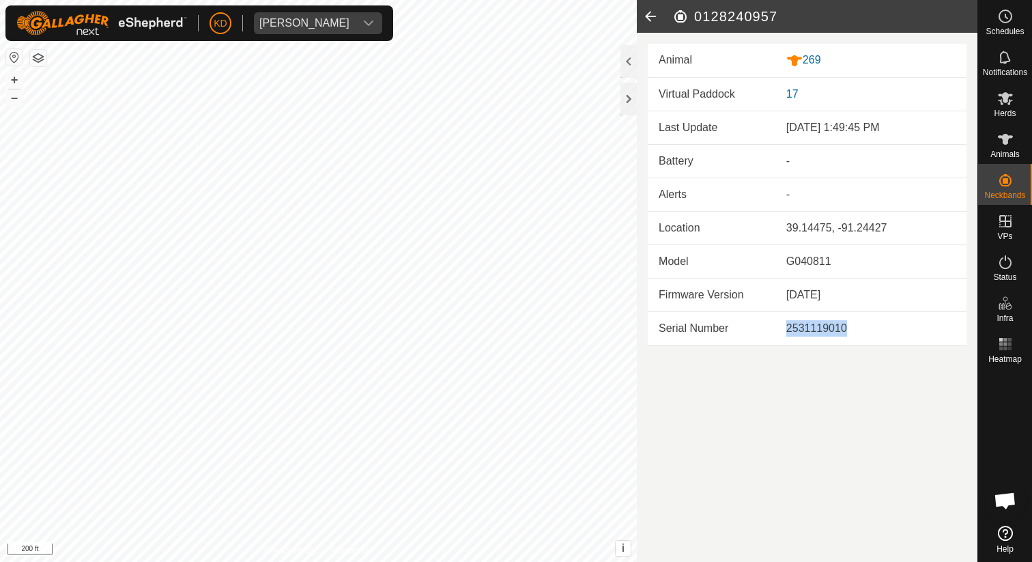
drag, startPoint x: 787, startPoint y: 330, endPoint x: 858, endPoint y: 330, distance: 71.0
click at [858, 330] on div "2531119010" at bounding box center [870, 328] width 169 height 16
click at [654, 15] on icon at bounding box center [650, 16] width 27 height 33
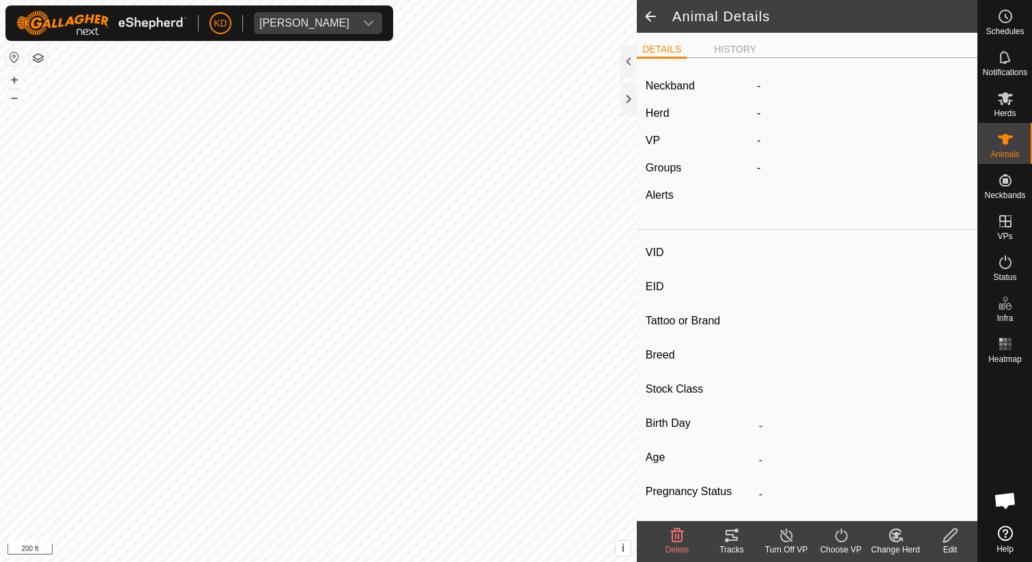
type input "269"
type input "-"
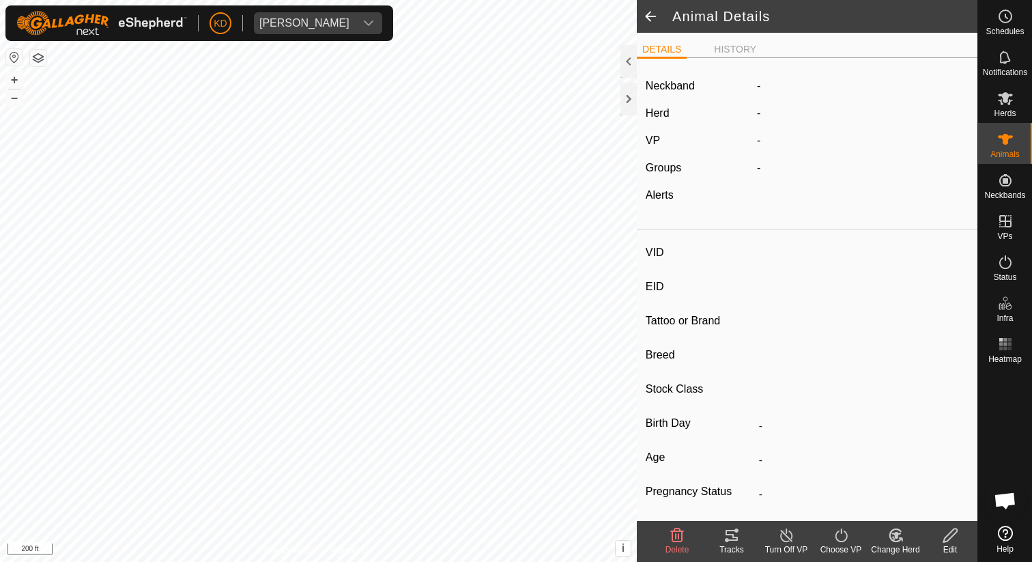
type input "-"
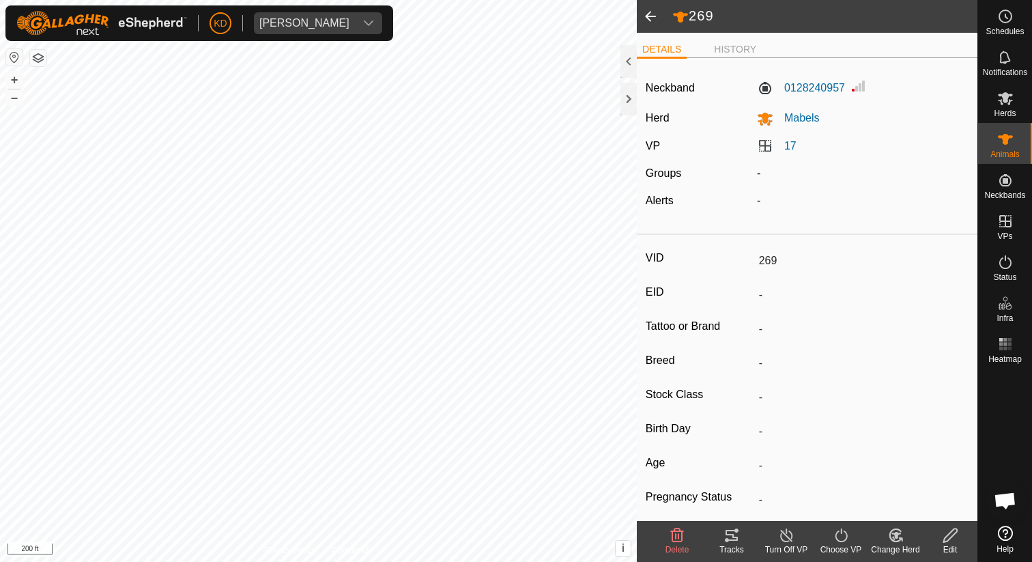
click at [656, 21] on span at bounding box center [650, 16] width 27 height 33
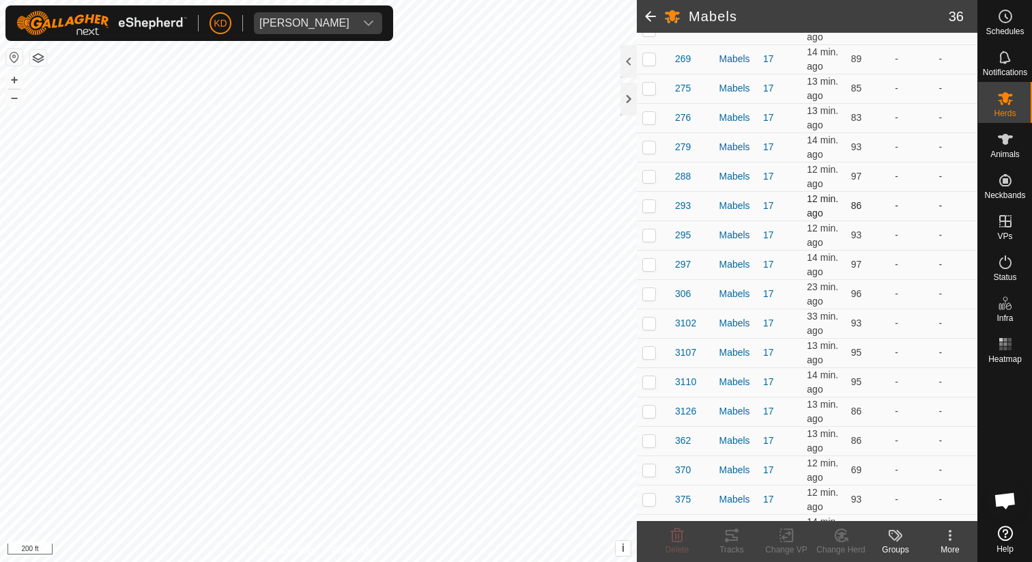
scroll to position [656, 0]
click at [689, 119] on span "275" at bounding box center [683, 119] width 16 height 14
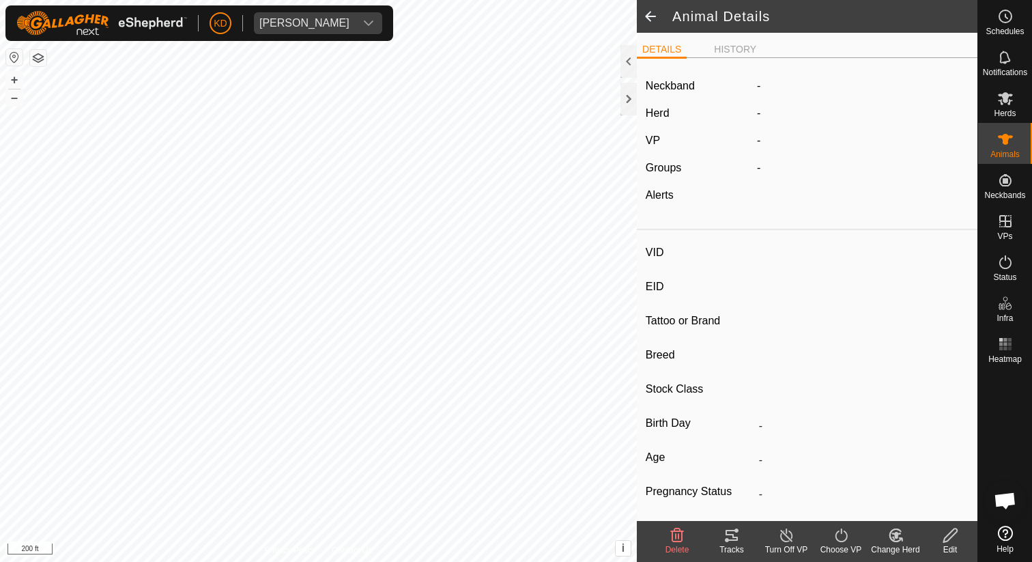
type input "275"
type input "-"
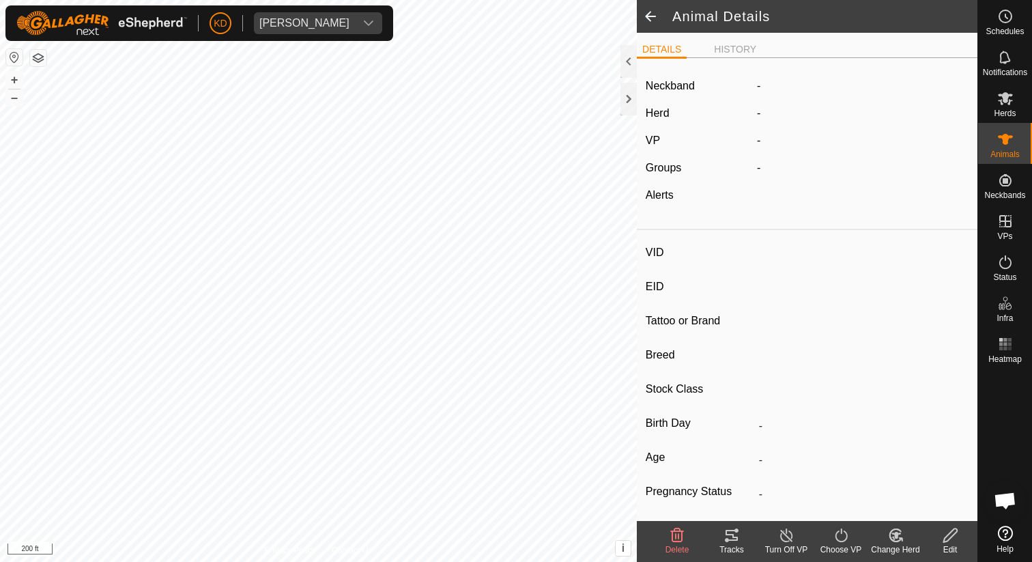
type input "-"
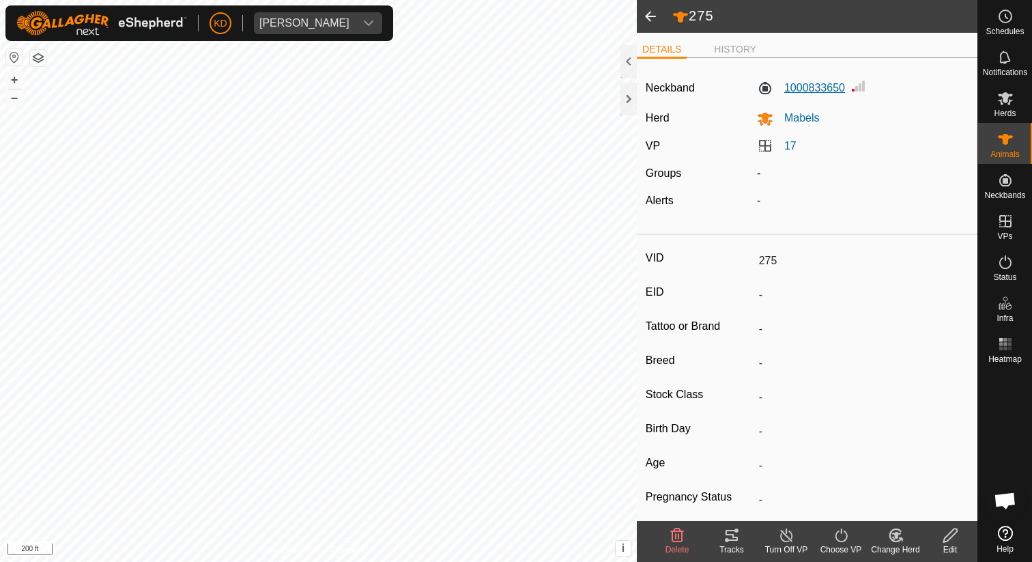
click at [807, 89] on label "1000833650" at bounding box center [801, 88] width 88 height 16
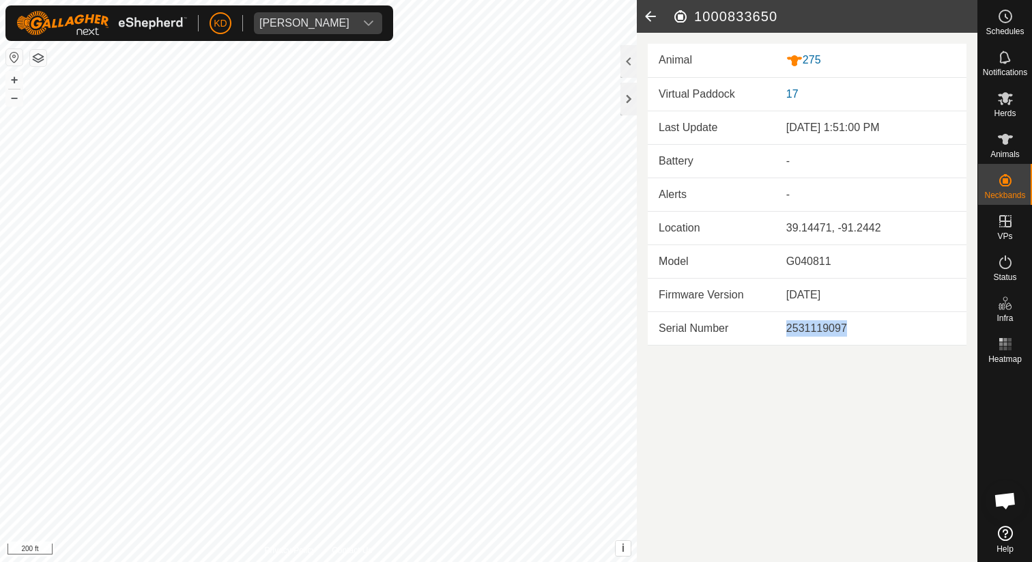
drag, startPoint x: 786, startPoint y: 329, endPoint x: 847, endPoint y: 327, distance: 60.8
click at [847, 327] on div "2531119097" at bounding box center [870, 328] width 169 height 16
click at [654, 20] on icon at bounding box center [650, 16] width 27 height 33
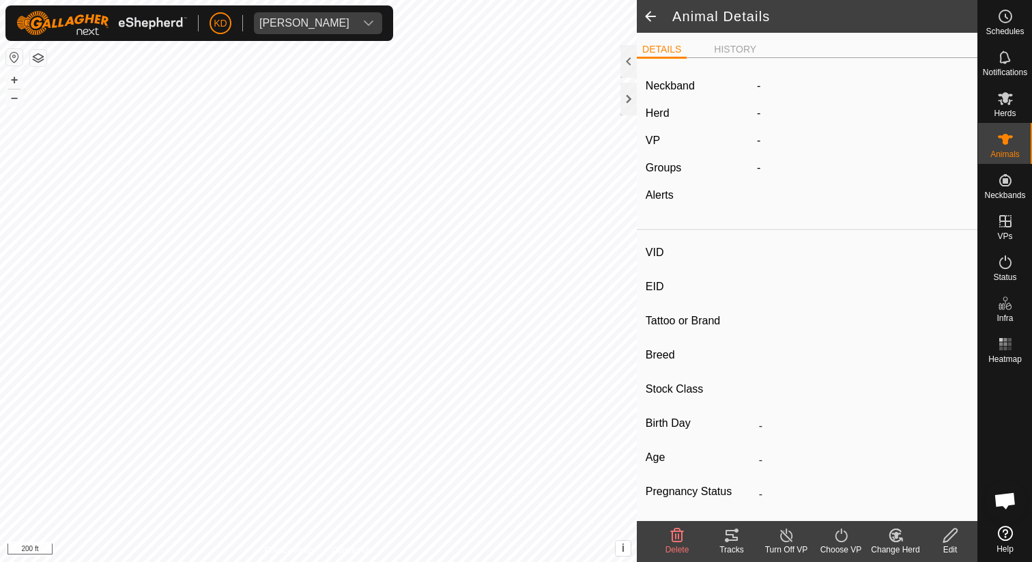
type input "275"
type input "-"
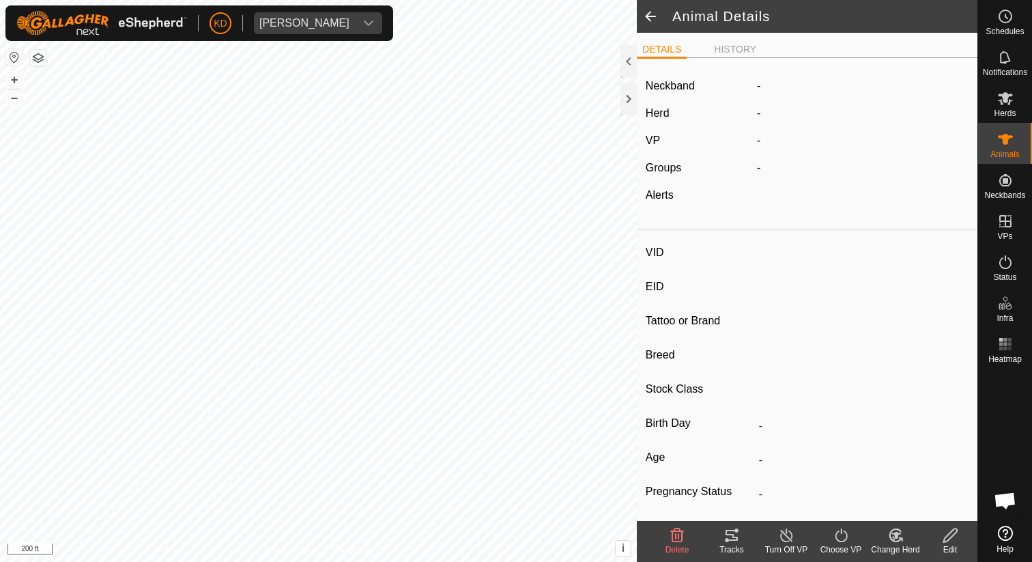
type input "-"
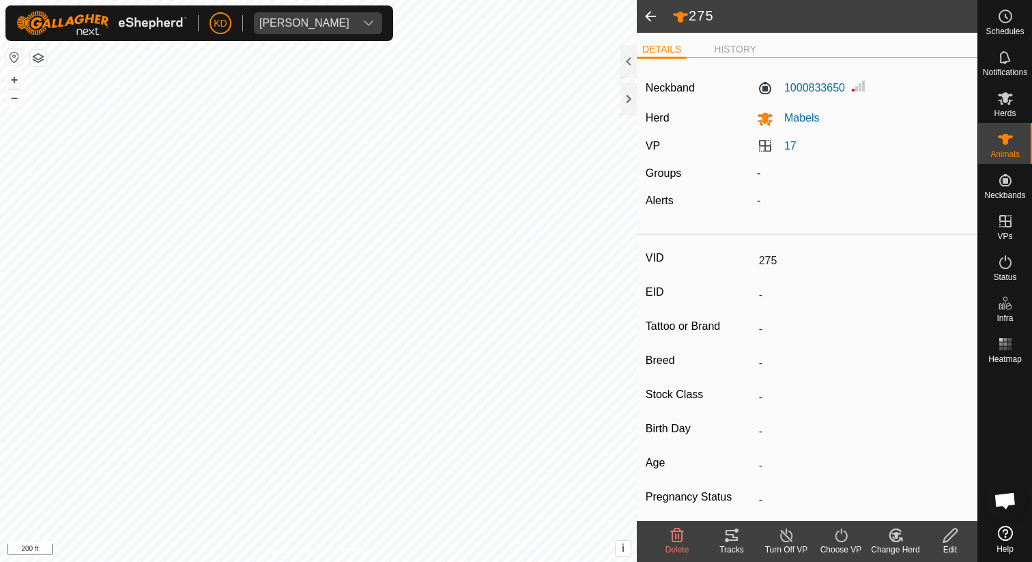
click at [654, 20] on span at bounding box center [650, 16] width 27 height 33
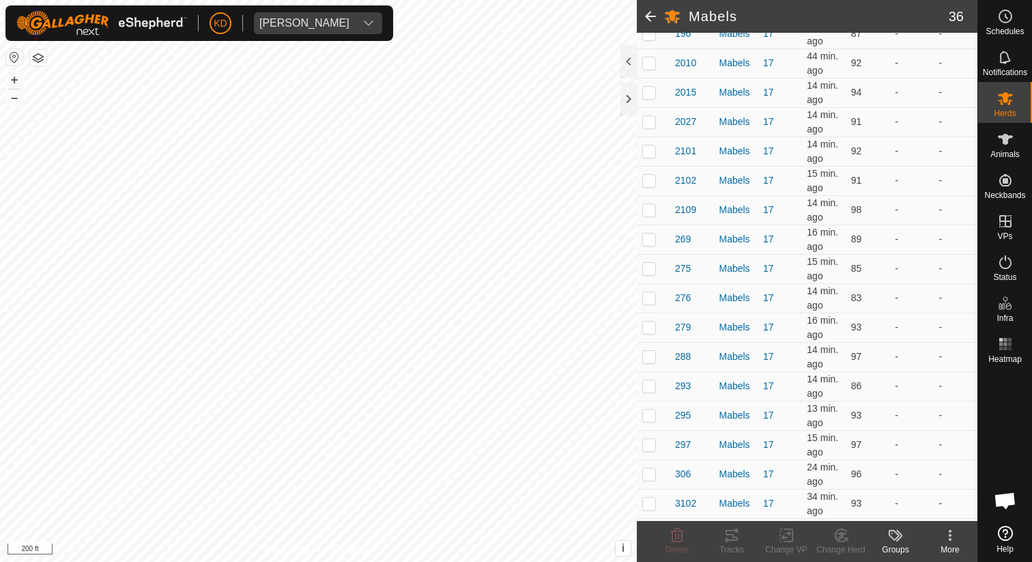
scroll to position [528, 0]
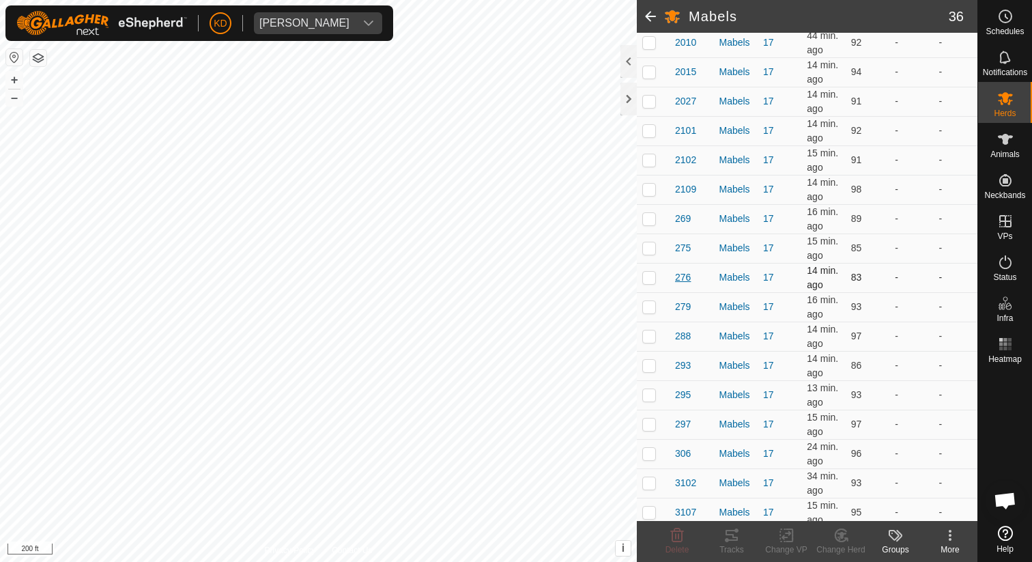
click at [678, 274] on span "276" at bounding box center [683, 277] width 16 height 14
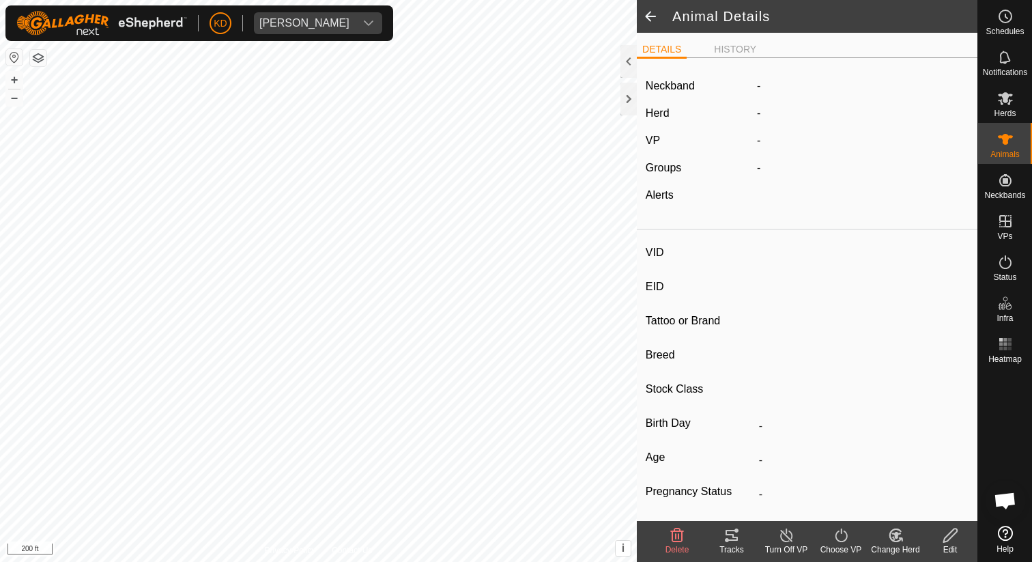
type input "276"
type input "-"
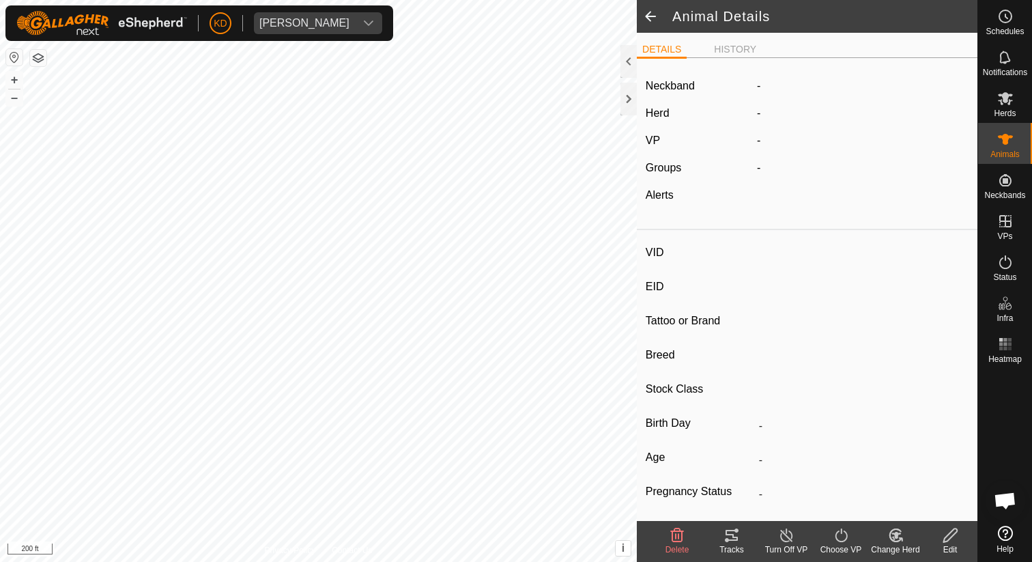
type input "-"
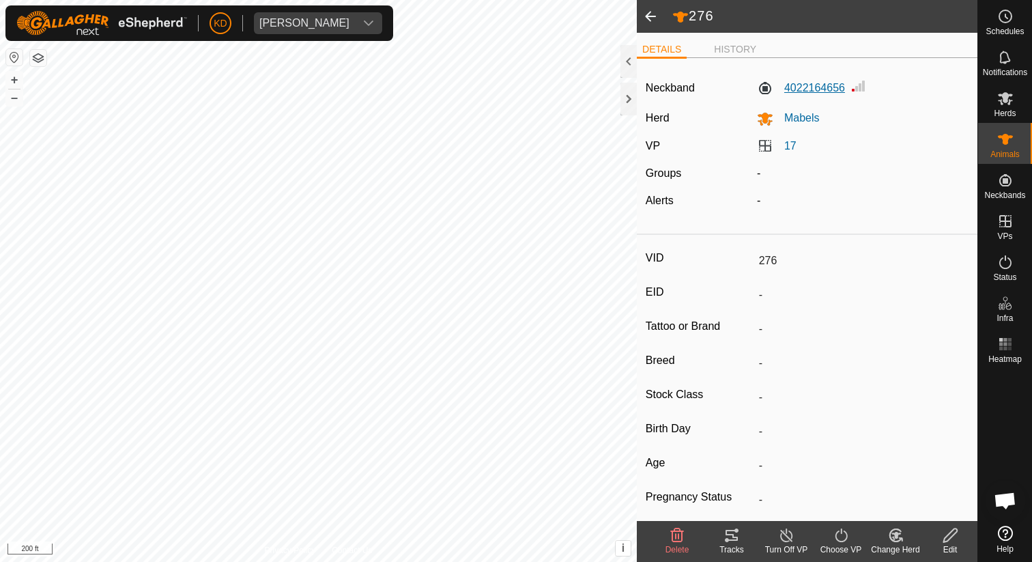
click at [806, 87] on label "4022164656" at bounding box center [801, 88] width 88 height 16
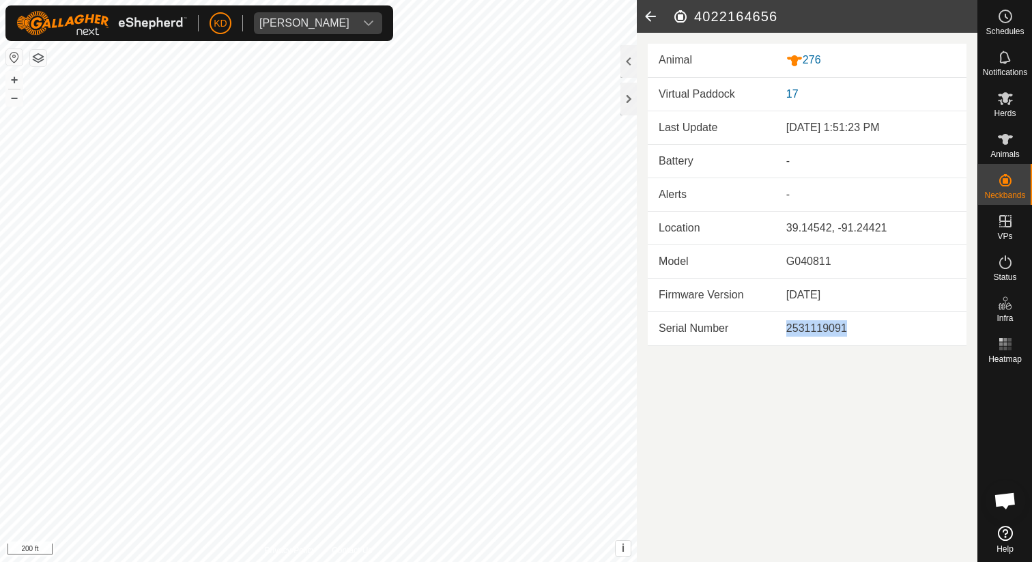
drag, startPoint x: 786, startPoint y: 331, endPoint x: 848, endPoint y: 330, distance: 61.4
click at [848, 330] on div "2531119091" at bounding box center [870, 328] width 169 height 16
click at [654, 16] on icon at bounding box center [650, 16] width 27 height 33
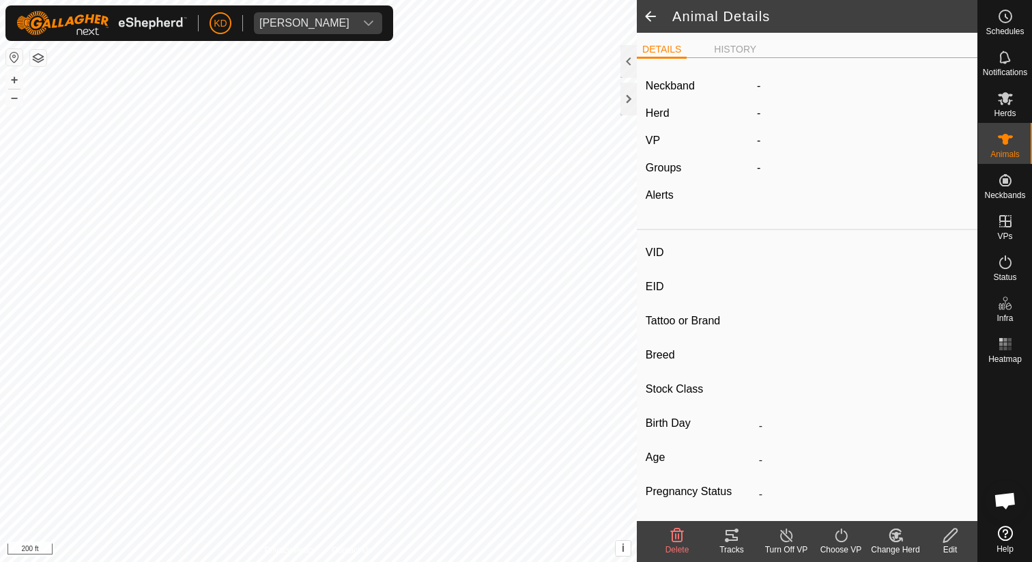
type input "276"
type input "-"
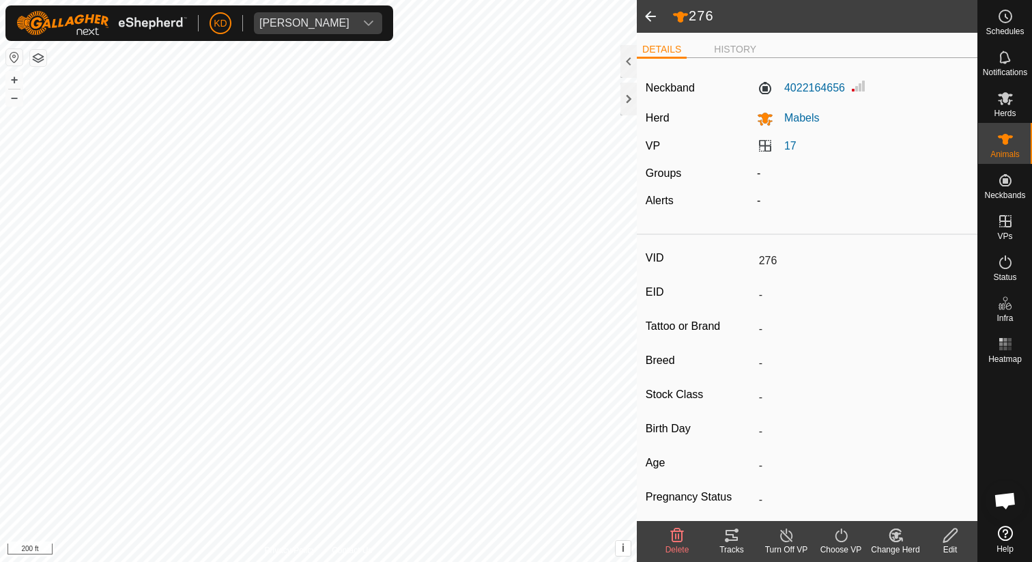
click at [651, 19] on span at bounding box center [650, 16] width 27 height 33
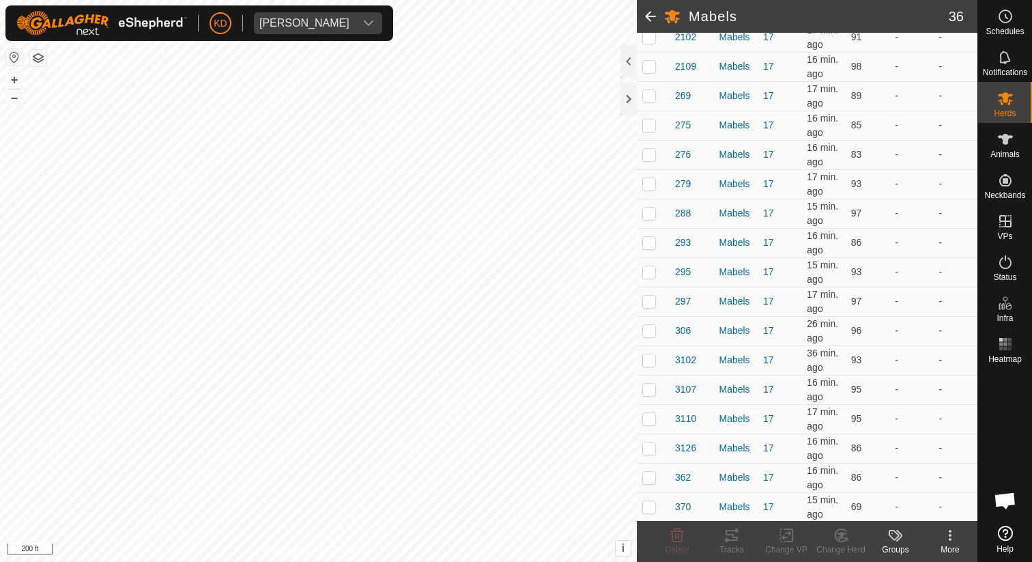
scroll to position [768, 0]
